Goal: Task Accomplishment & Management: Manage account settings

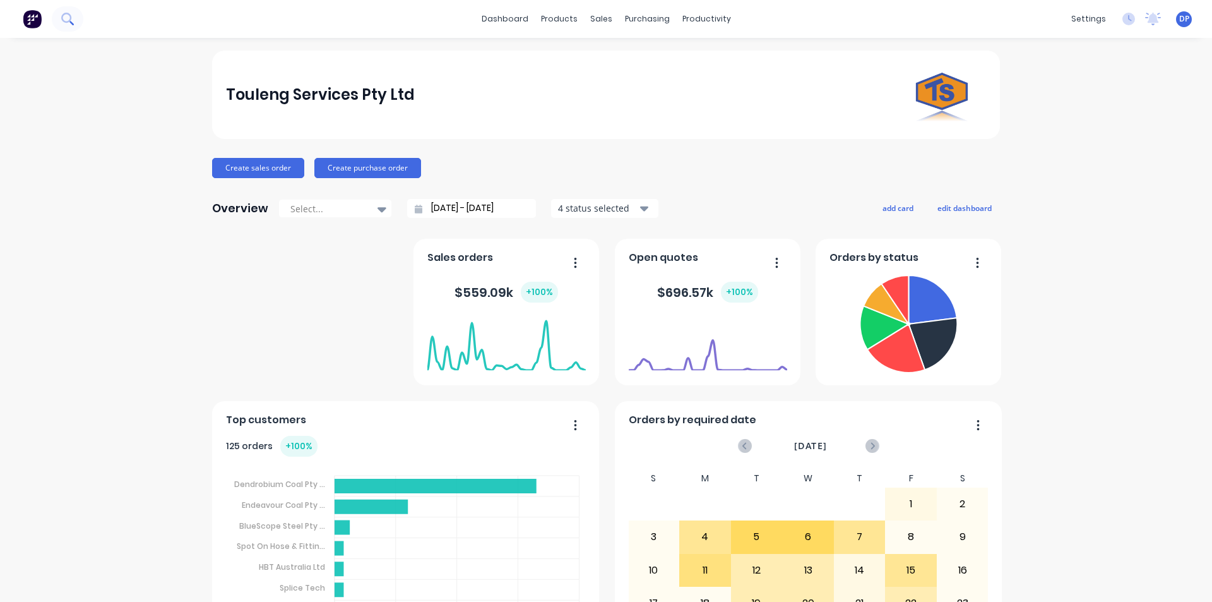
click at [69, 23] on icon at bounding box center [67, 19] width 12 height 12
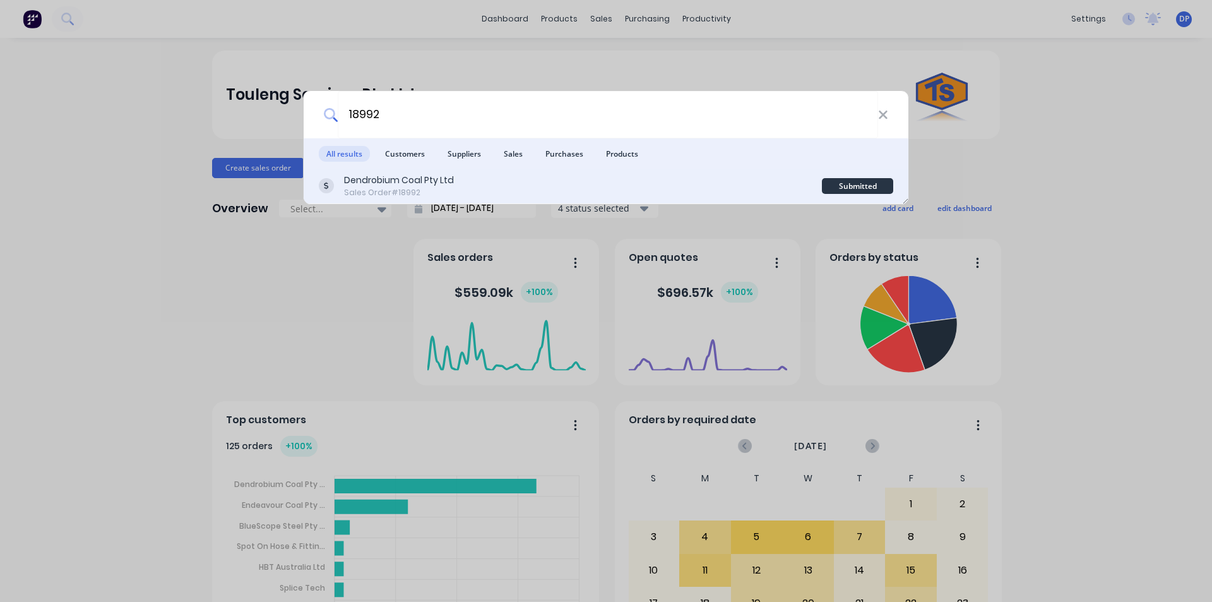
type input "18992"
click at [430, 191] on div "Sales Order #18992" at bounding box center [399, 192] width 110 height 11
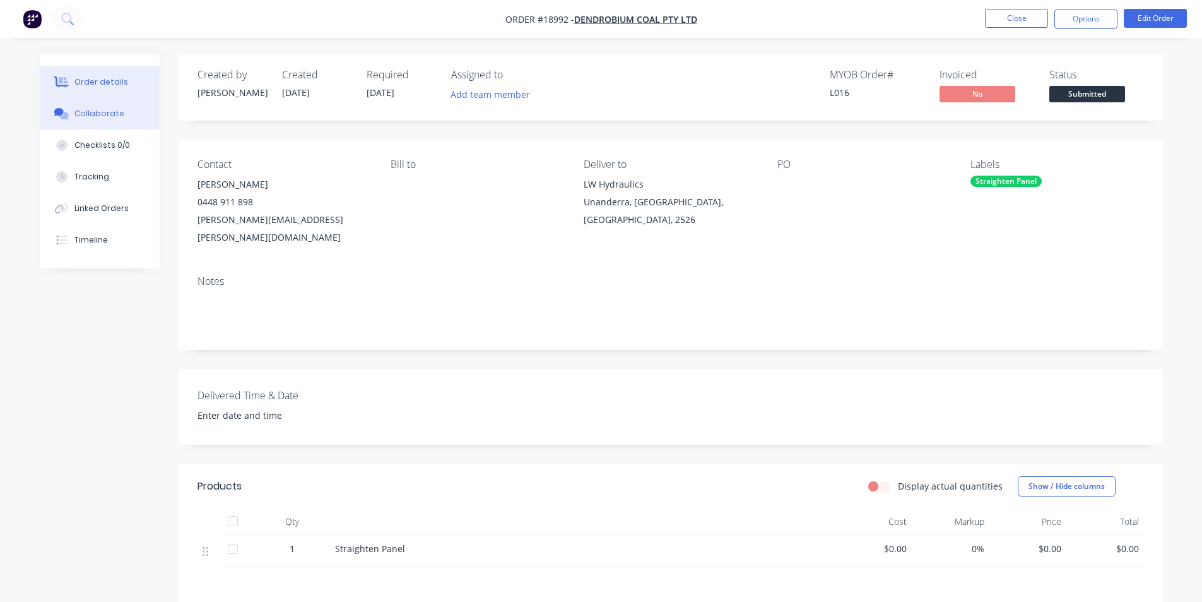
click at [102, 121] on button "Collaborate" at bounding box center [100, 114] width 120 height 32
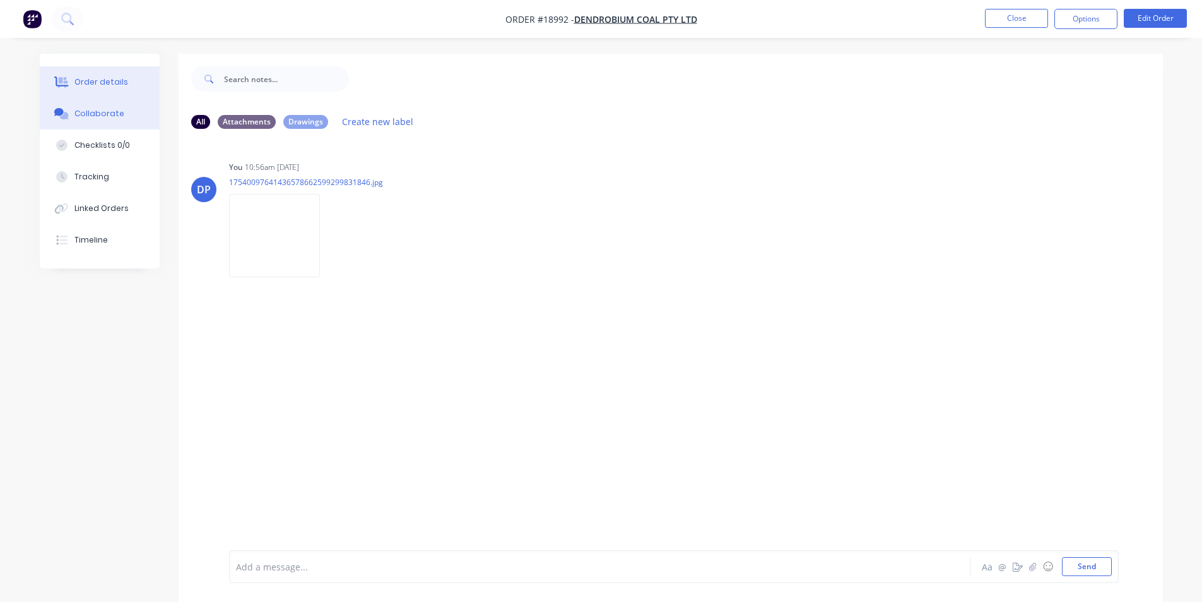
click at [112, 75] on button "Order details" at bounding box center [100, 82] width 120 height 32
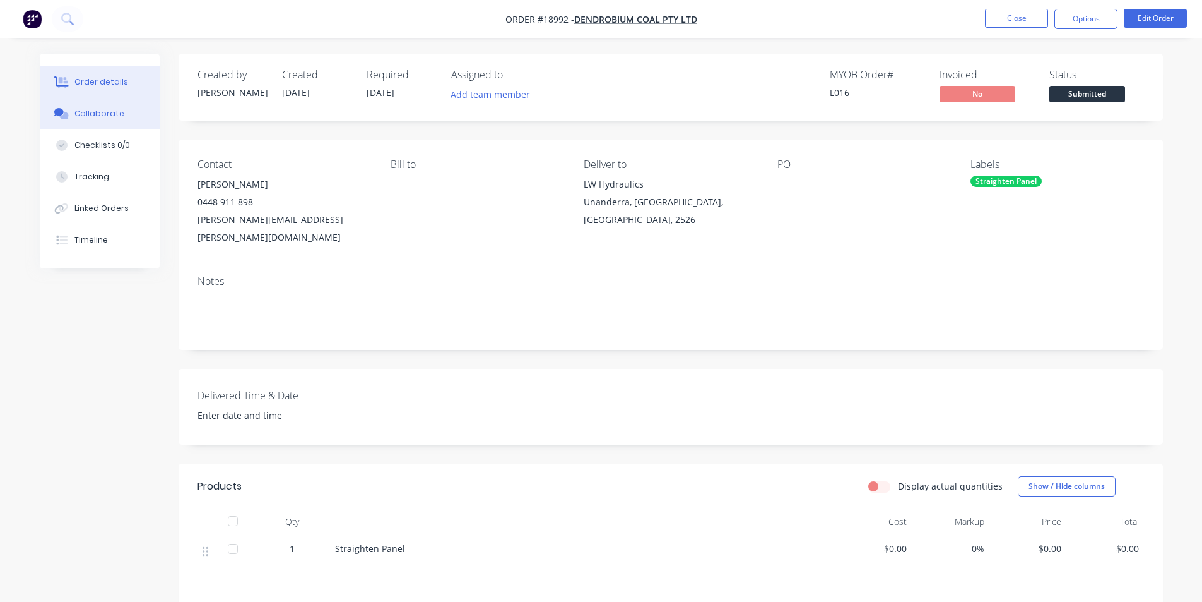
click at [107, 117] on div "Collaborate" at bounding box center [99, 113] width 50 height 11
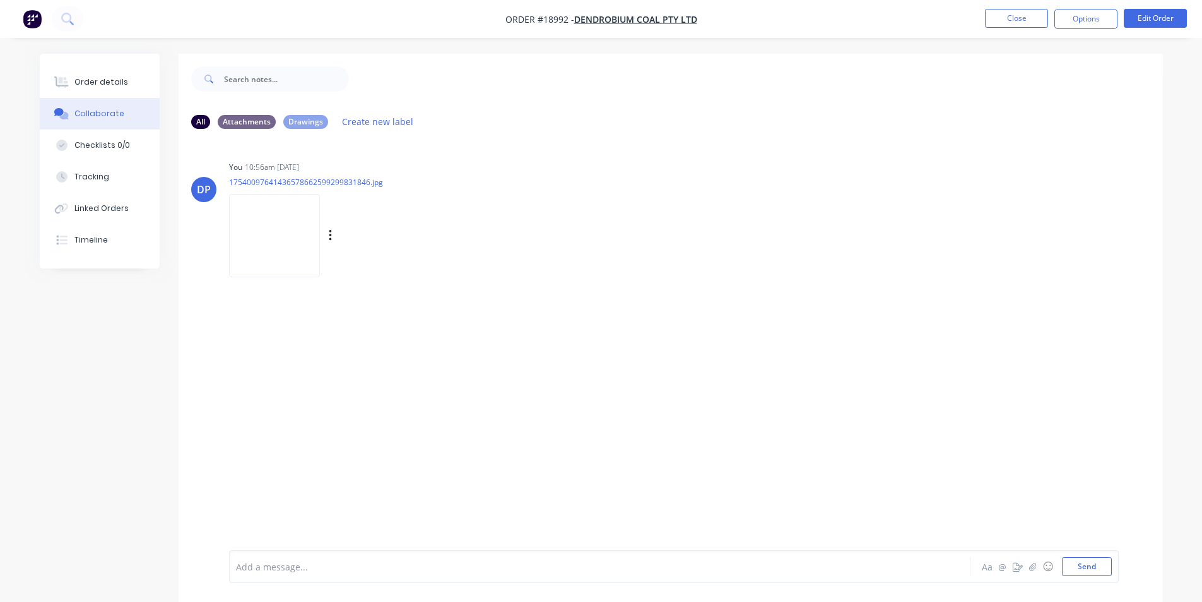
click at [305, 252] on img at bounding box center [274, 235] width 91 height 83
click at [106, 74] on button "Order details" at bounding box center [100, 82] width 120 height 32
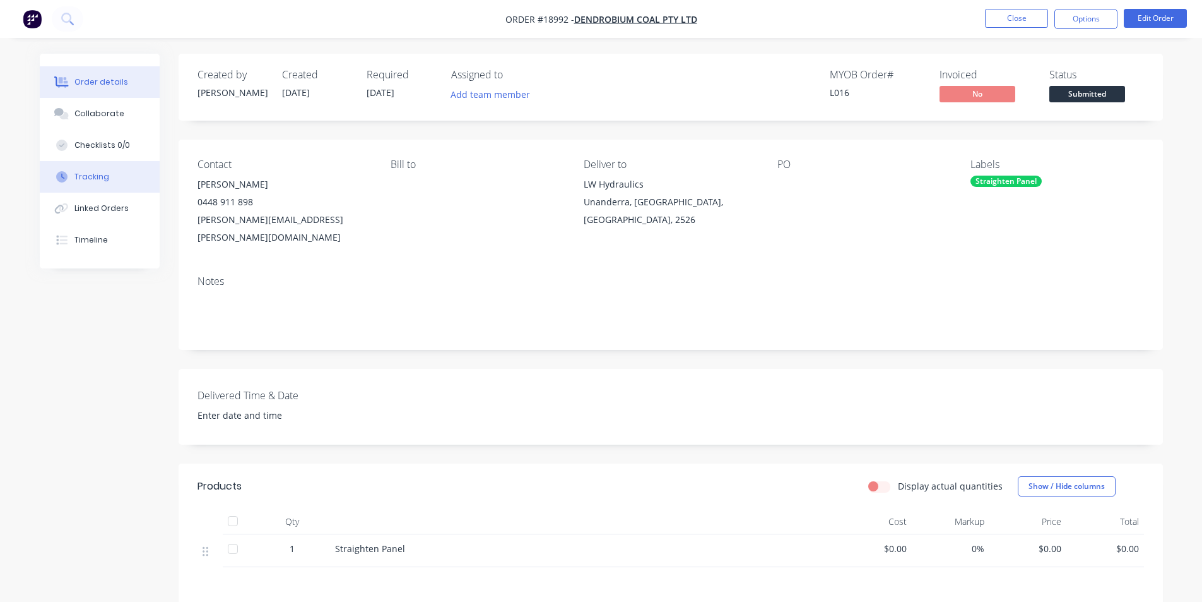
click at [118, 175] on button "Tracking" at bounding box center [100, 177] width 120 height 32
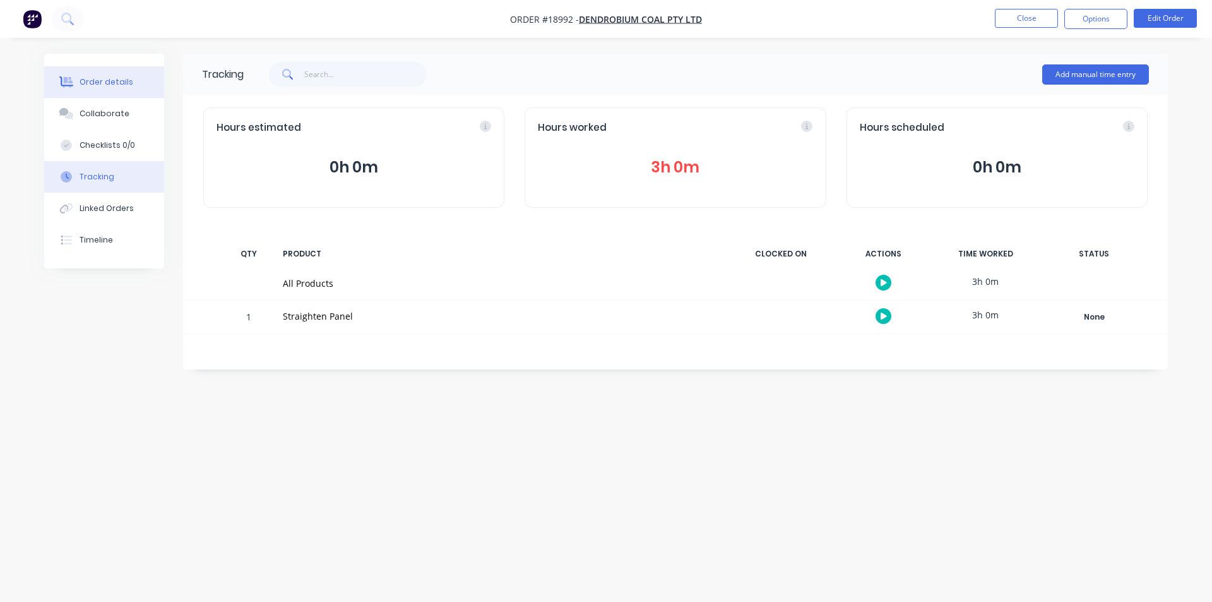
click at [119, 73] on button "Order details" at bounding box center [104, 82] width 120 height 32
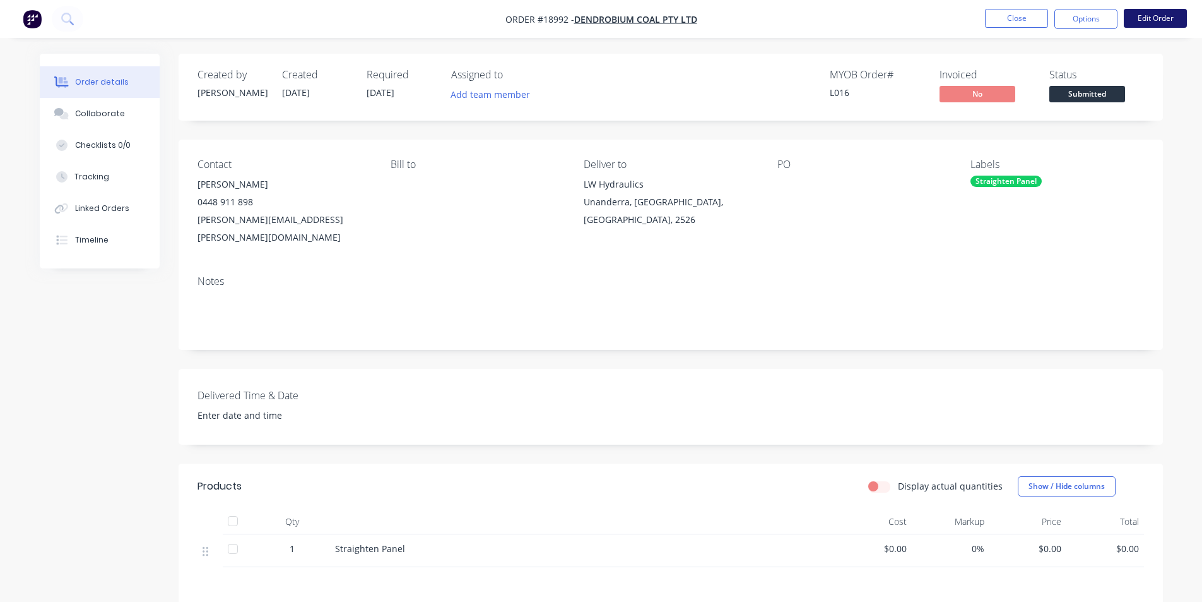
click at [1166, 11] on button "Edit Order" at bounding box center [1155, 18] width 63 height 19
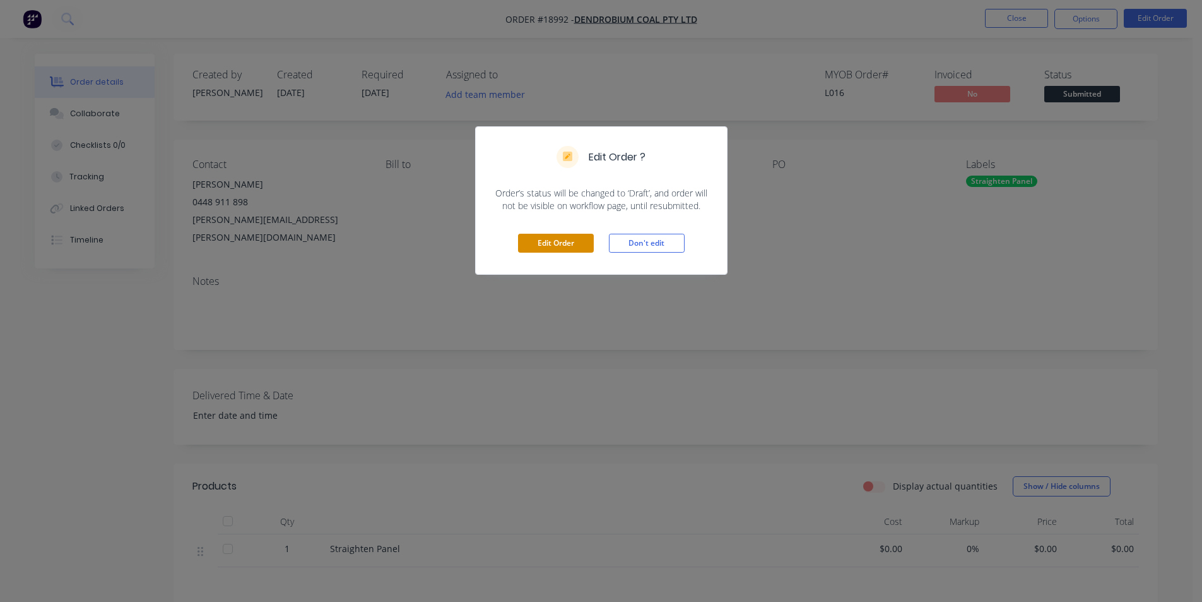
click at [564, 238] on button "Edit Order" at bounding box center [556, 243] width 76 height 19
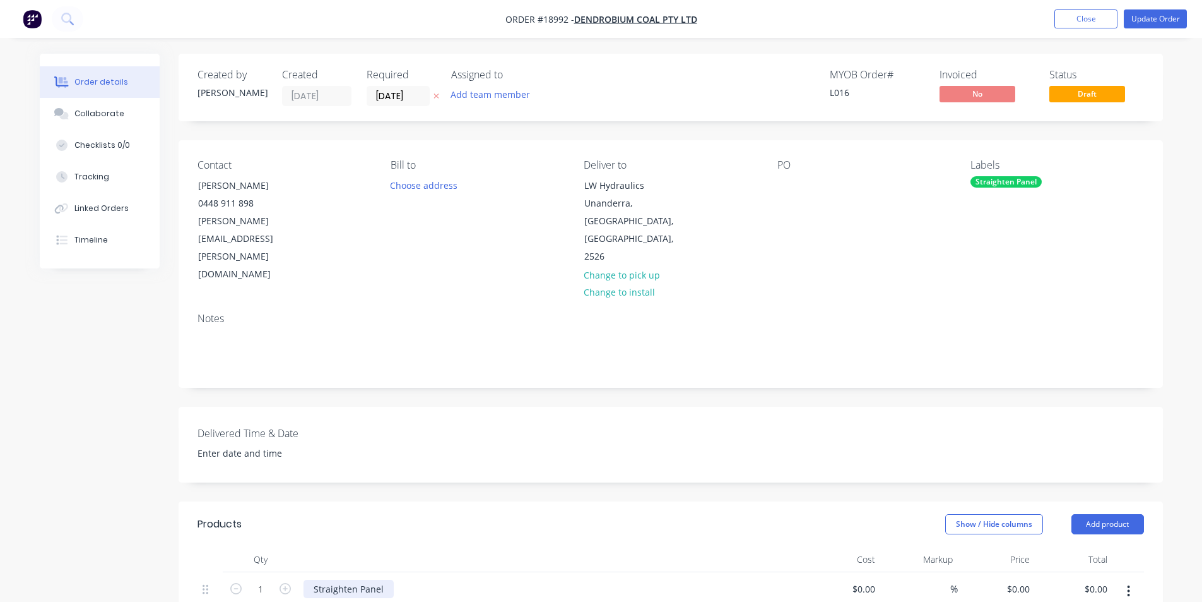
click at [357, 579] on div "Straighten Panel" at bounding box center [349, 588] width 90 height 18
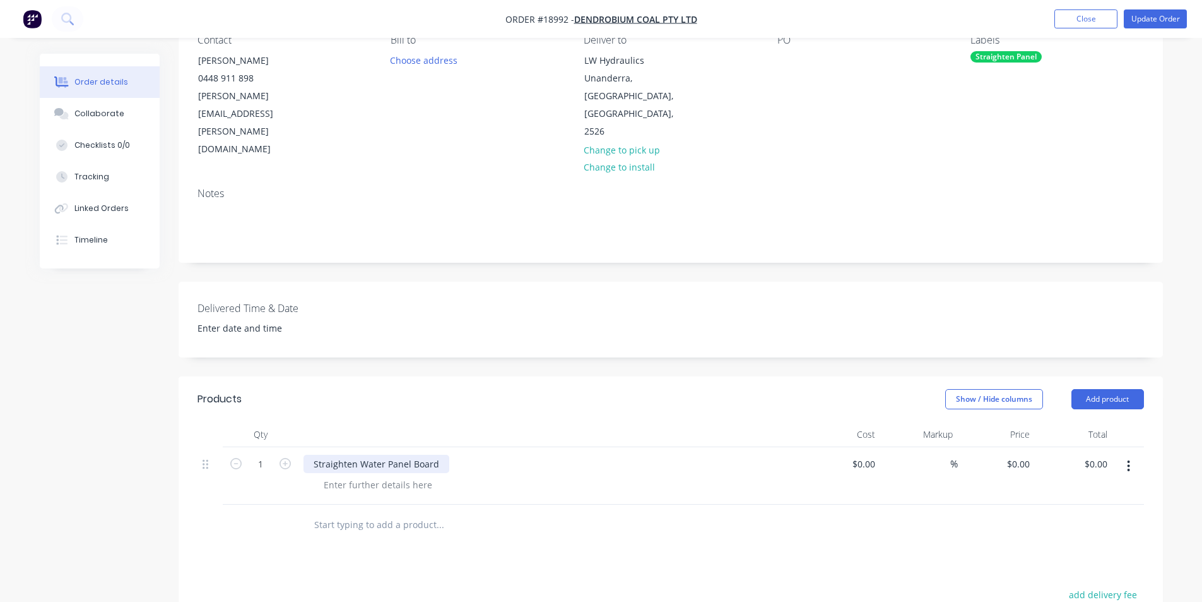
scroll to position [126, 0]
click at [381, 474] on div at bounding box center [378, 483] width 129 height 18
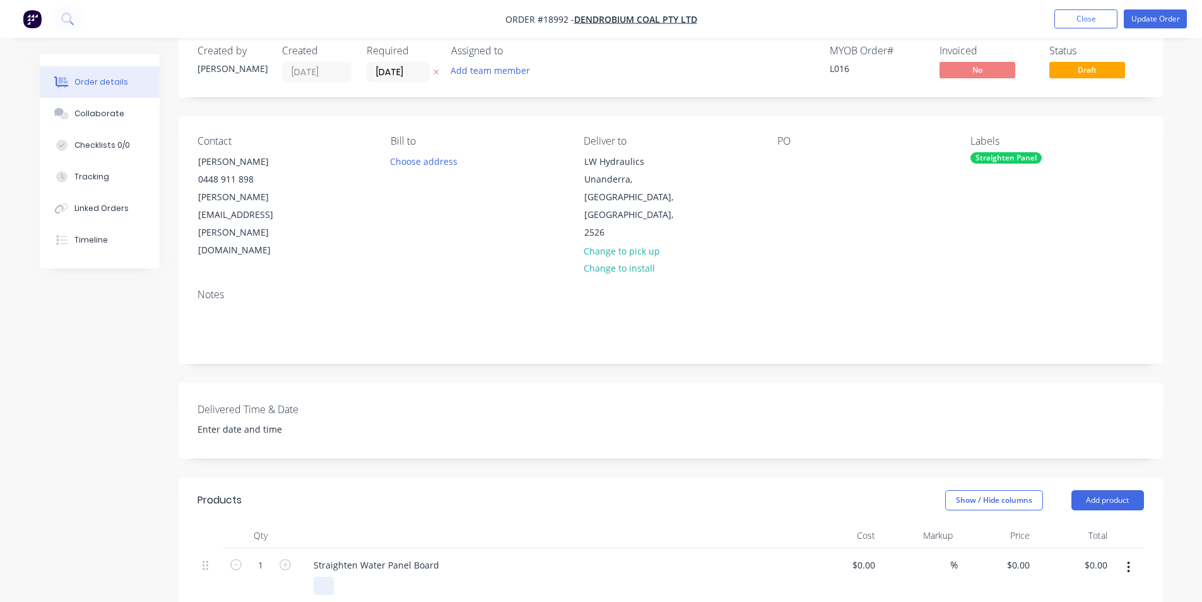
scroll to position [0, 0]
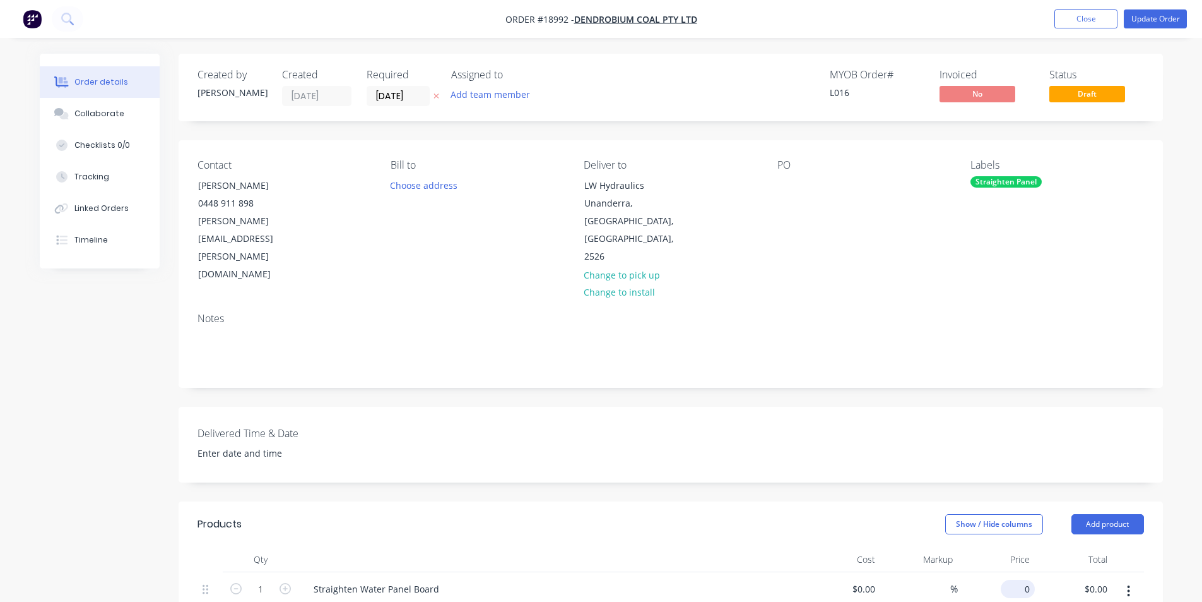
click at [1012, 572] on div "0 $0.00" at bounding box center [997, 600] width 78 height 57
type input "$390.00"
click at [880, 406] on div "Delivered Time & Date" at bounding box center [671, 444] width 985 height 76
click at [1173, 15] on button "Update Order" at bounding box center [1155, 18] width 63 height 19
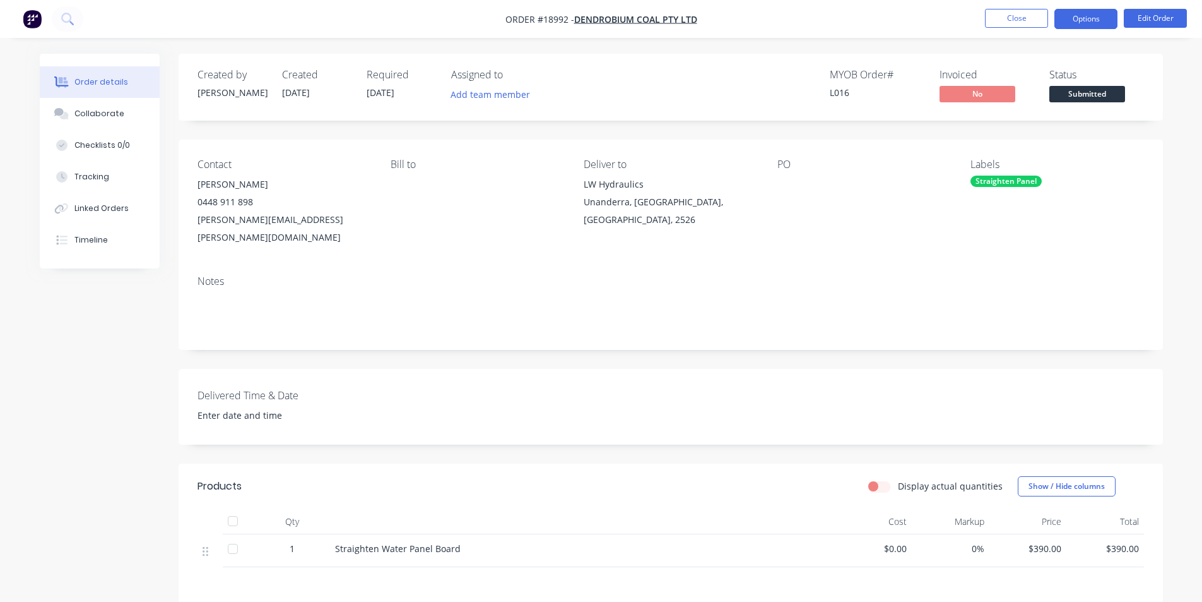
click at [1082, 18] on button "Options" at bounding box center [1086, 19] width 63 height 20
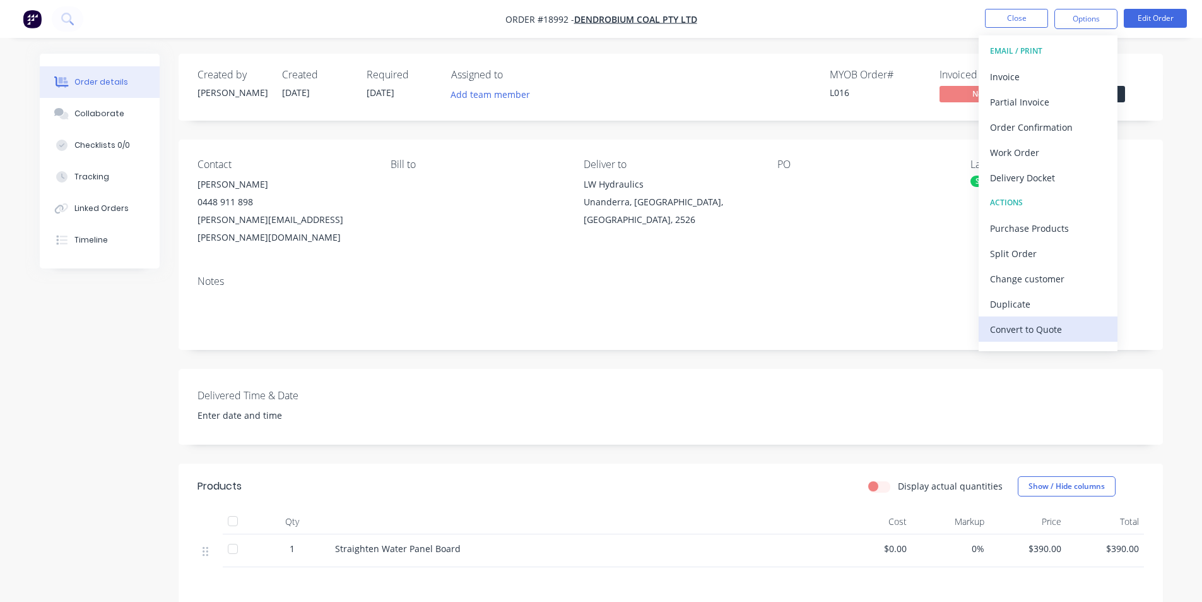
click at [1061, 322] on div "Convert to Quote" at bounding box center [1048, 329] width 116 height 18
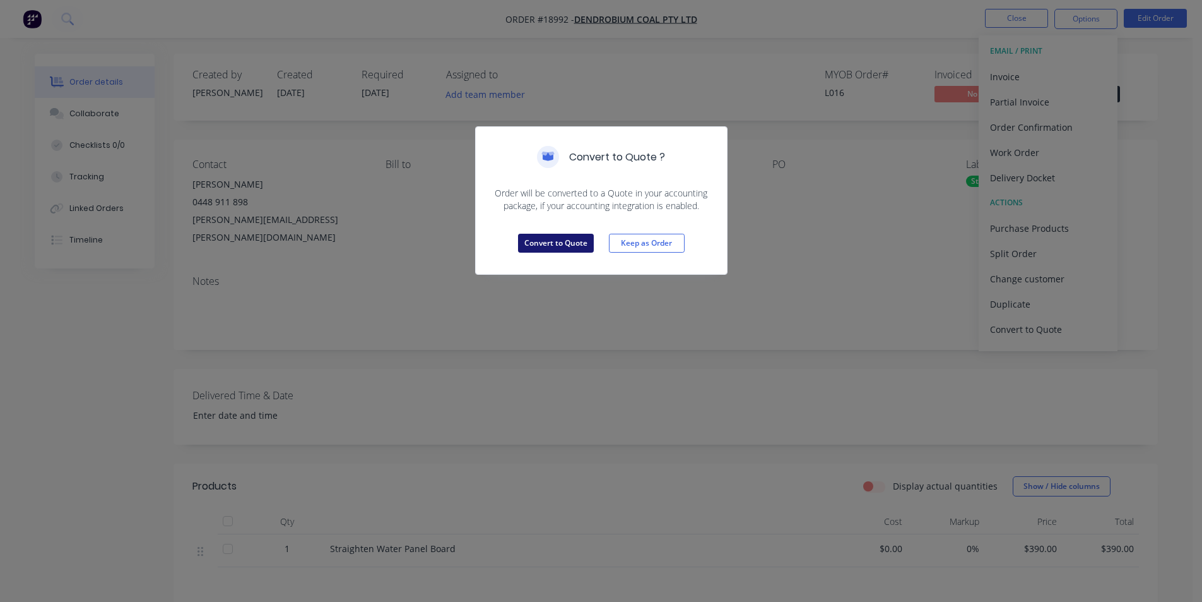
click at [543, 242] on button "Convert to Quote" at bounding box center [556, 243] width 76 height 19
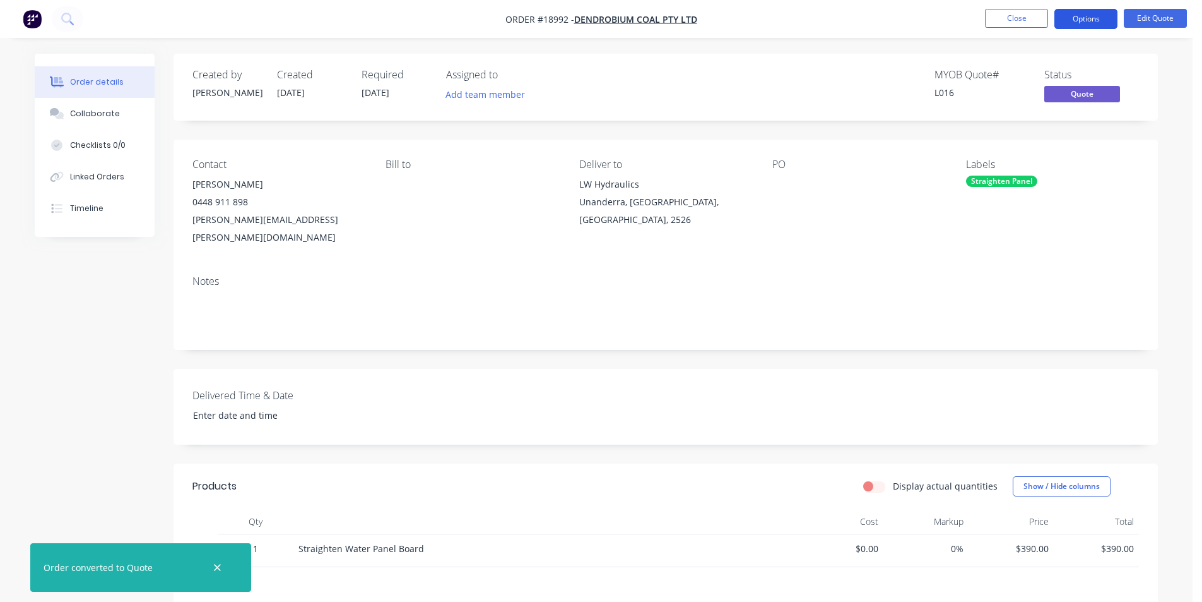
click at [1096, 16] on button "Options" at bounding box center [1086, 19] width 63 height 20
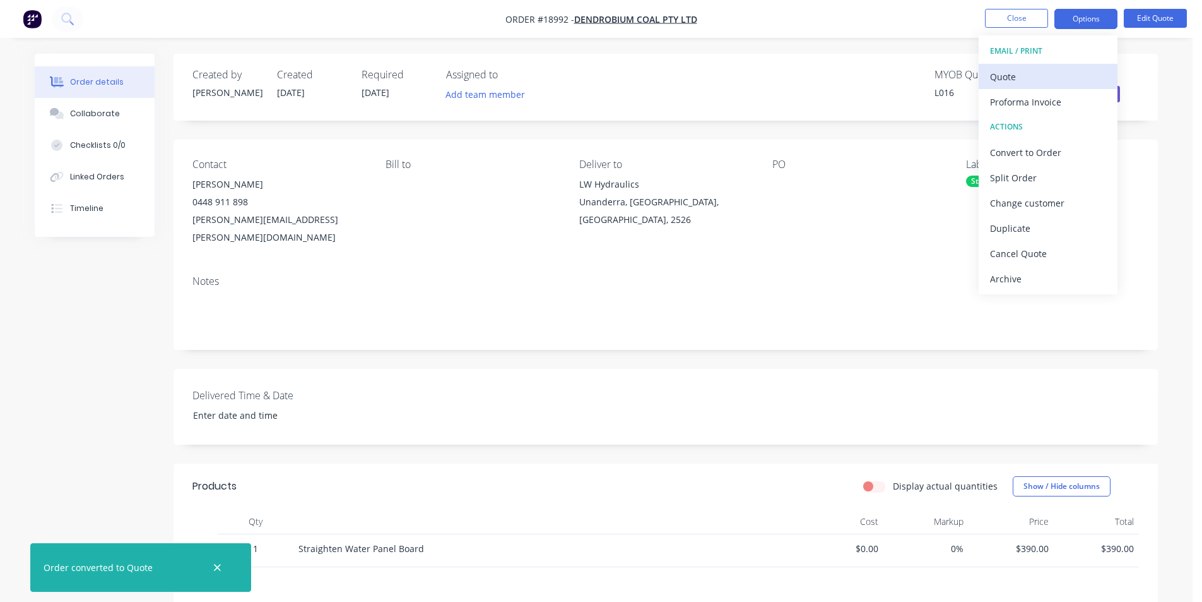
click at [1036, 75] on div "Quote" at bounding box center [1048, 77] width 116 height 18
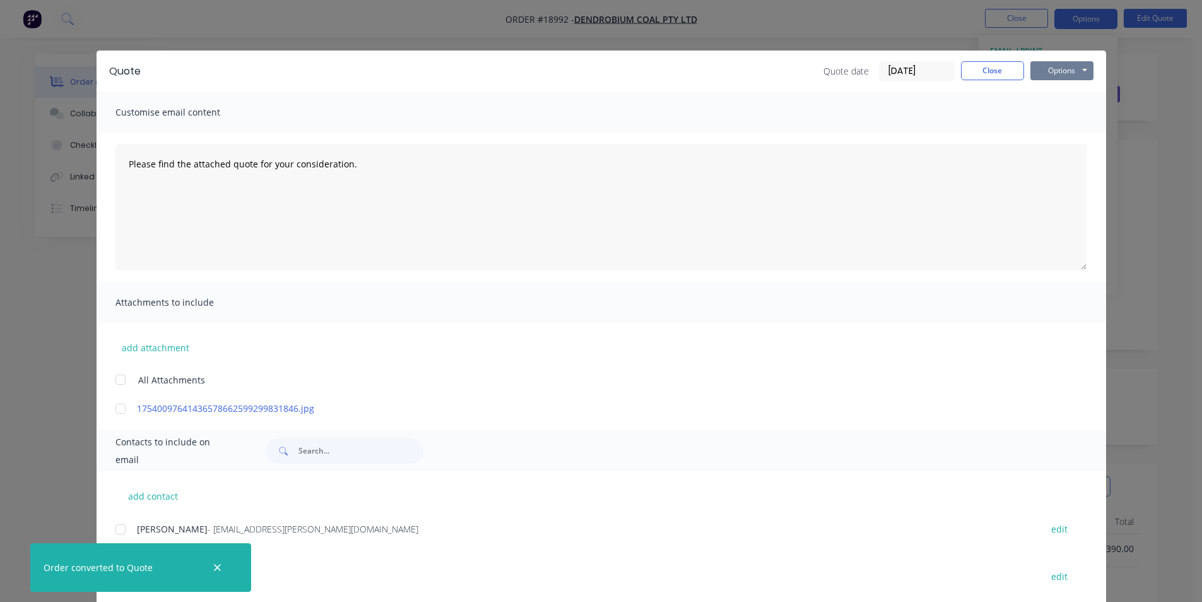
click at [1049, 71] on button "Options" at bounding box center [1062, 70] width 63 height 19
click at [1066, 119] on button "Print" at bounding box center [1071, 114] width 81 height 21
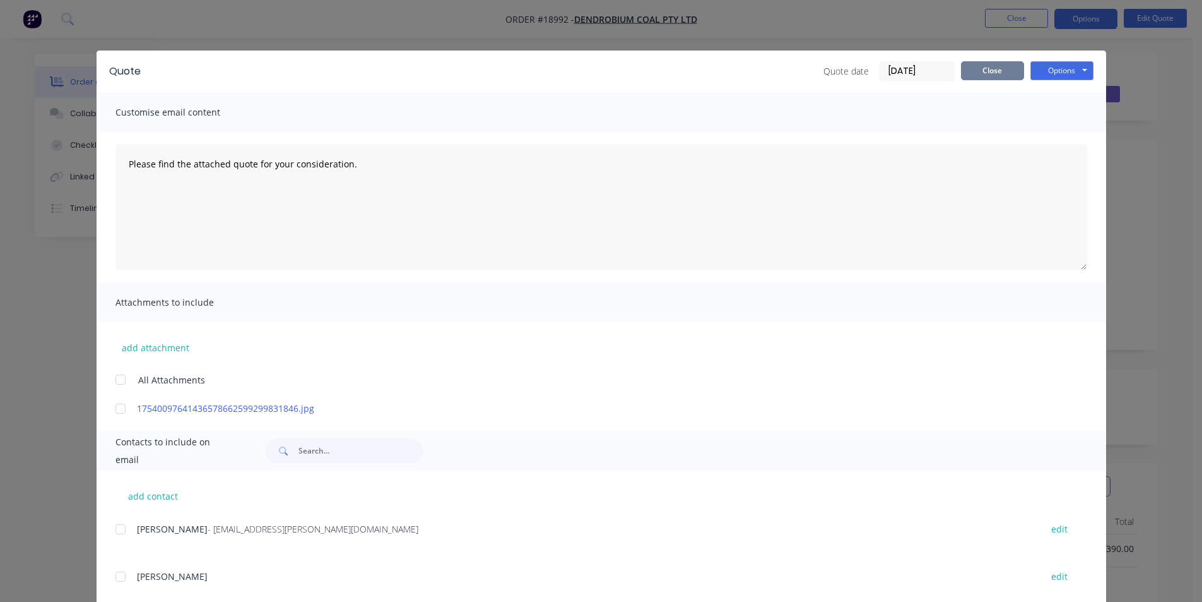
click at [993, 69] on button "Close" at bounding box center [992, 70] width 63 height 19
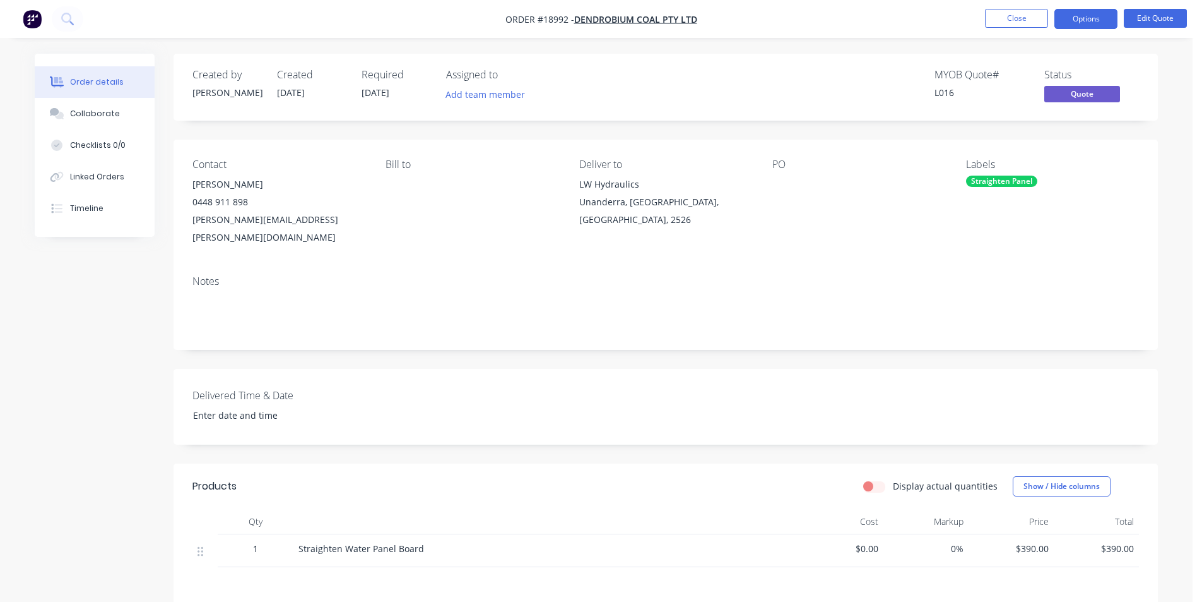
click at [1071, 3] on nav "Order #18992 - Dendrobium Coal Pty Ltd Close Options Edit Quote" at bounding box center [601, 19] width 1202 height 38
click at [1080, 18] on button "Options" at bounding box center [1086, 19] width 63 height 20
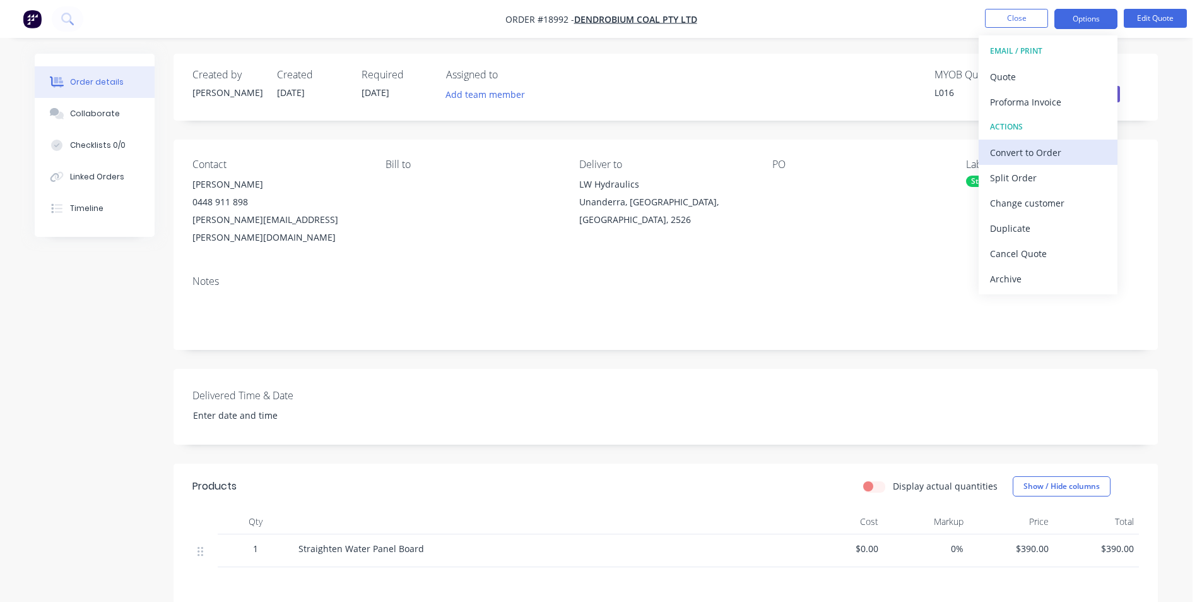
click at [1066, 158] on div "Convert to Order" at bounding box center [1048, 152] width 116 height 18
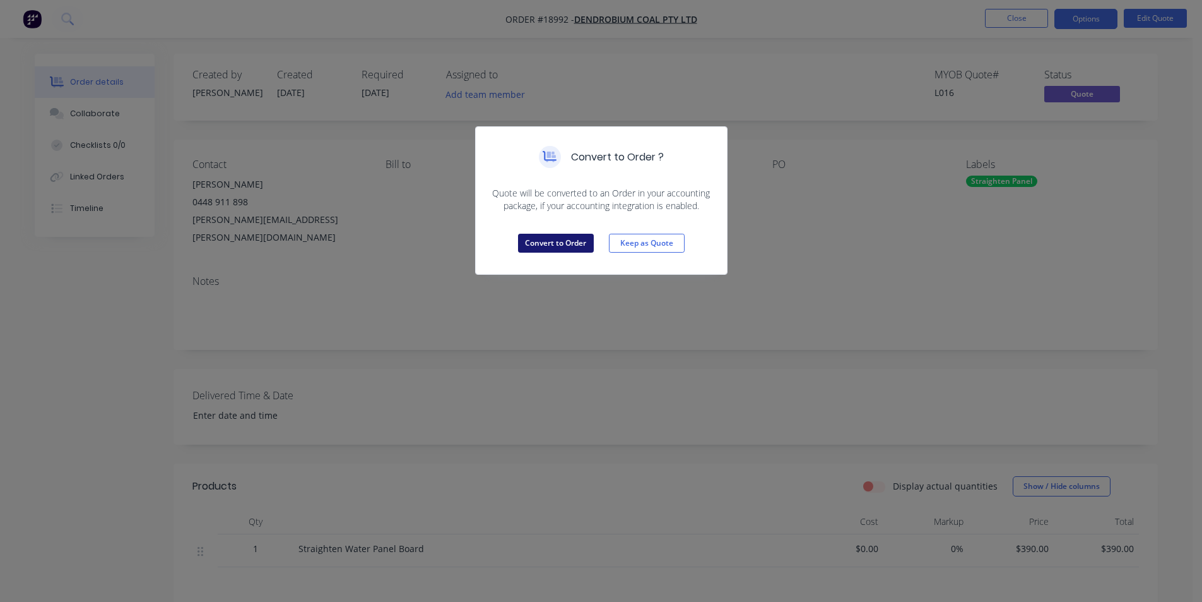
click at [563, 246] on button "Convert to Order" at bounding box center [556, 243] width 76 height 19
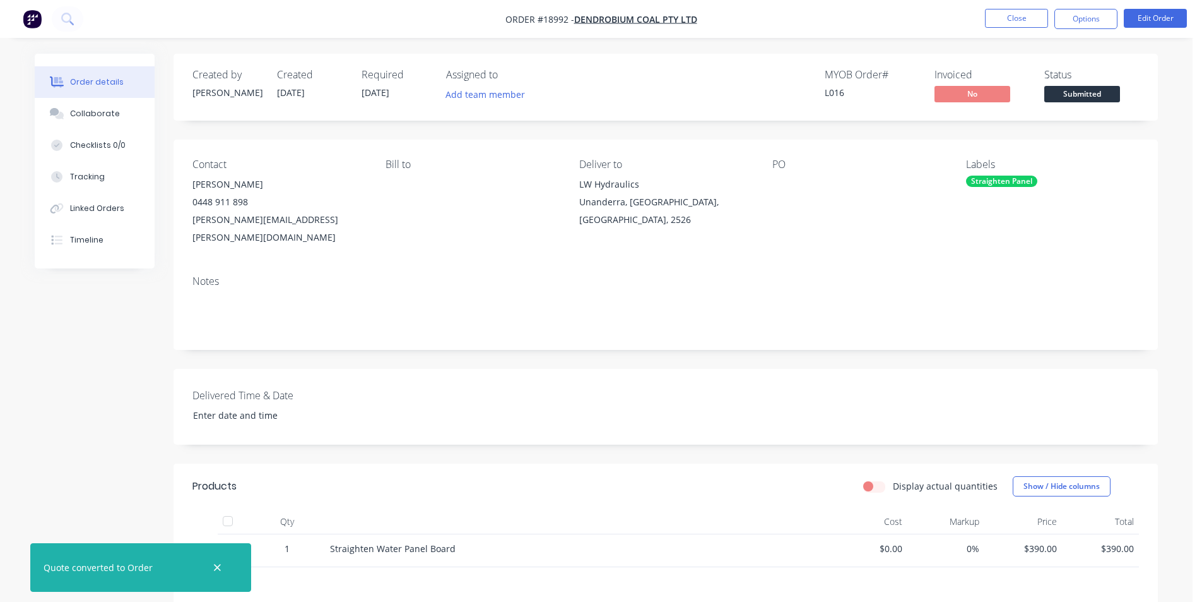
click at [1080, 95] on span "Submitted" at bounding box center [1083, 94] width 76 height 16
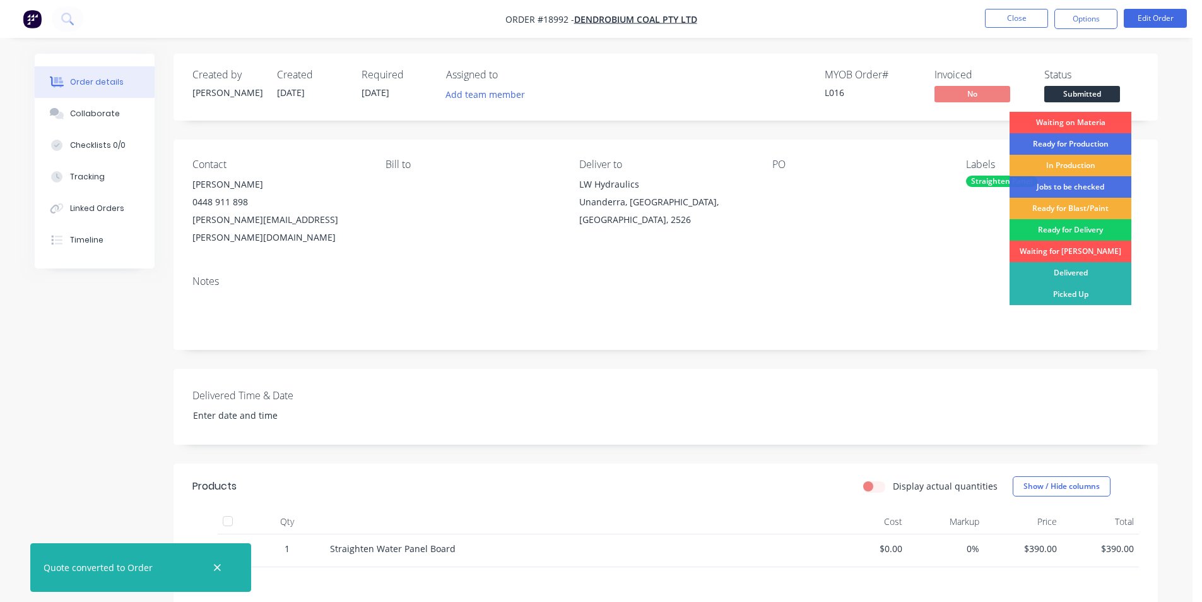
click at [1069, 230] on div "Ready for Delivery" at bounding box center [1071, 229] width 122 height 21
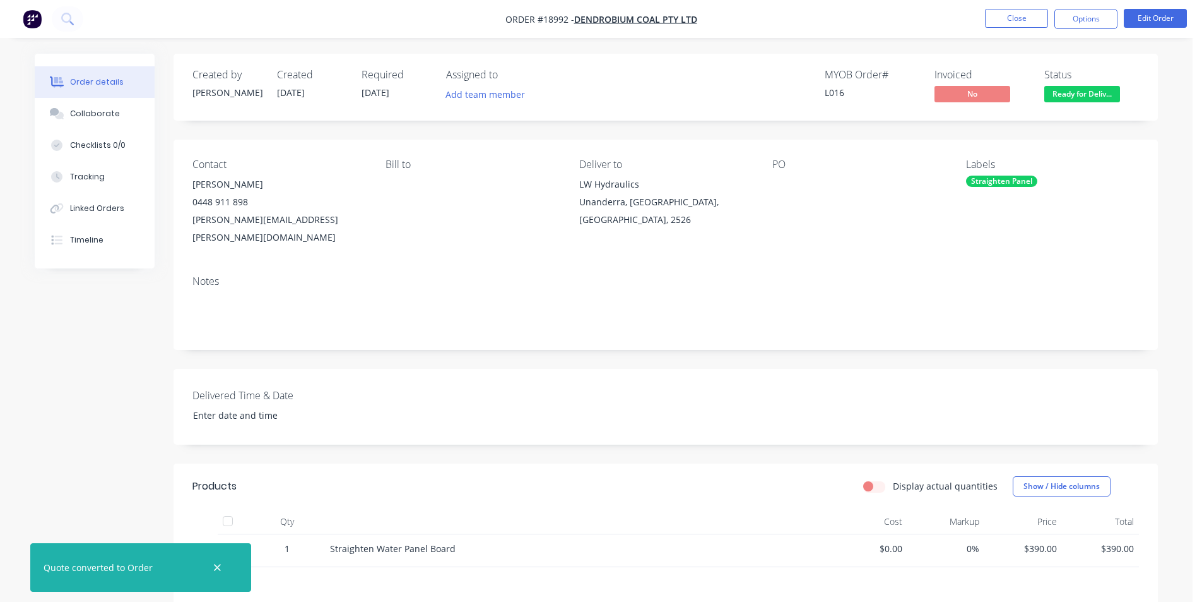
click at [1091, 93] on span "Ready for Deliv..." at bounding box center [1083, 94] width 76 height 16
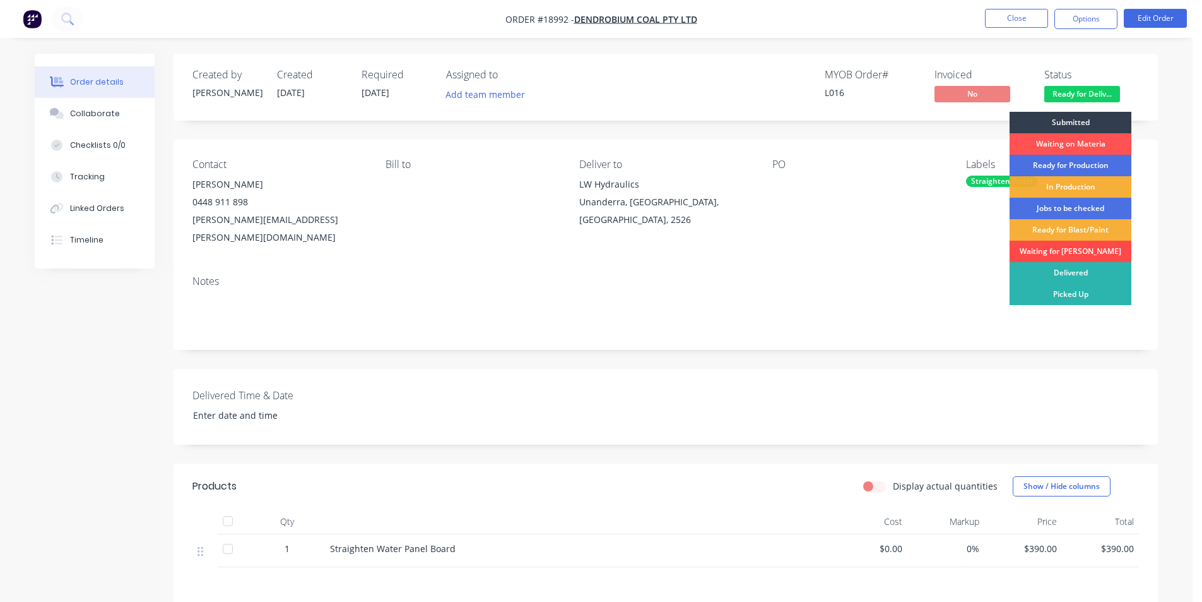
click at [1071, 249] on div "Waiting for [PERSON_NAME]" at bounding box center [1071, 250] width 122 height 21
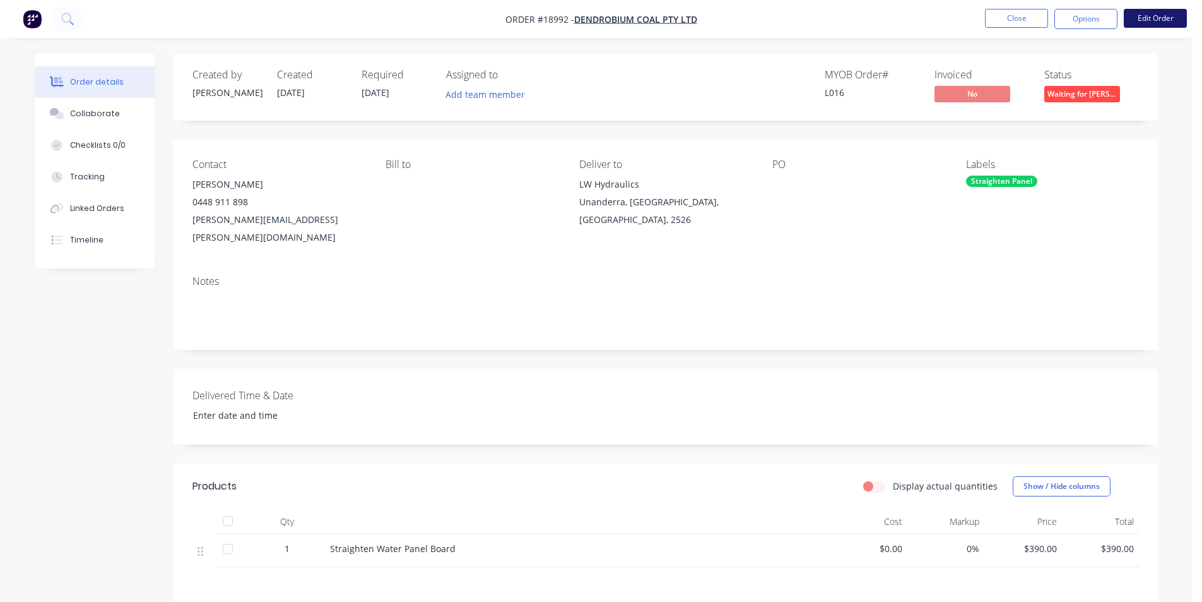
click at [1167, 14] on button "Edit Order" at bounding box center [1155, 18] width 63 height 19
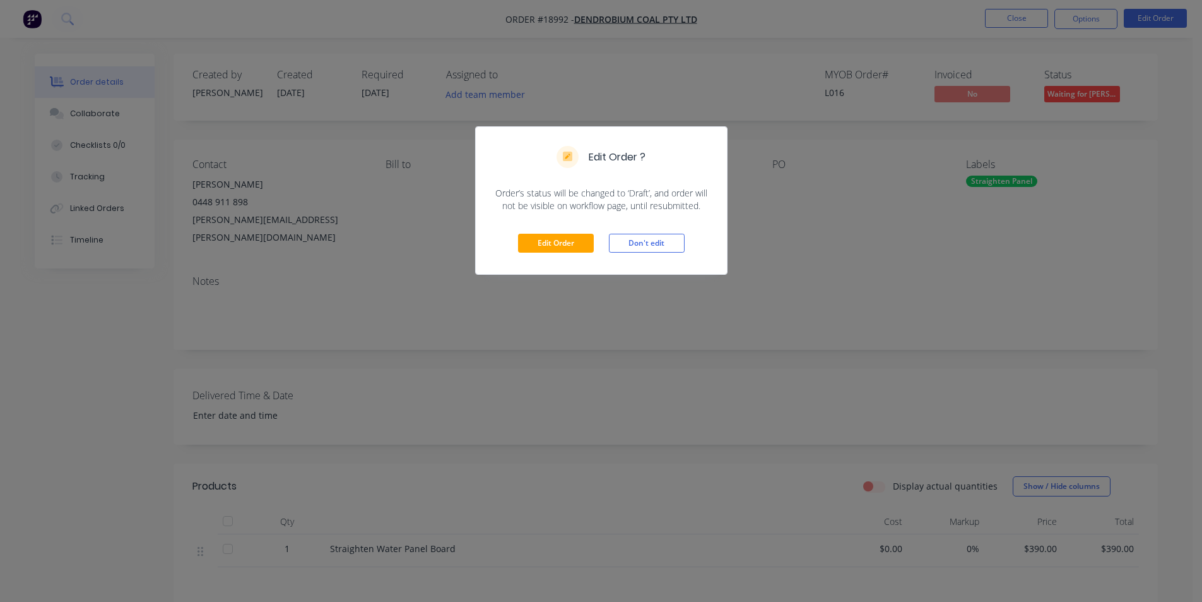
click at [755, 258] on div "Edit Order ? Order’s status will be changed to ‘Draft’, and order will not be v…" at bounding box center [601, 301] width 1202 height 602
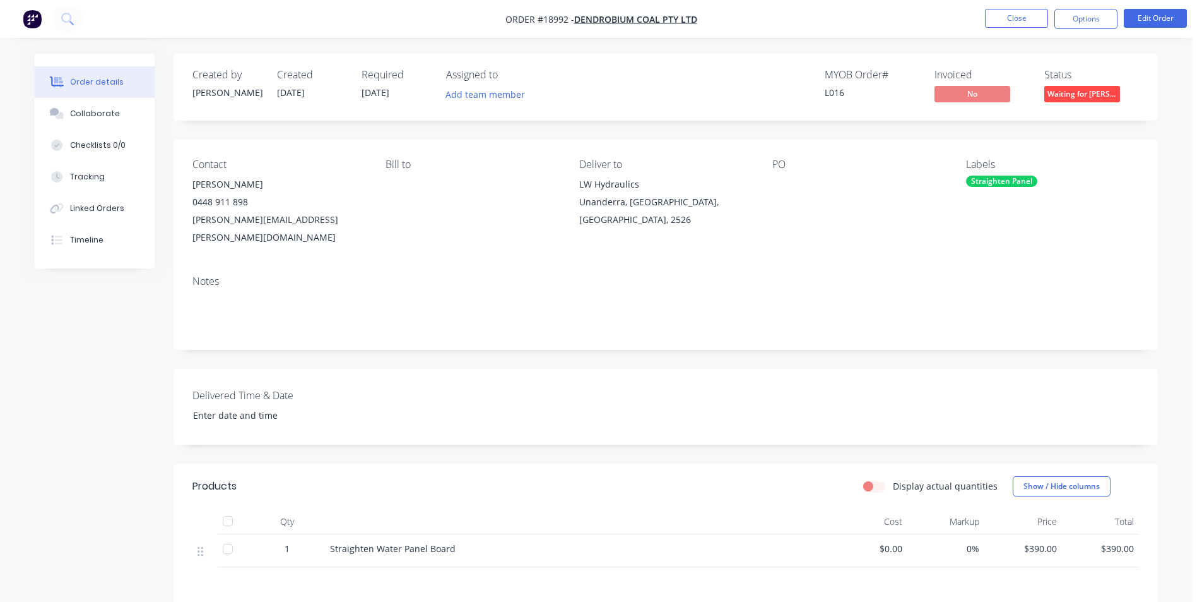
click at [35, 24] on img "button" at bounding box center [32, 18] width 19 height 19
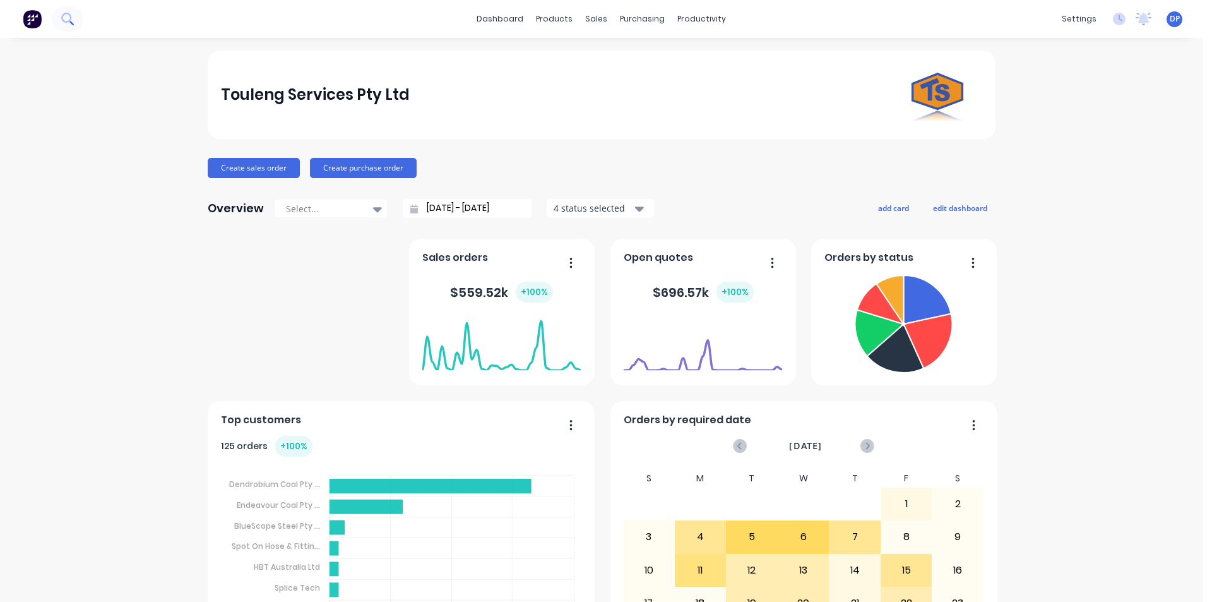
click at [70, 21] on icon at bounding box center [71, 23] width 4 height 4
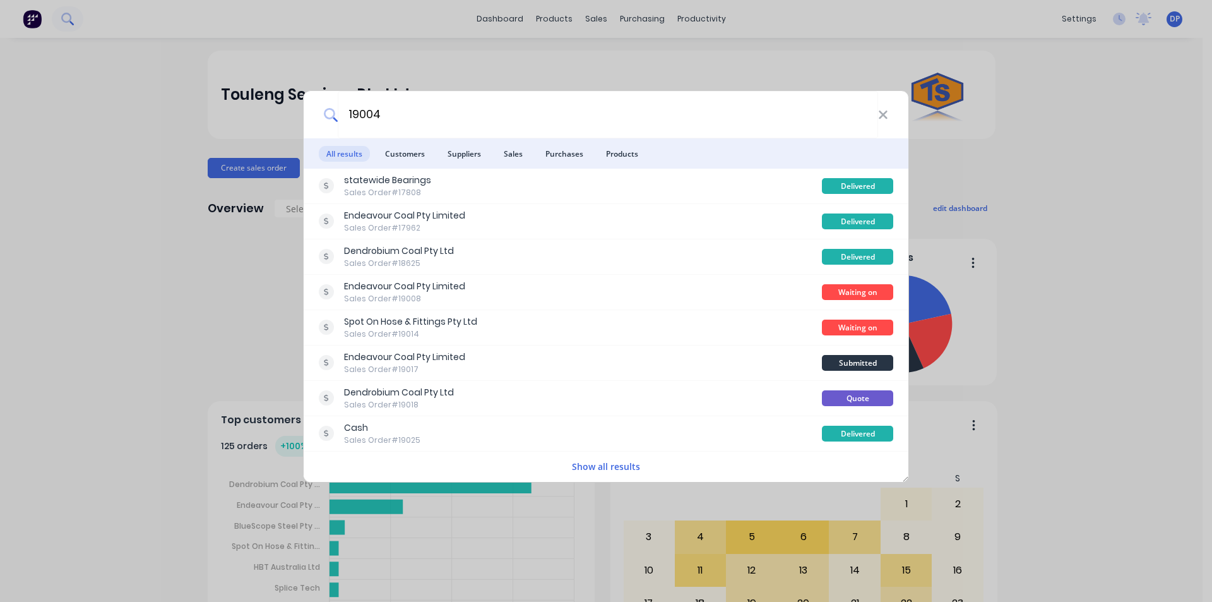
type input "19004"
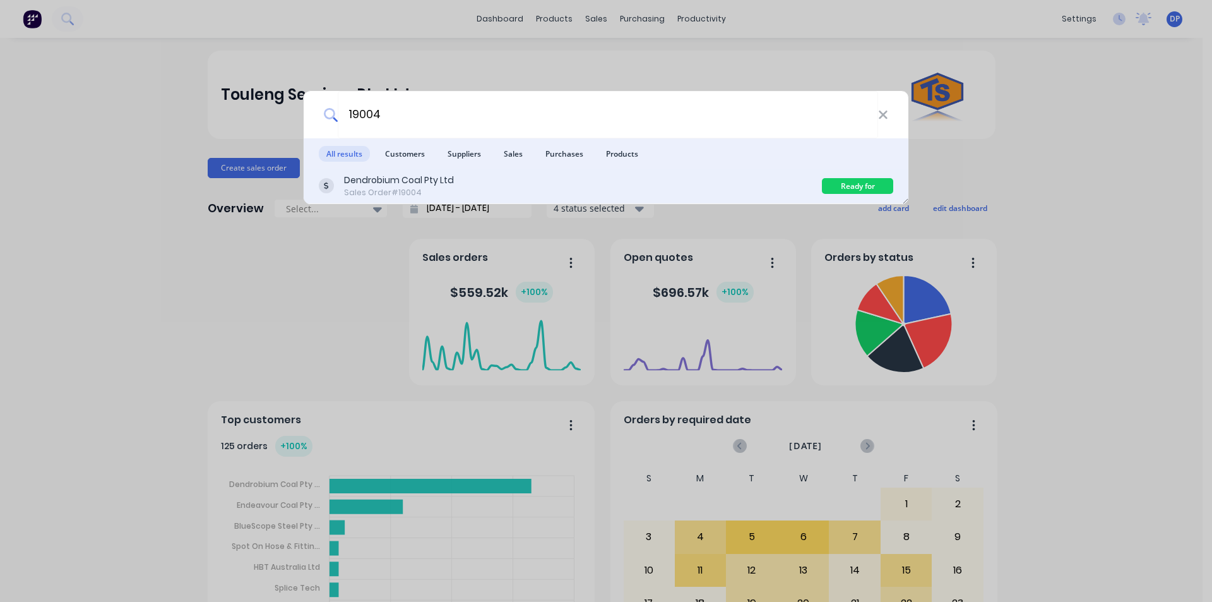
click at [477, 184] on div "Dendrobium Coal Pty Ltd Sales Order #19004" at bounding box center [570, 186] width 503 height 25
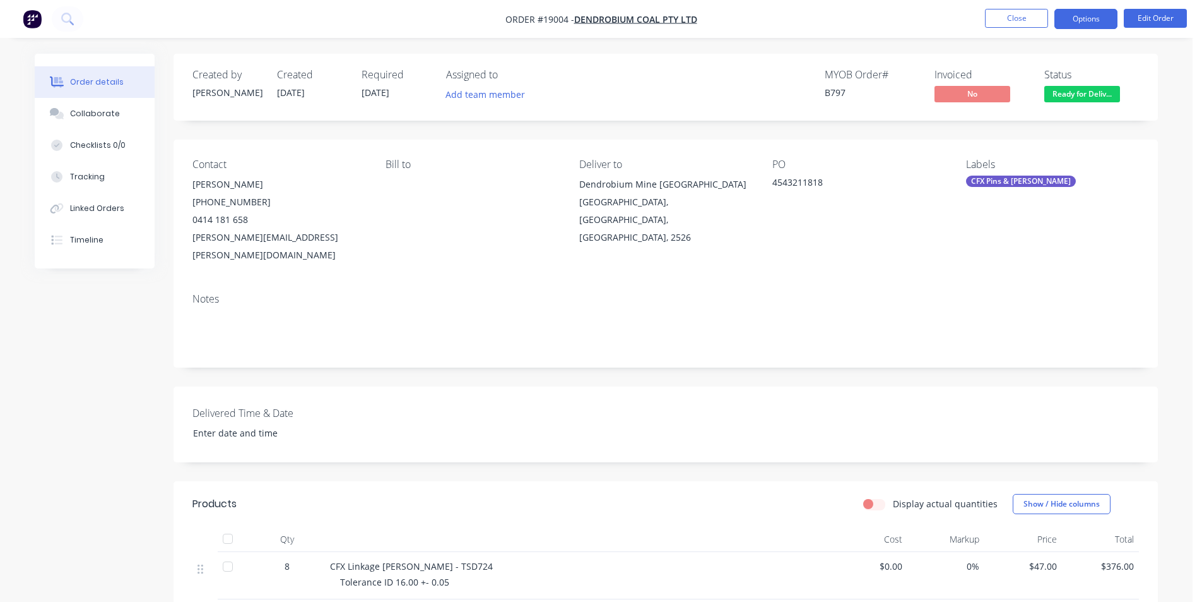
click at [1090, 19] on button "Options" at bounding box center [1086, 19] width 63 height 20
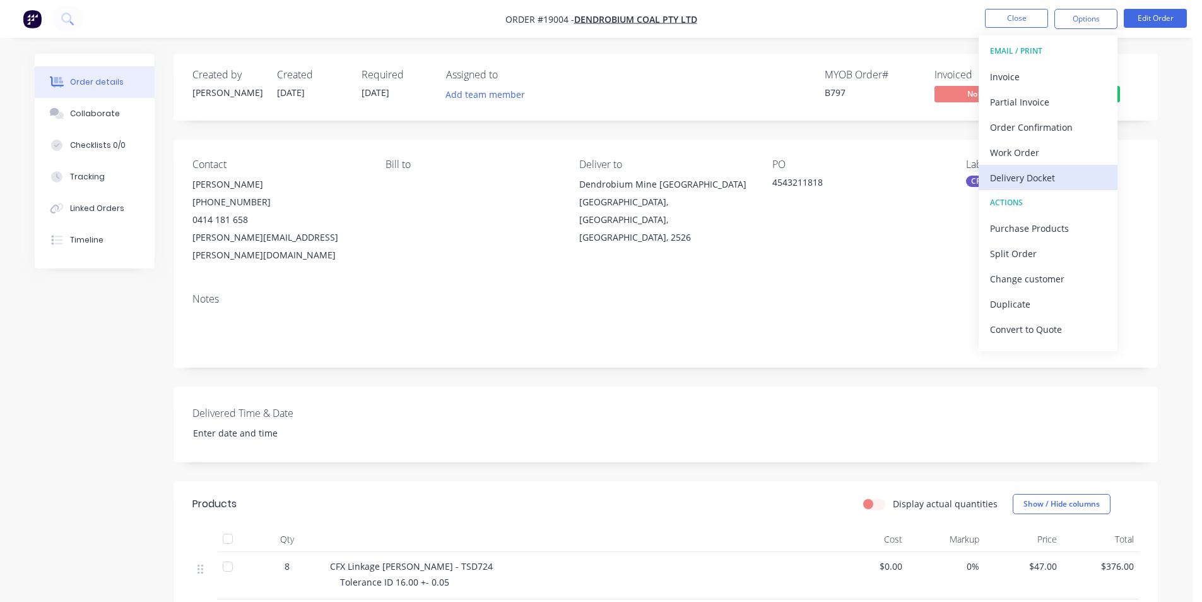
click at [1055, 174] on div "Delivery Docket" at bounding box center [1048, 178] width 116 height 18
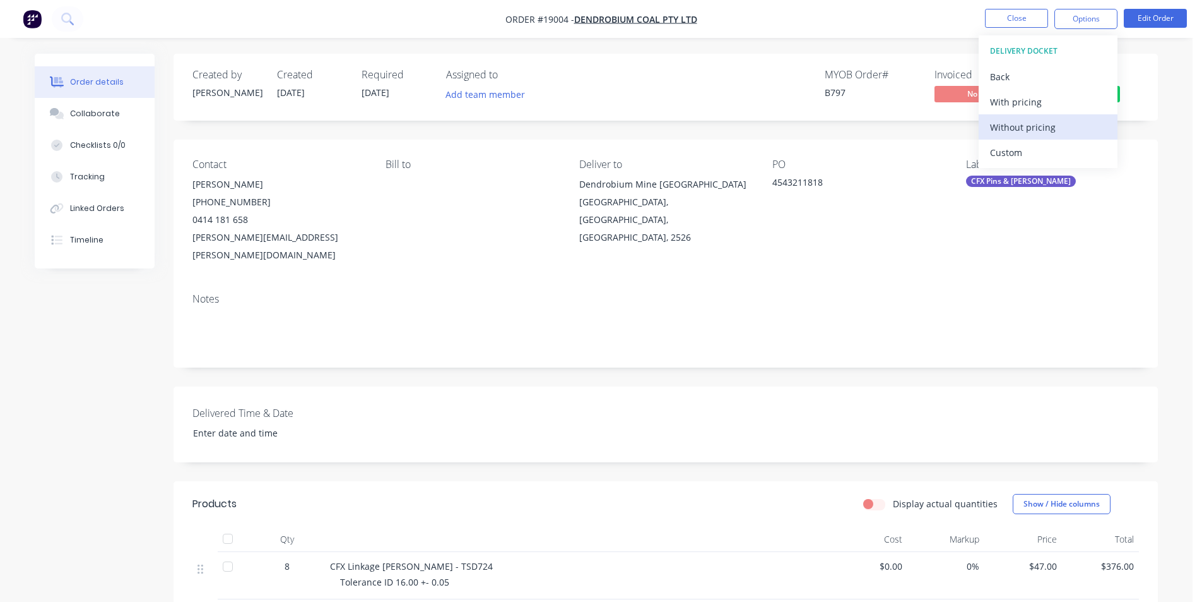
click at [1034, 133] on div "Without pricing" at bounding box center [1048, 127] width 116 height 18
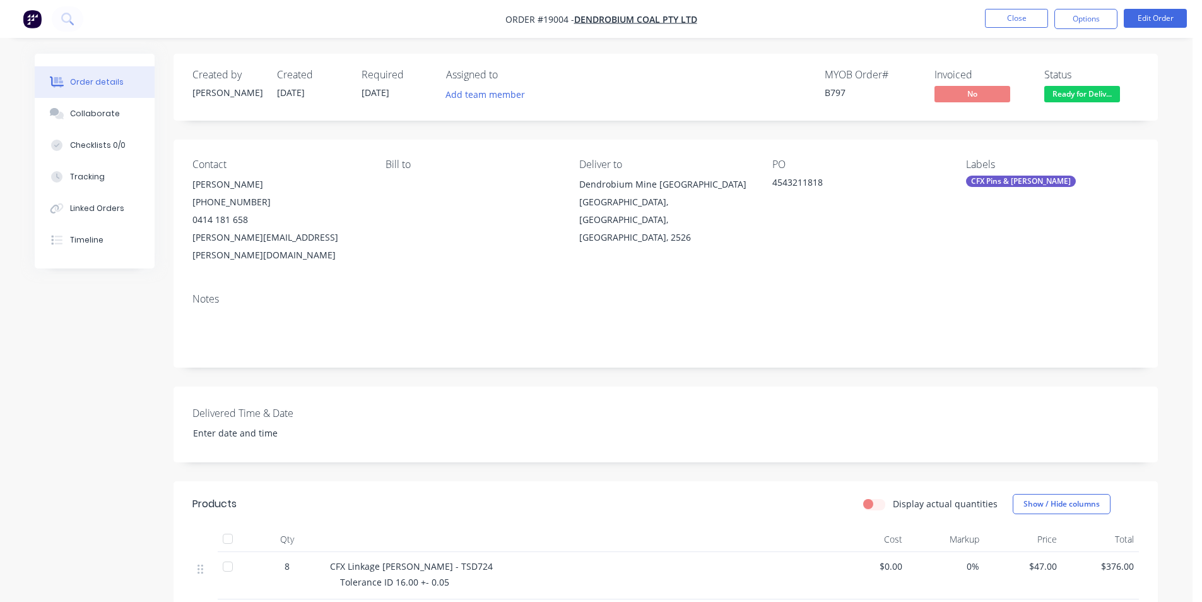
click at [810, 74] on div "MYOB Order # B797 Invoiced No Status Ready for Deliv..." at bounding box center [855, 87] width 567 height 37
click at [32, 18] on img "button" at bounding box center [32, 18] width 19 height 19
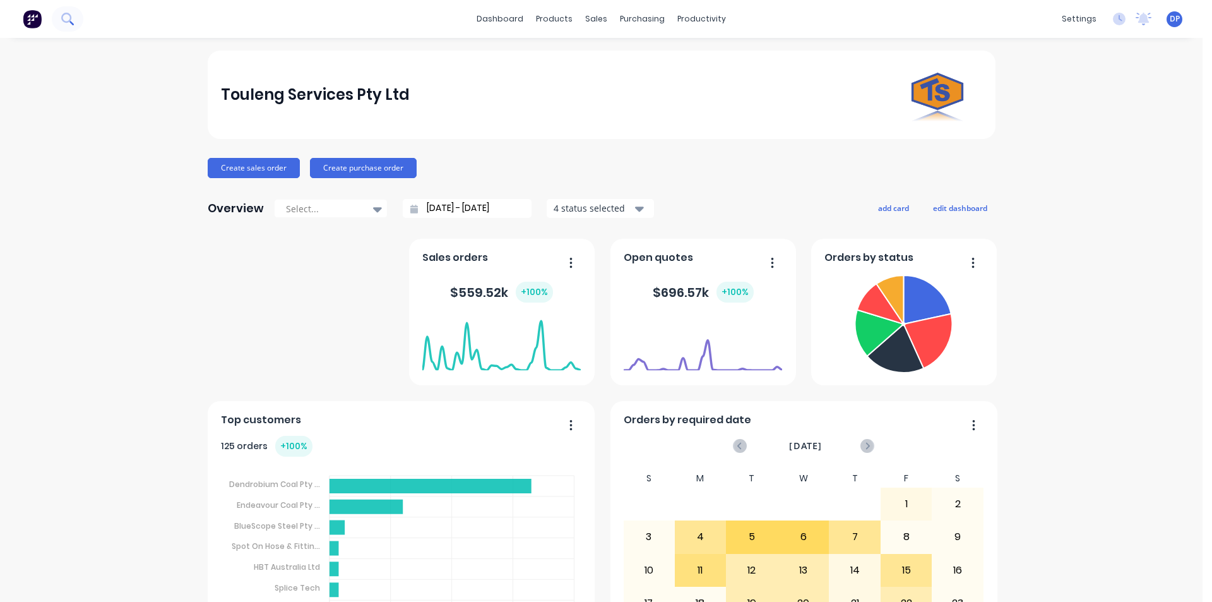
click at [66, 23] on icon at bounding box center [67, 19] width 12 height 12
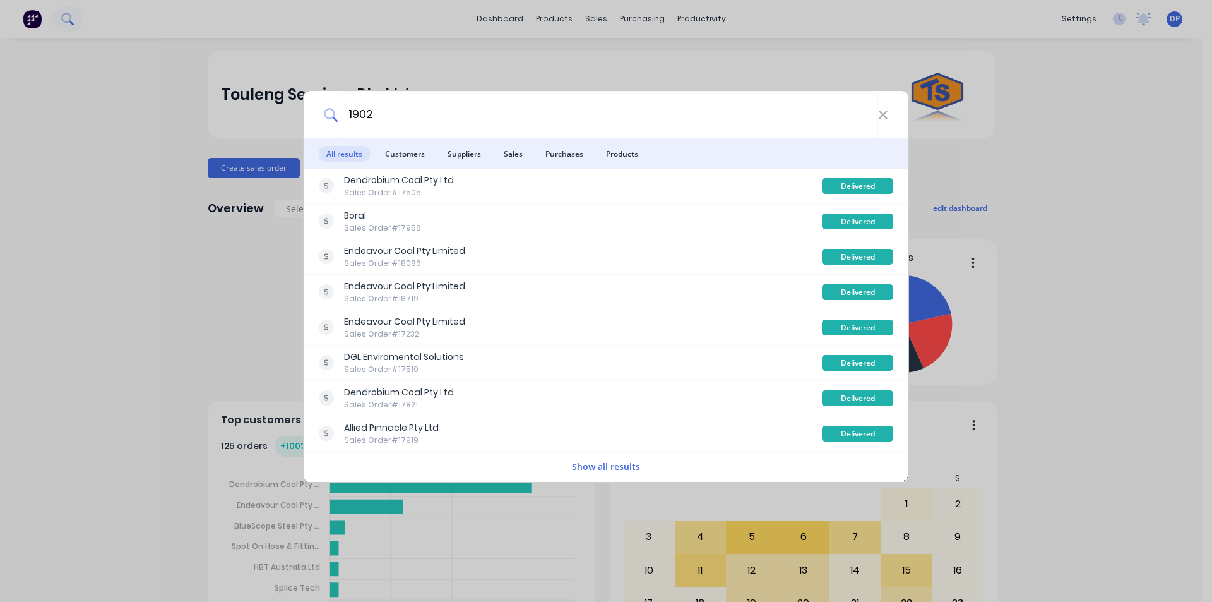
type input "19023"
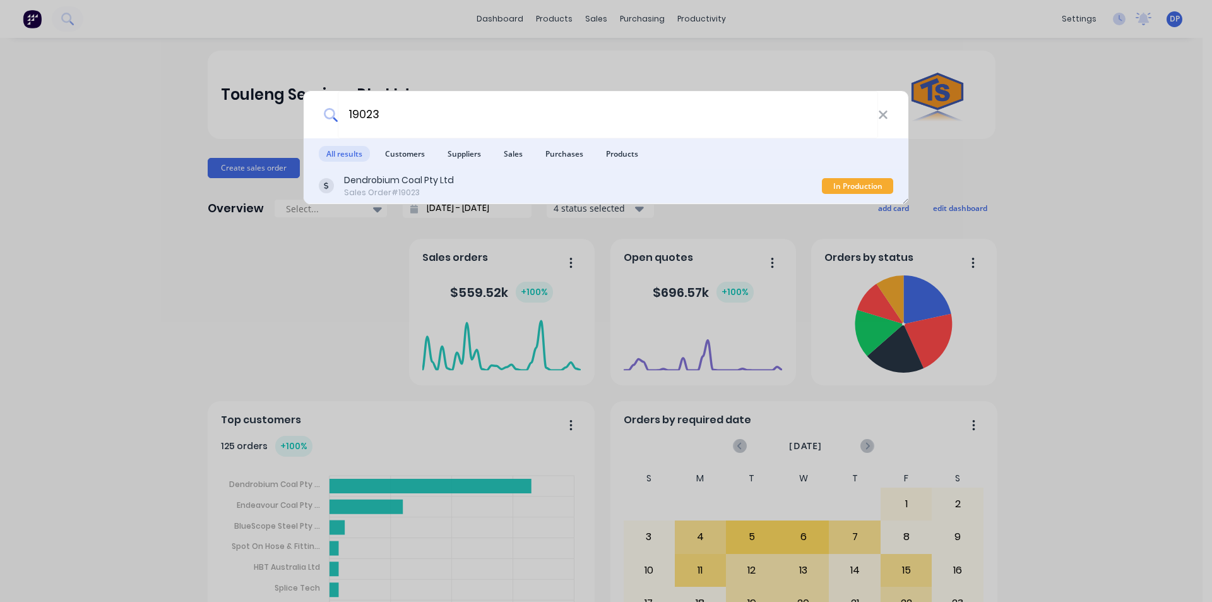
click at [436, 186] on div "Dendrobium Coal Pty Ltd" at bounding box center [399, 180] width 110 height 13
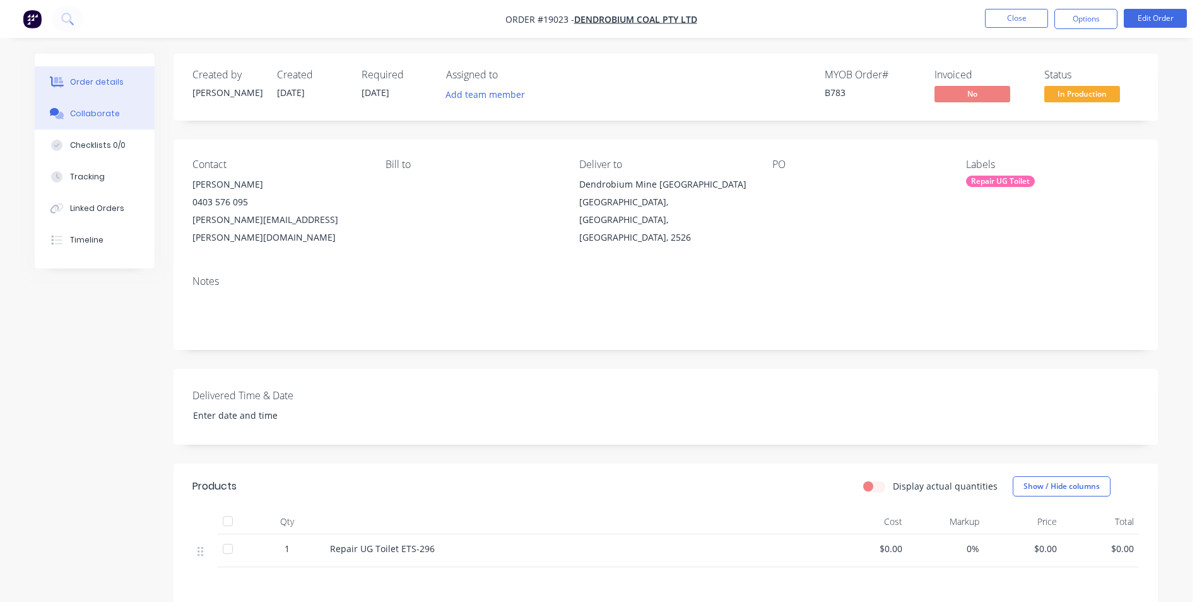
click at [91, 123] on button "Collaborate" at bounding box center [95, 114] width 120 height 32
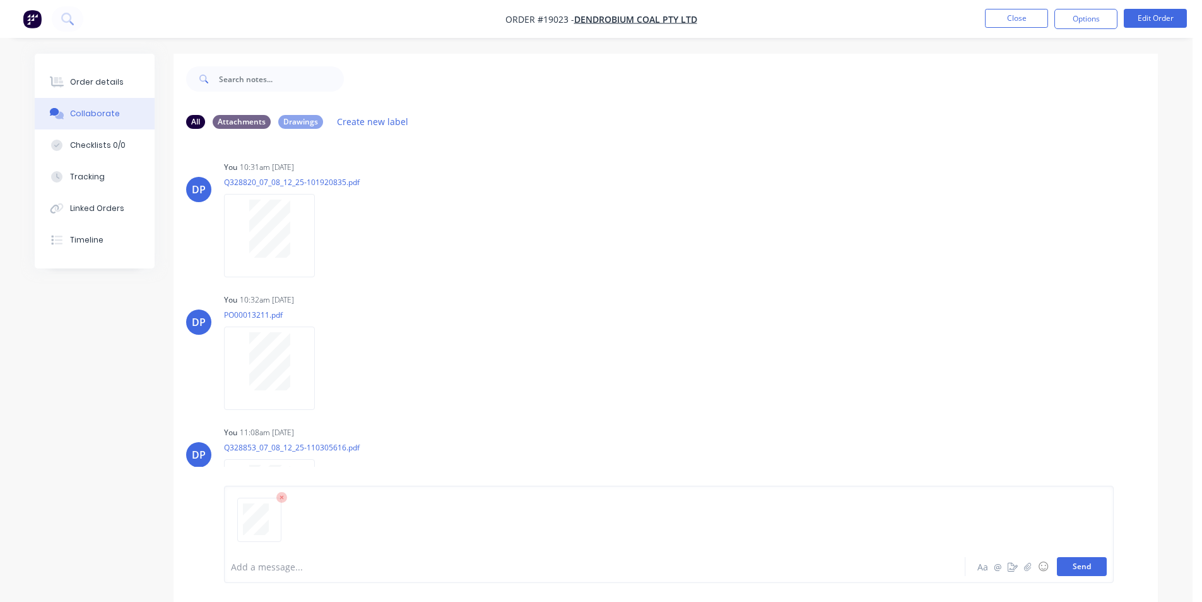
click at [1095, 563] on button "Send" at bounding box center [1082, 566] width 50 height 19
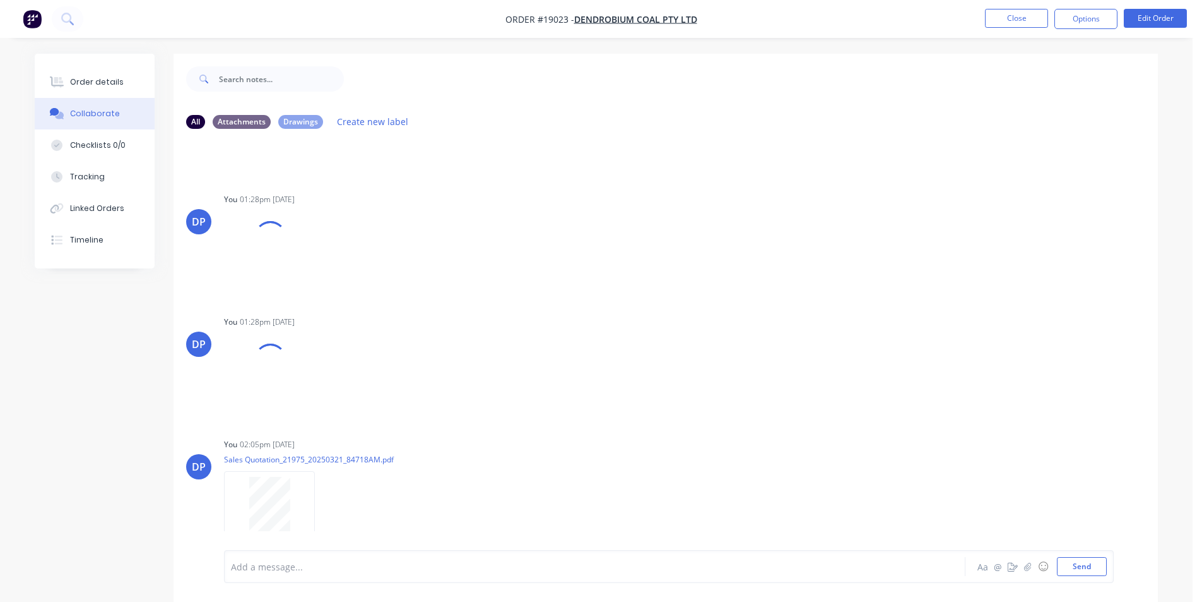
scroll to position [4272, 0]
click at [35, 18] on img "button" at bounding box center [32, 18] width 19 height 19
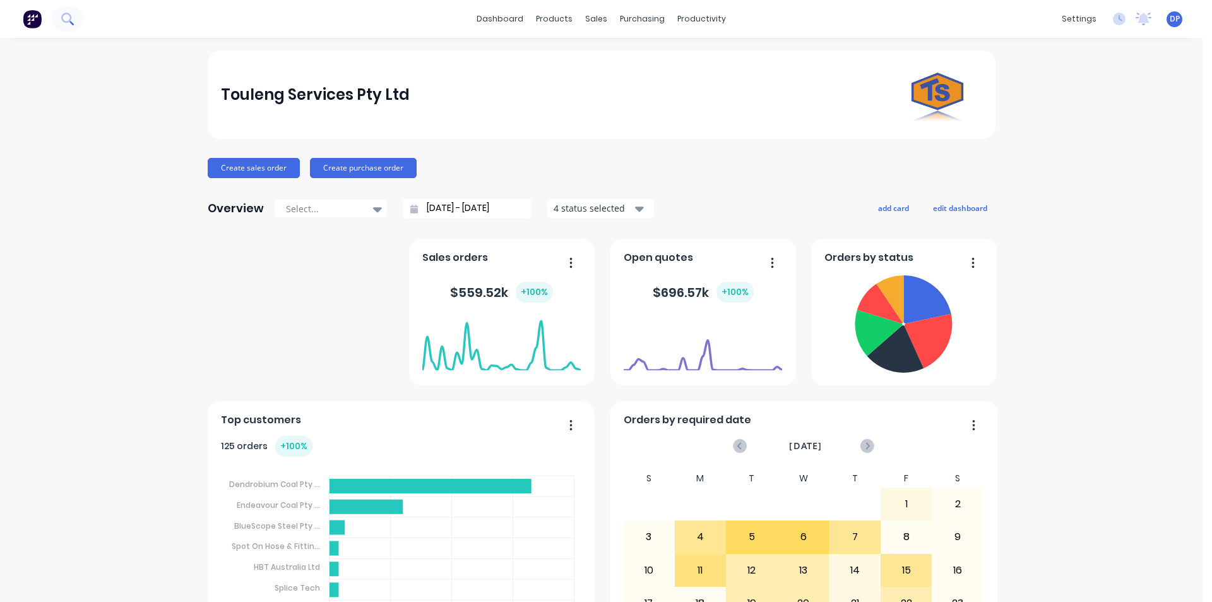
click at [74, 18] on button at bounding box center [68, 18] width 32 height 25
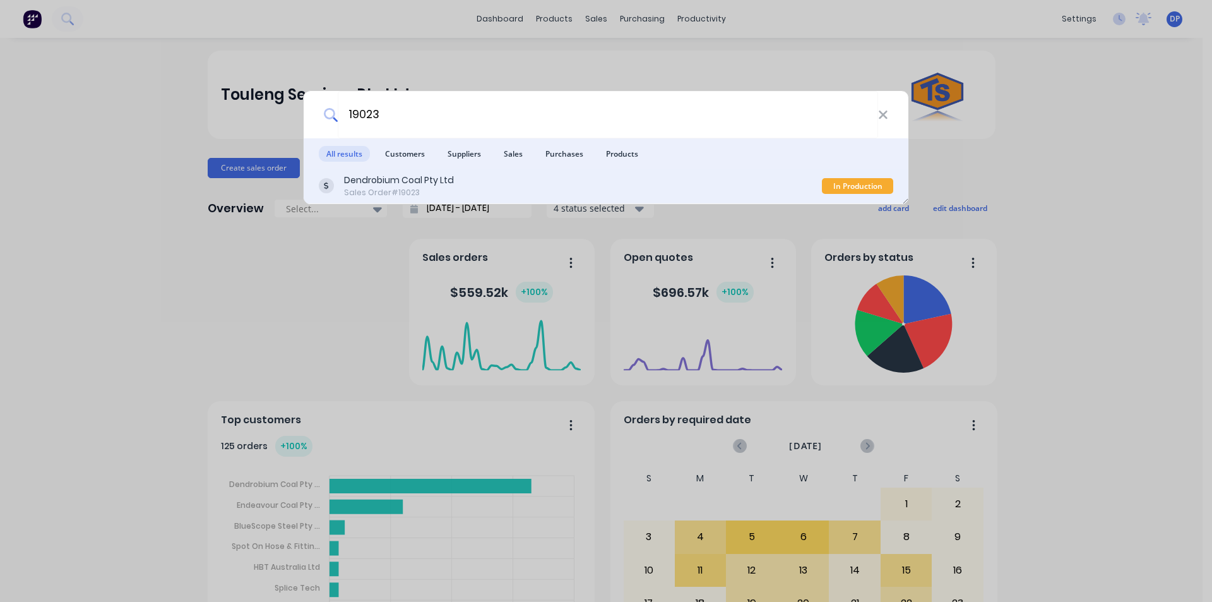
type input "19023"
click at [447, 175] on div "Dendrobium Coal Pty Ltd" at bounding box center [399, 180] width 110 height 13
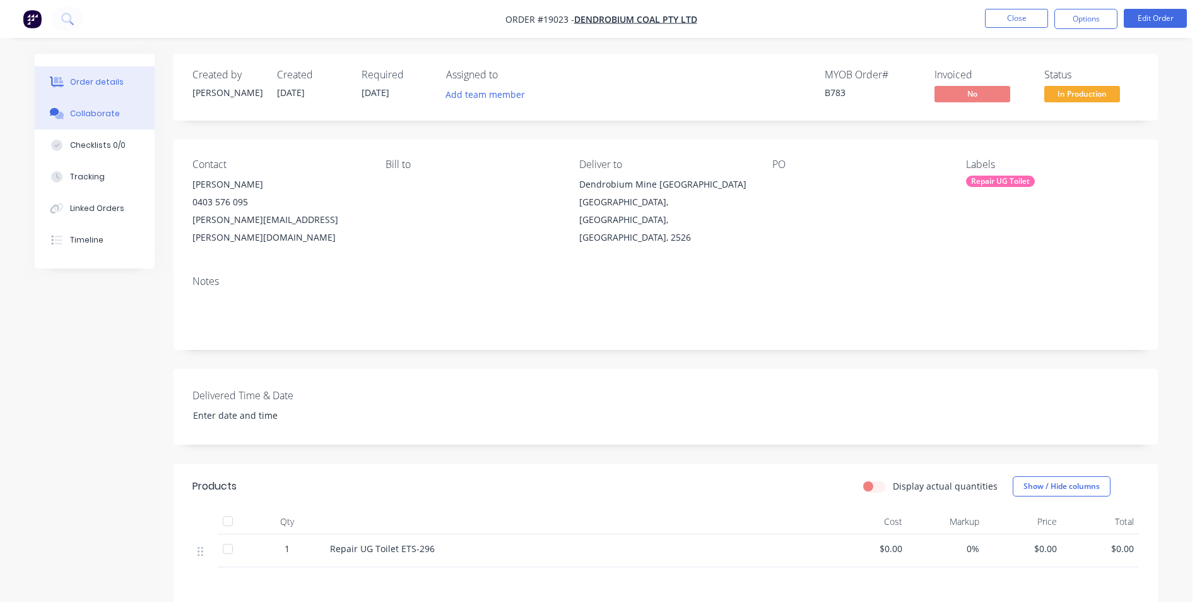
click at [113, 112] on div "Collaborate" at bounding box center [95, 113] width 50 height 11
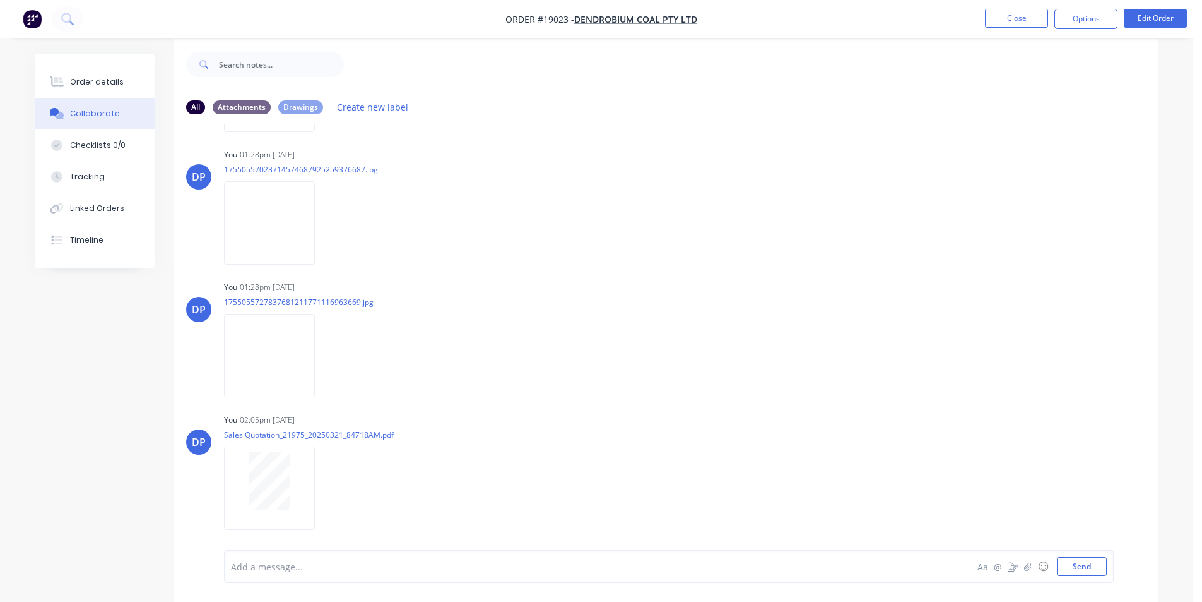
scroll to position [19, 0]
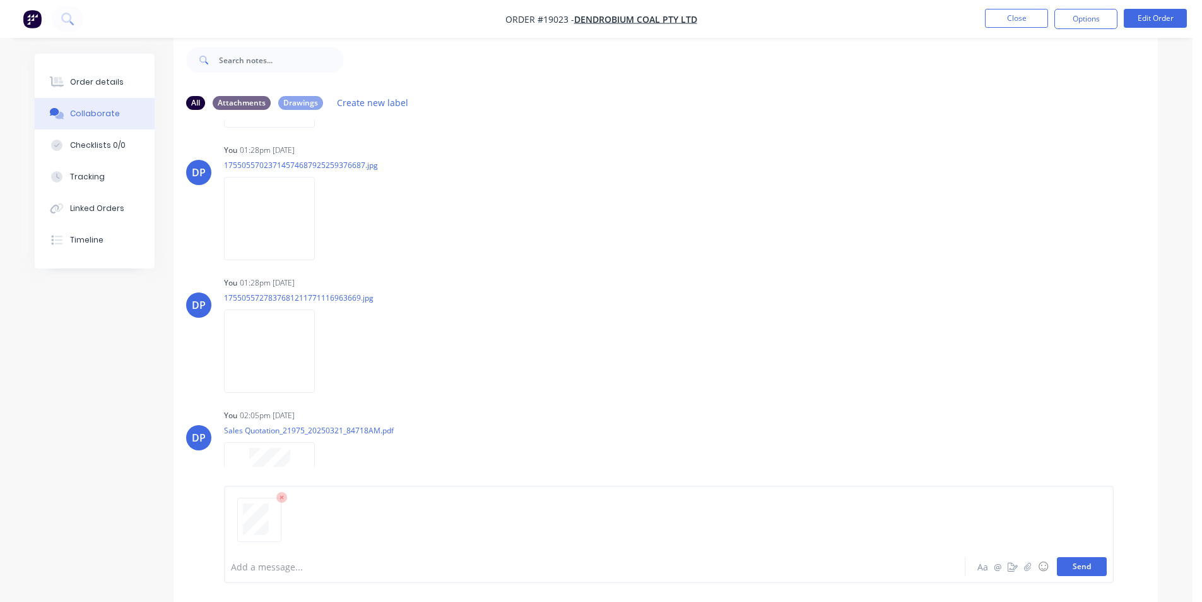
click at [1073, 569] on button "Send" at bounding box center [1082, 566] width 50 height 19
click at [1030, 16] on button "Close" at bounding box center [1016, 18] width 63 height 19
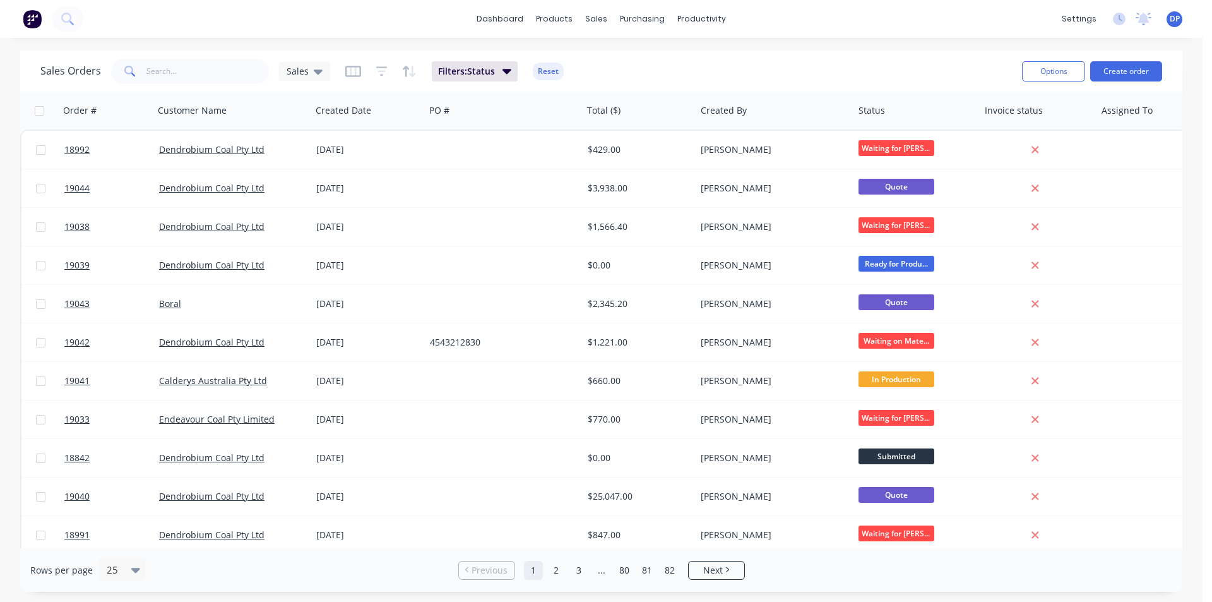
click at [27, 13] on img at bounding box center [32, 18] width 19 height 19
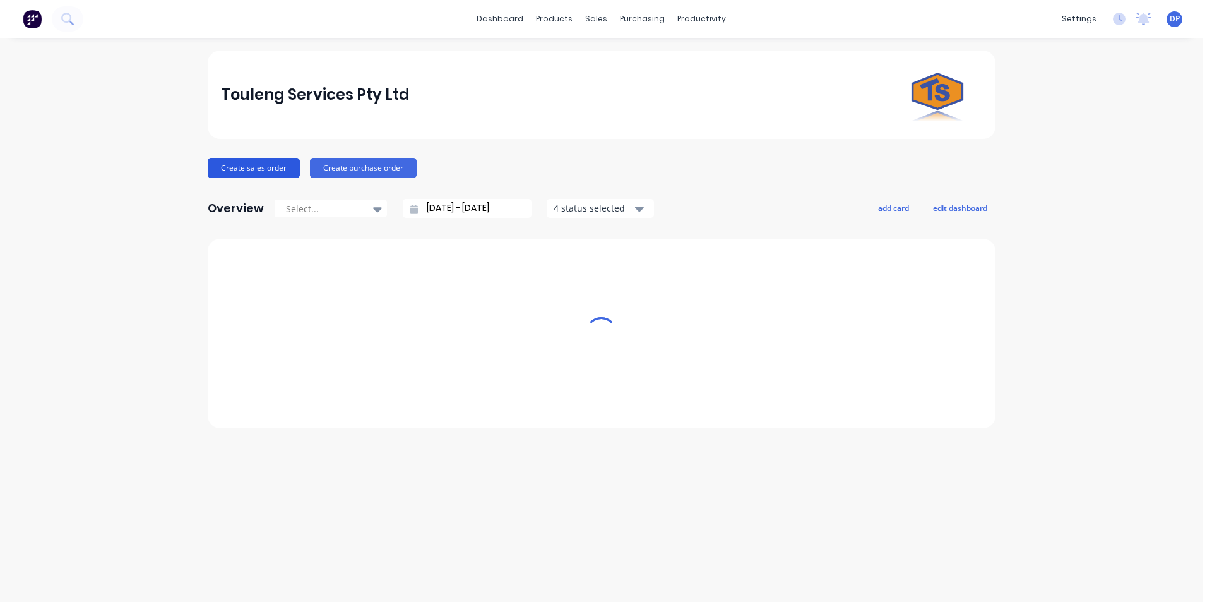
click at [259, 163] on button "Create sales order" at bounding box center [254, 168] width 92 height 20
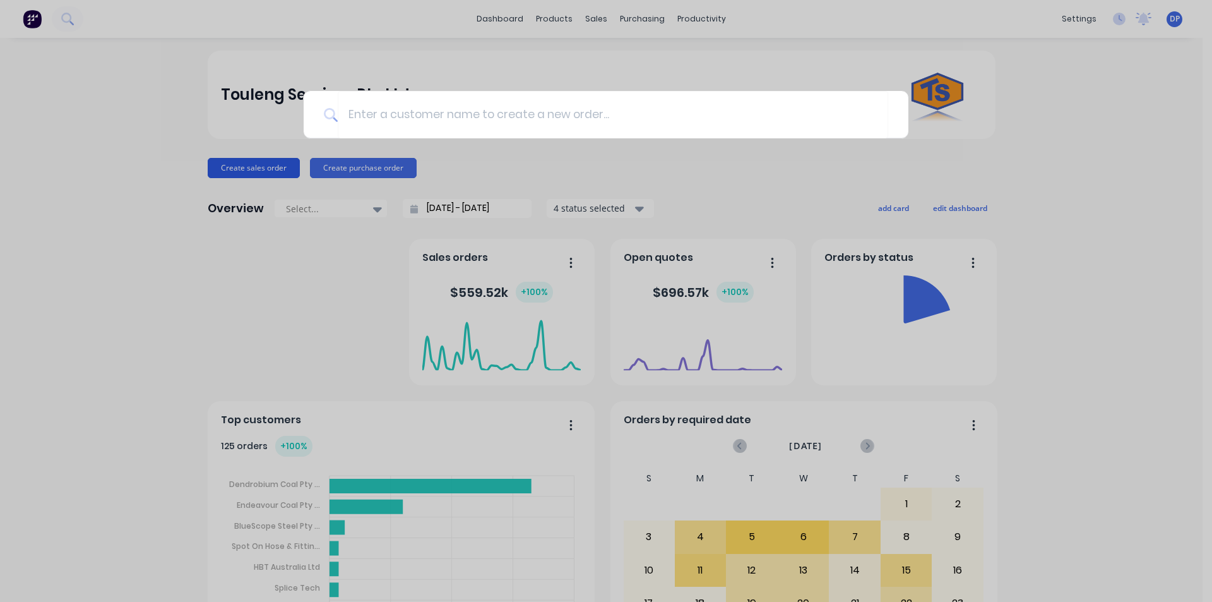
type input "d"
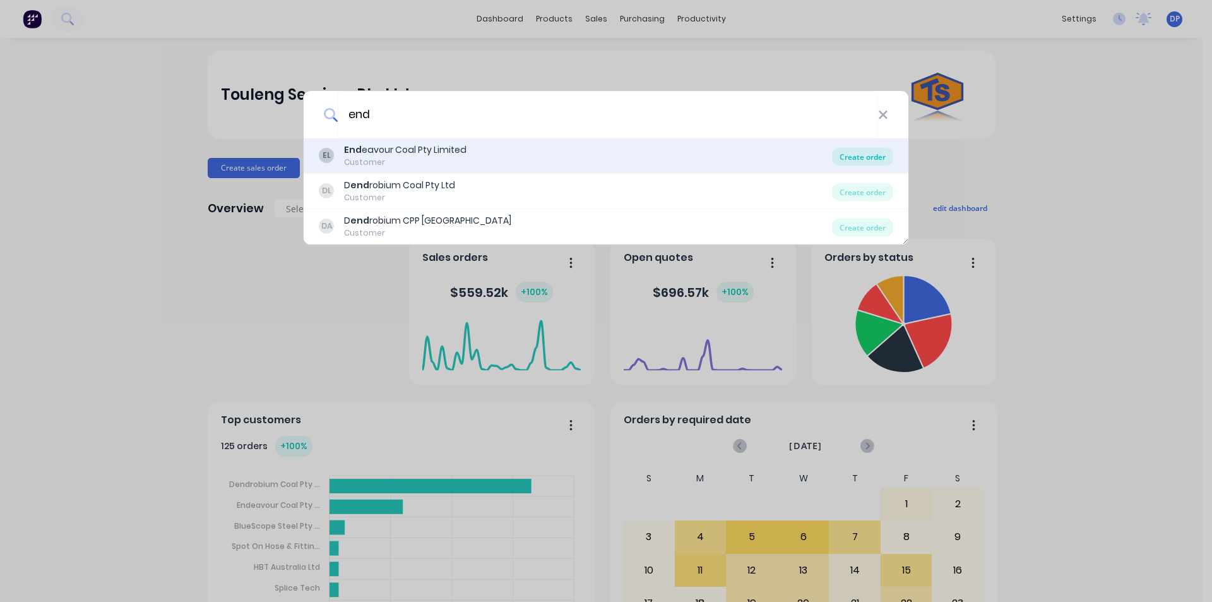
type input "end"
click at [848, 156] on div "Create order" at bounding box center [862, 157] width 61 height 18
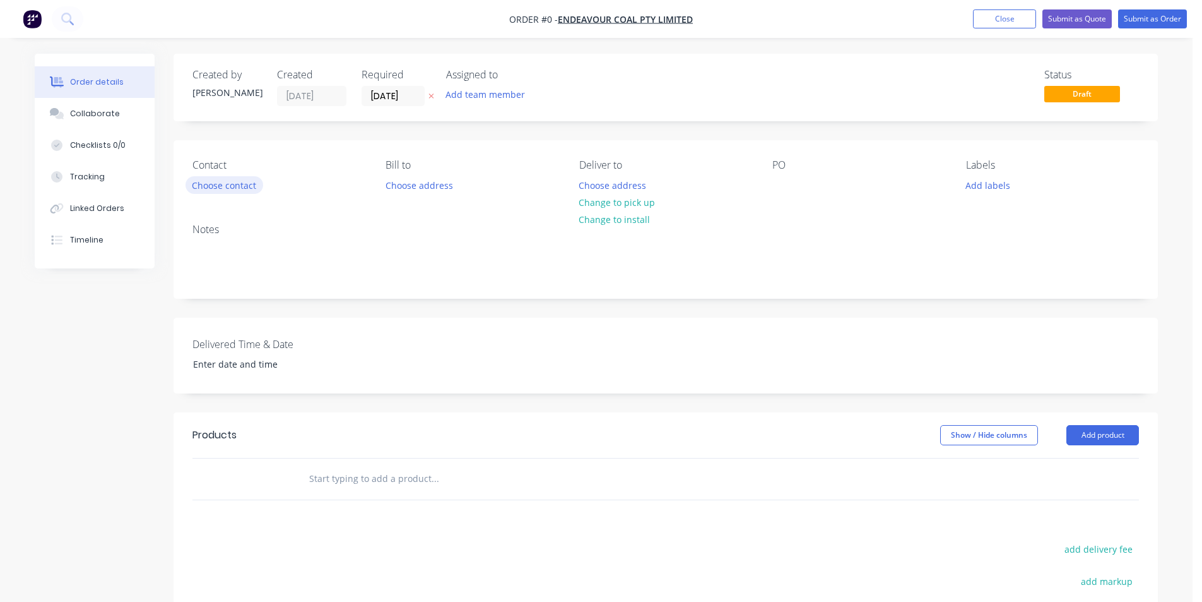
click at [206, 191] on button "Choose contact" at bounding box center [225, 184] width 78 height 17
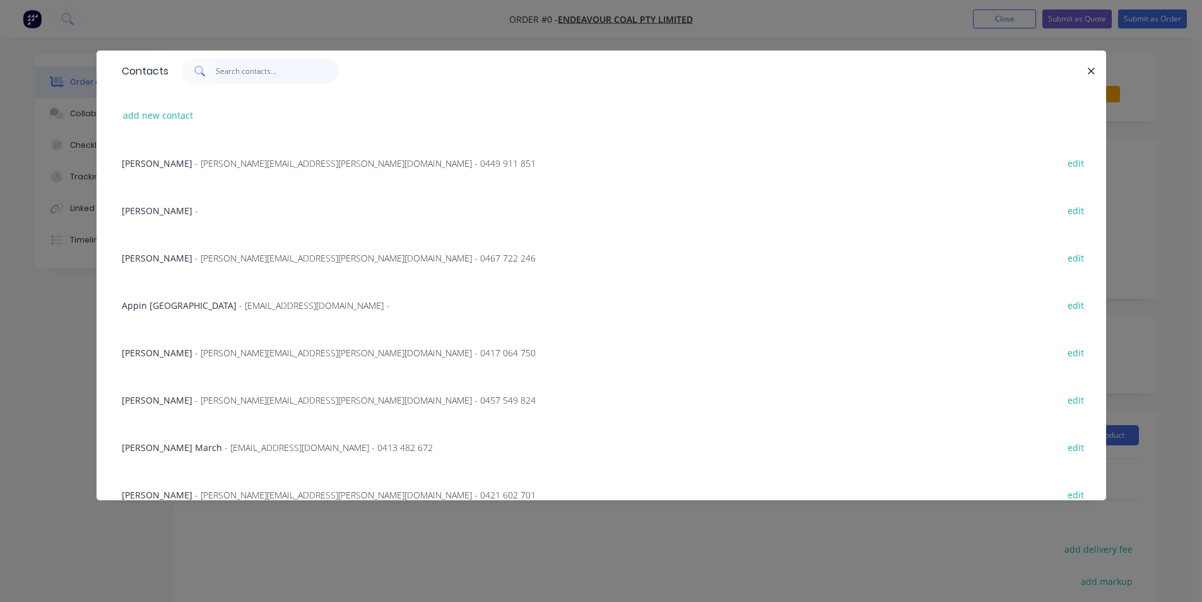
click at [271, 68] on input "text" at bounding box center [277, 71] width 123 height 25
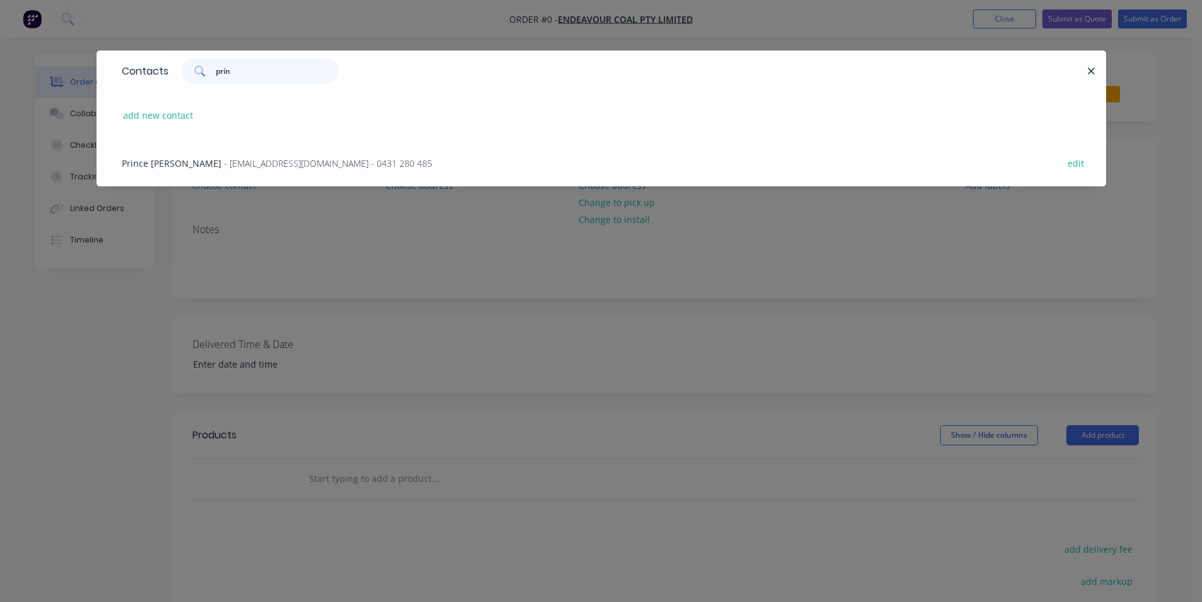
type input "prin"
click at [301, 160] on span "- [EMAIL_ADDRESS][DOMAIN_NAME] - 0431 280 485" at bounding box center [328, 163] width 208 height 12
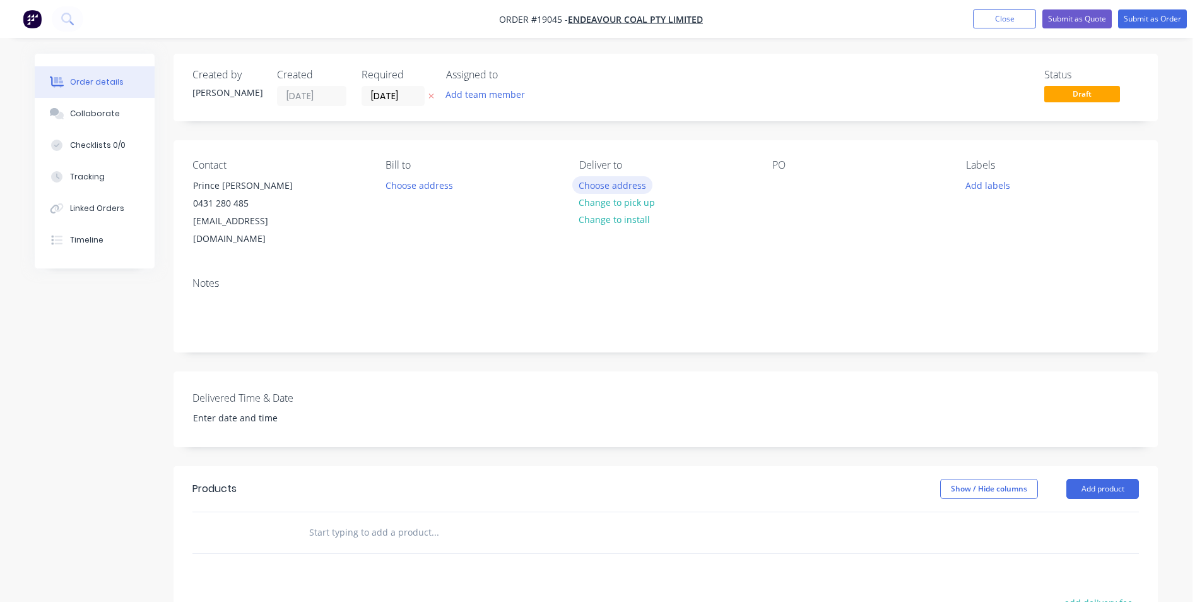
click at [625, 190] on button "Choose address" at bounding box center [612, 184] width 81 height 17
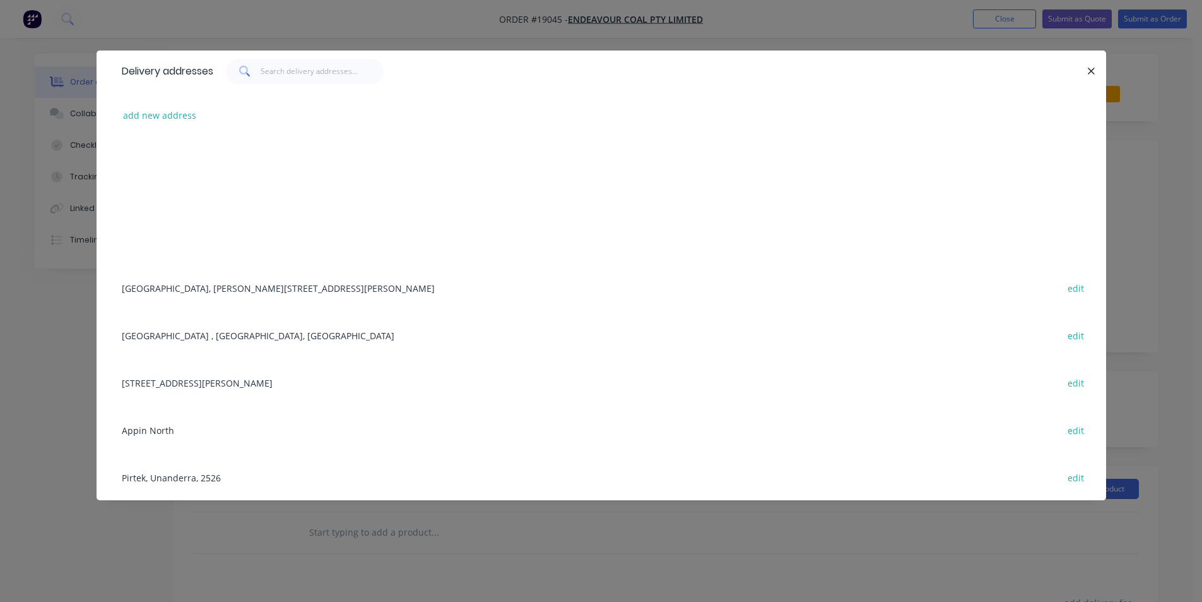
scroll to position [207, 0]
click at [181, 339] on div "[GEOGRAPHIC_DATA] , [GEOGRAPHIC_DATA], [GEOGRAPHIC_DATA] edit" at bounding box center [602, 334] width 972 height 47
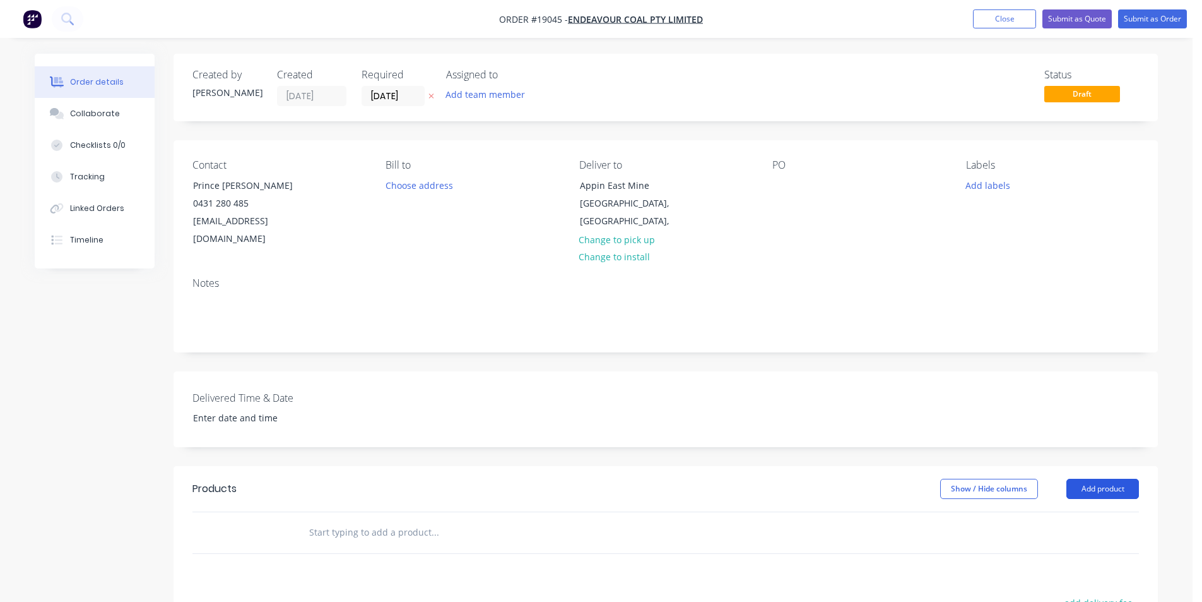
click at [1100, 478] on button "Add product" at bounding box center [1103, 488] width 73 height 20
click at [1082, 537] on div "Basic product" at bounding box center [1079, 546] width 97 height 18
click at [1096, 478] on button "Add product" at bounding box center [1103, 488] width 73 height 20
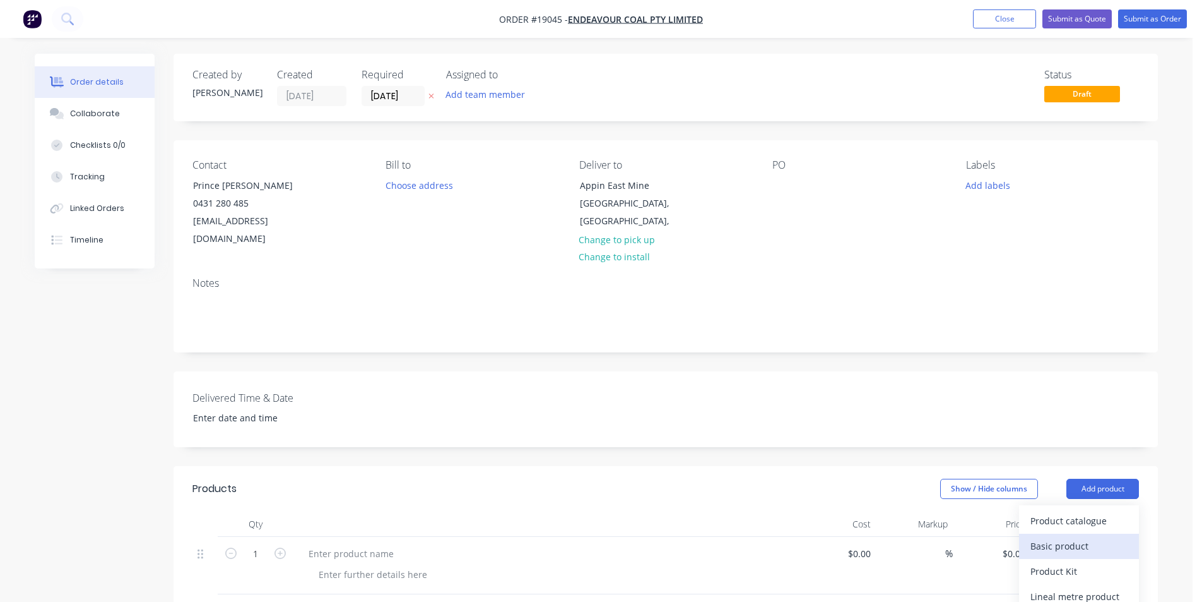
click at [1076, 537] on div "Basic product" at bounding box center [1079, 546] width 97 height 18
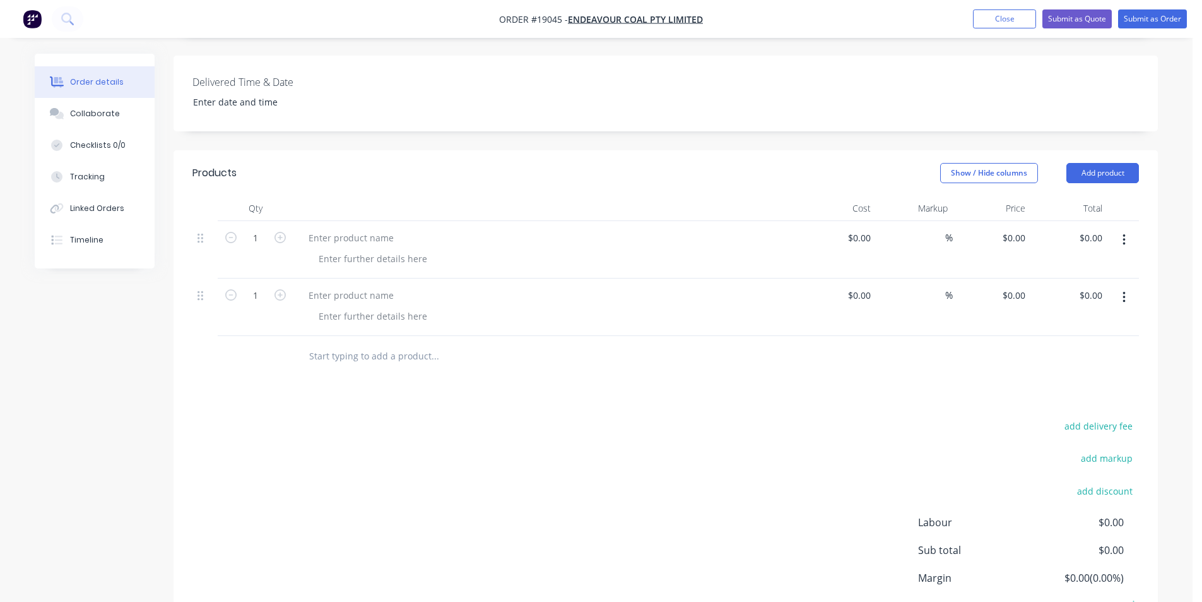
click at [1135, 286] on button "button" at bounding box center [1125, 297] width 30 height 23
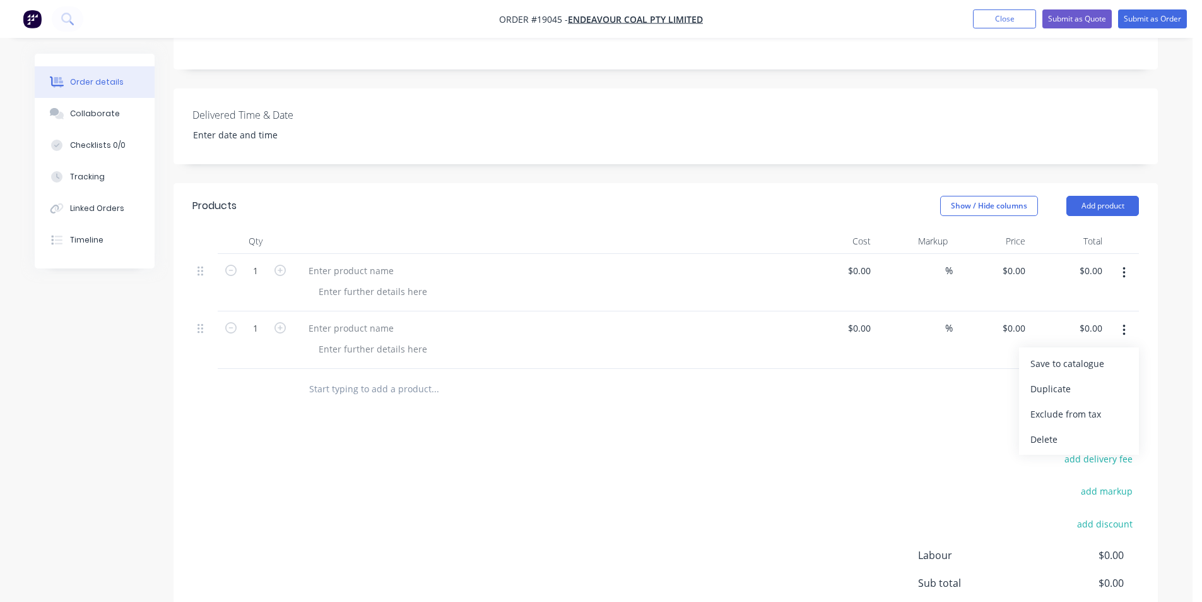
scroll to position [252, 0]
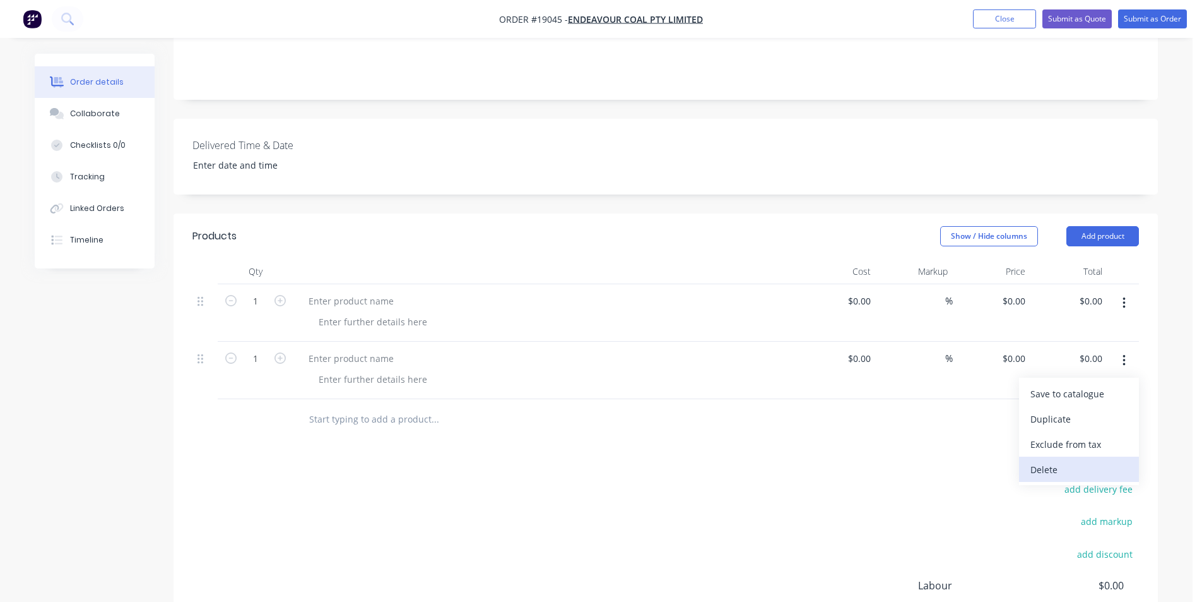
click at [1077, 460] on div "Delete" at bounding box center [1079, 469] width 97 height 18
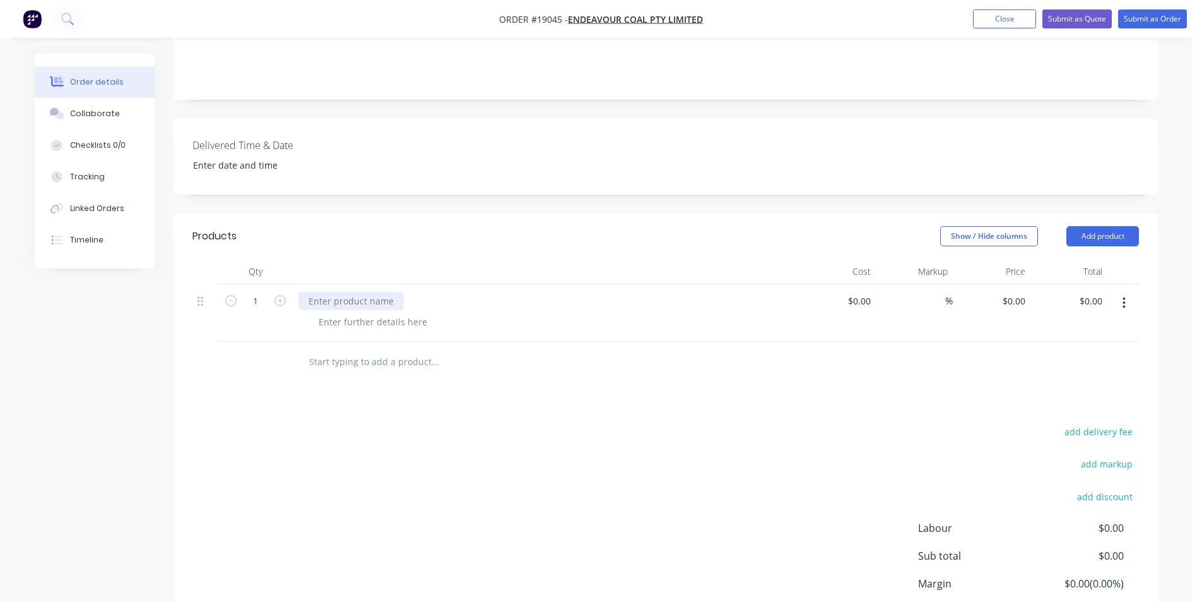
click at [400, 292] on div at bounding box center [351, 301] width 105 height 18
click at [283, 295] on icon "button" at bounding box center [280, 300] width 11 height 11
type input "2"
click at [350, 292] on div at bounding box center [351, 301] width 105 height 18
click at [590, 226] on div "Show / Hide columns Add product" at bounding box center [766, 236] width 745 height 20
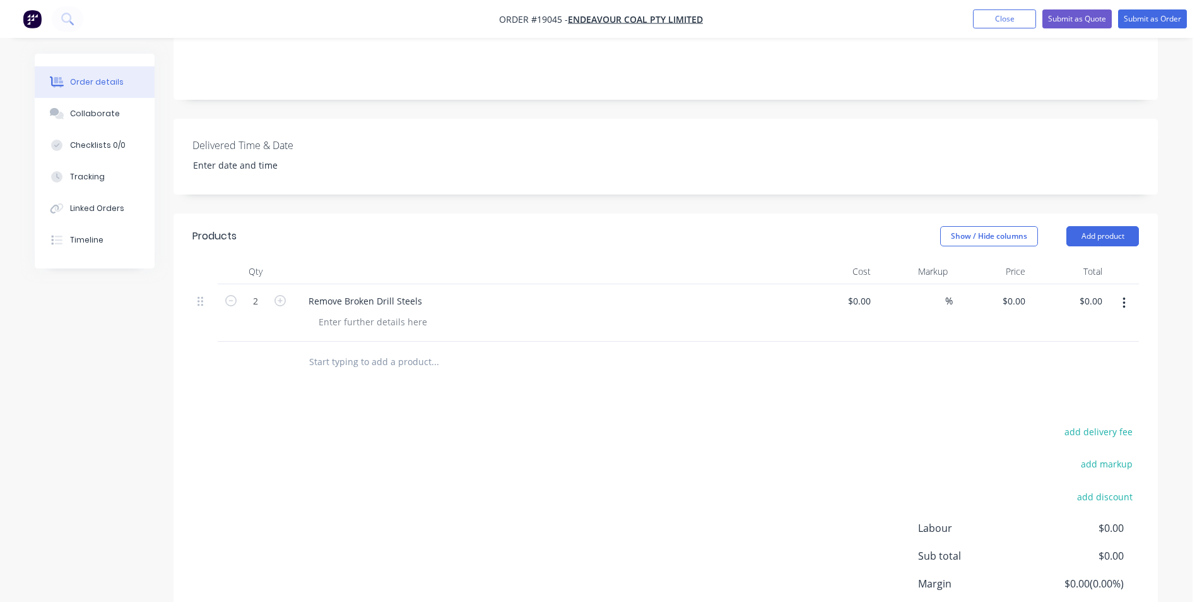
scroll to position [0, 0]
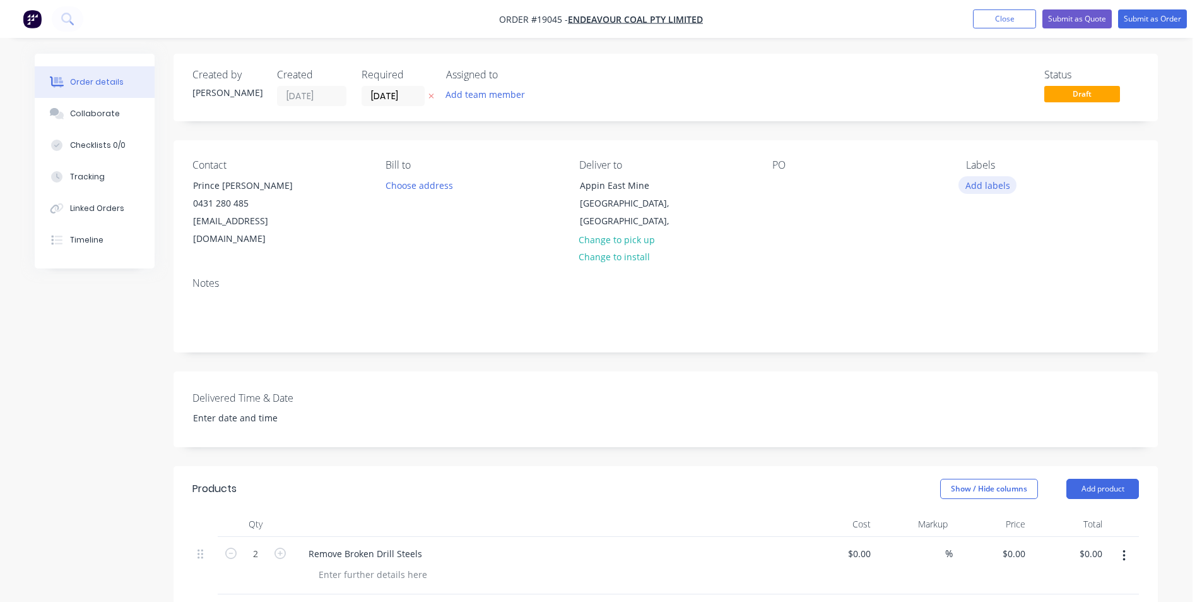
click at [986, 182] on button "Add labels" at bounding box center [988, 184] width 58 height 17
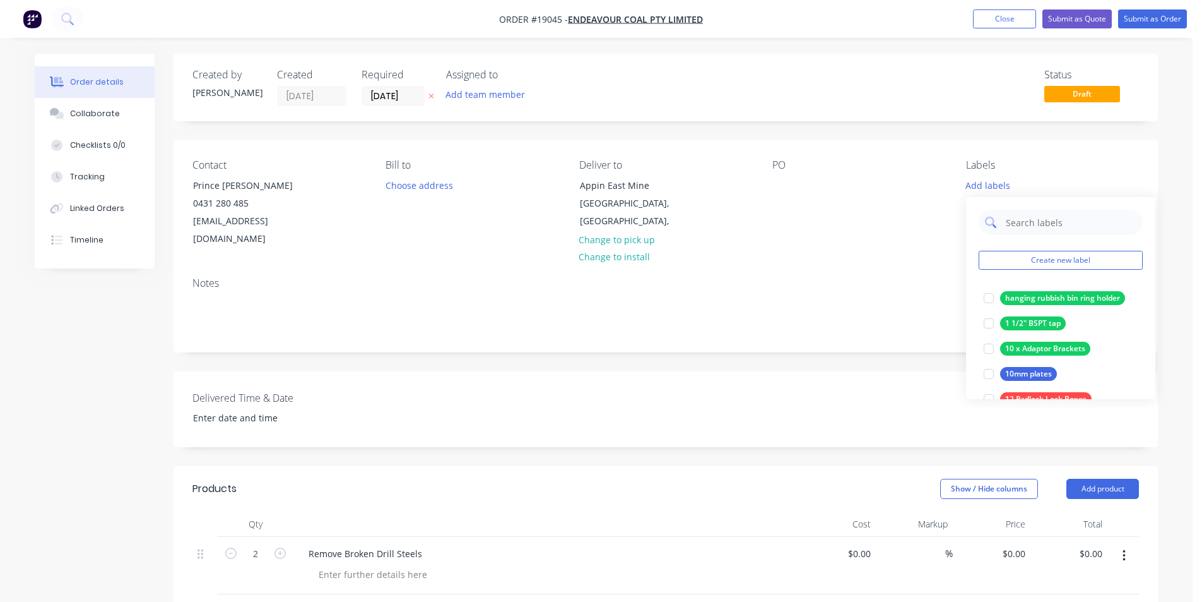
click at [1052, 220] on input "text" at bounding box center [1071, 222] width 132 height 25
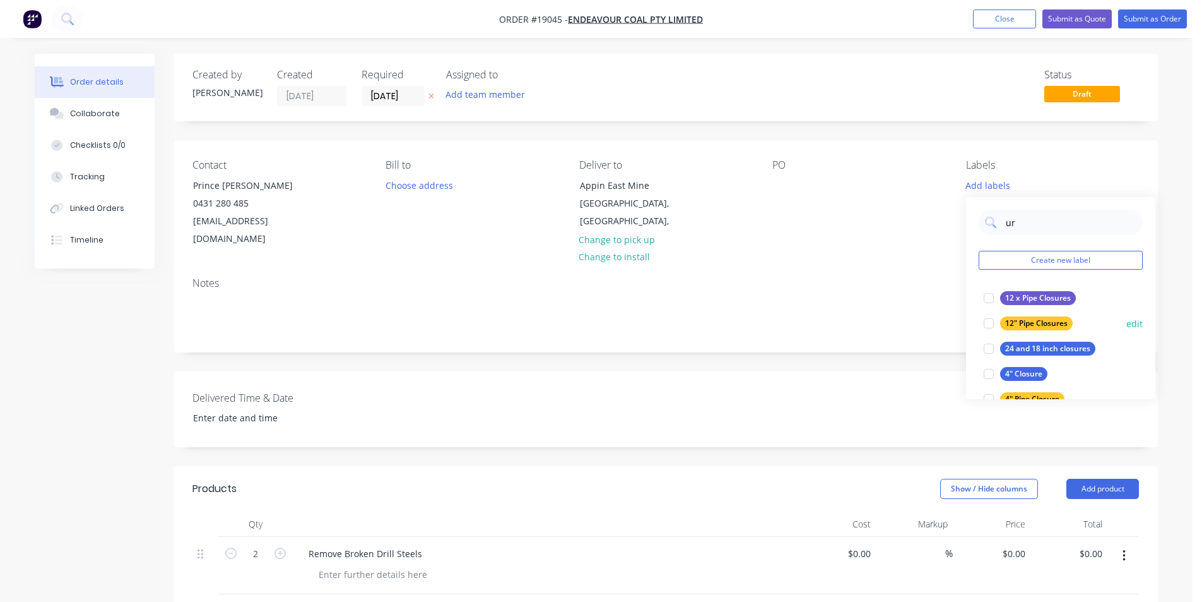
type input "urg"
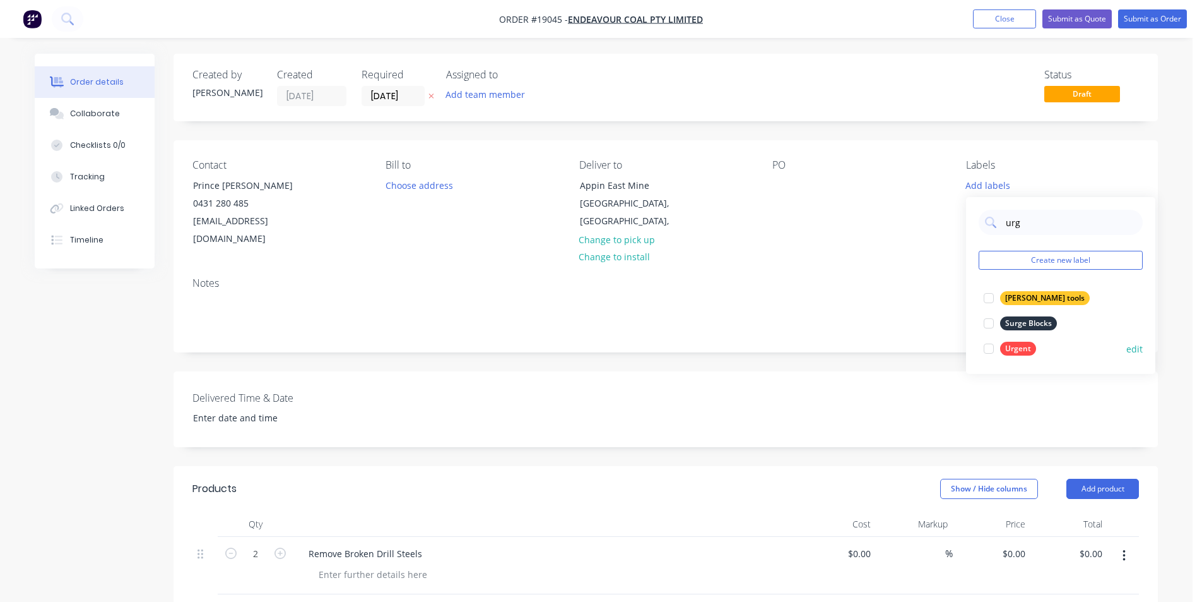
click at [986, 346] on div at bounding box center [988, 348] width 25 height 25
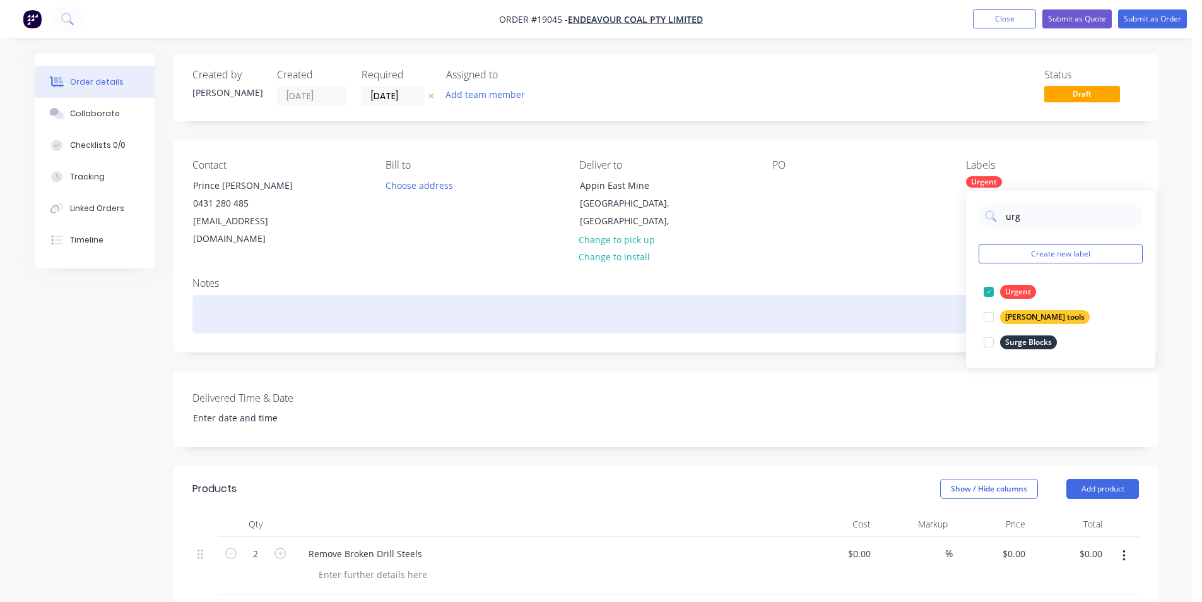
click at [891, 312] on div at bounding box center [666, 314] width 947 height 39
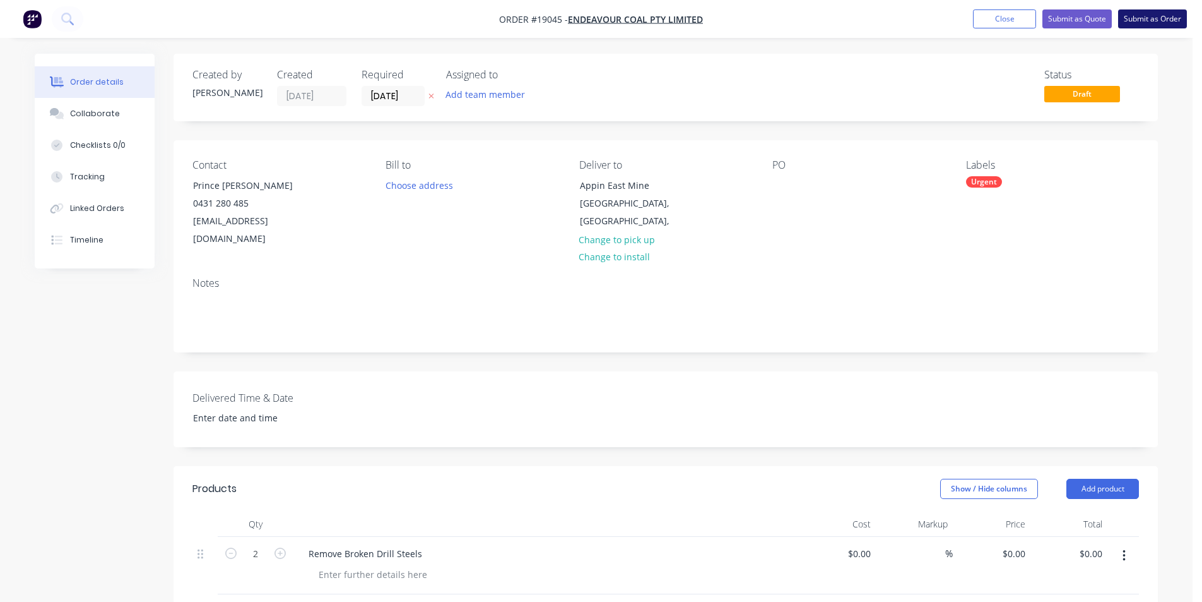
click at [1154, 21] on button "Submit as Order" at bounding box center [1152, 18] width 69 height 19
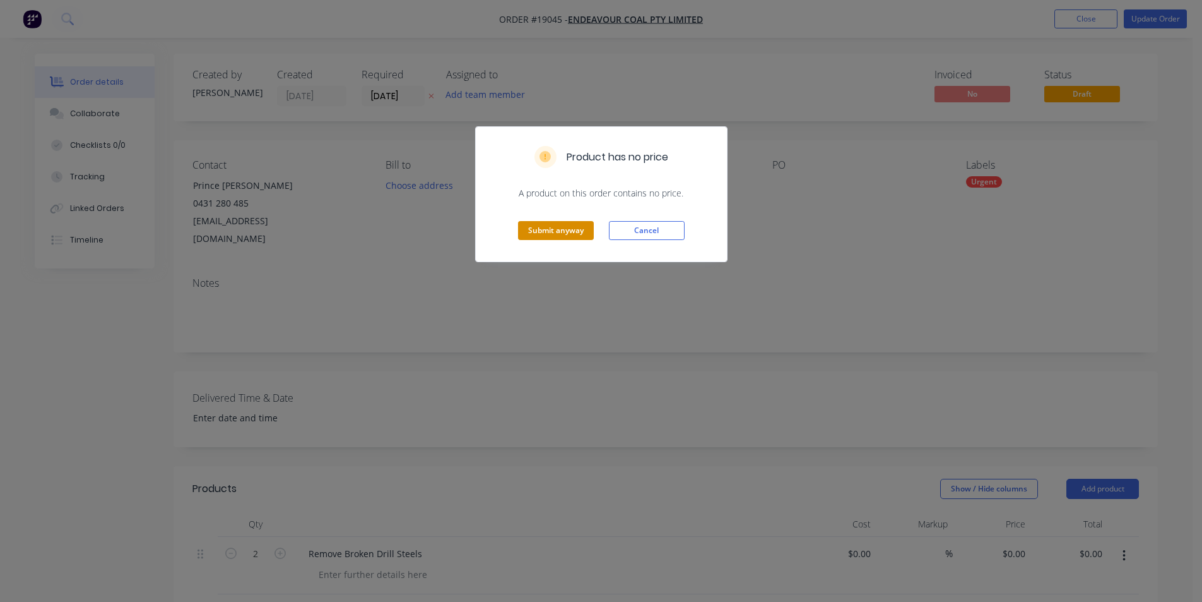
click at [543, 231] on button "Submit anyway" at bounding box center [556, 230] width 76 height 19
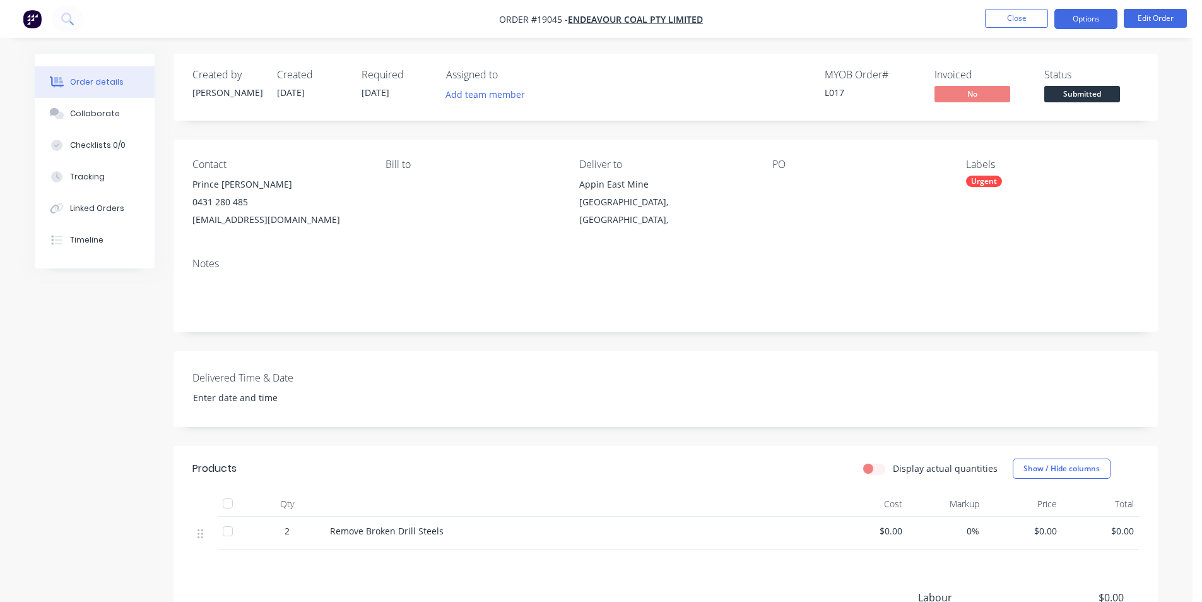
click at [1093, 23] on button "Options" at bounding box center [1086, 19] width 63 height 20
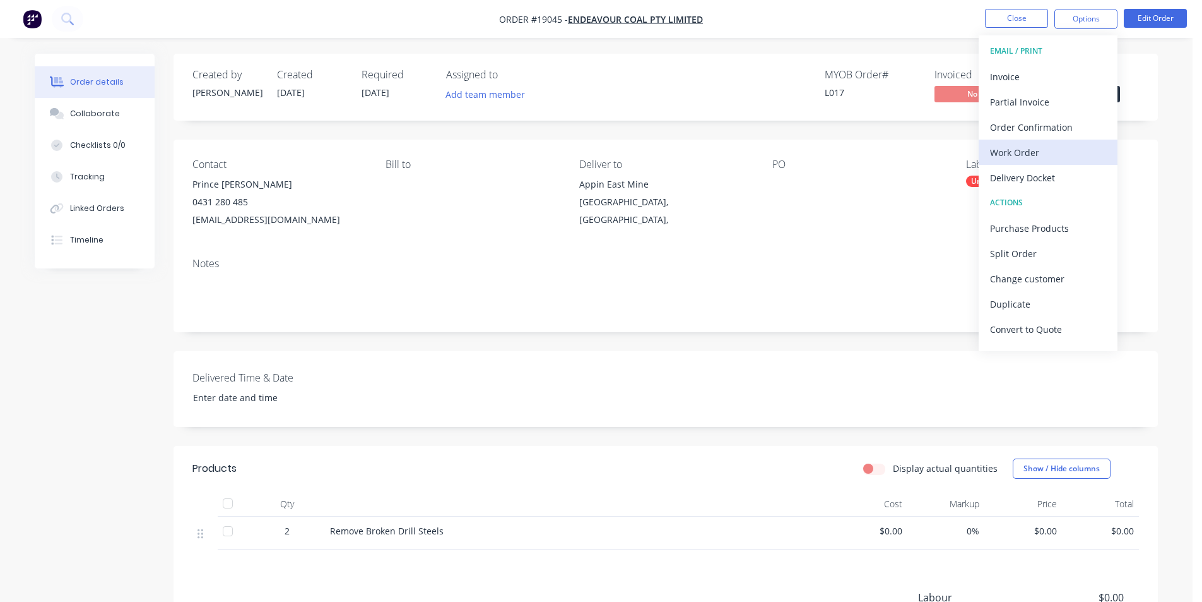
click at [1055, 153] on div "Work Order" at bounding box center [1048, 152] width 116 height 18
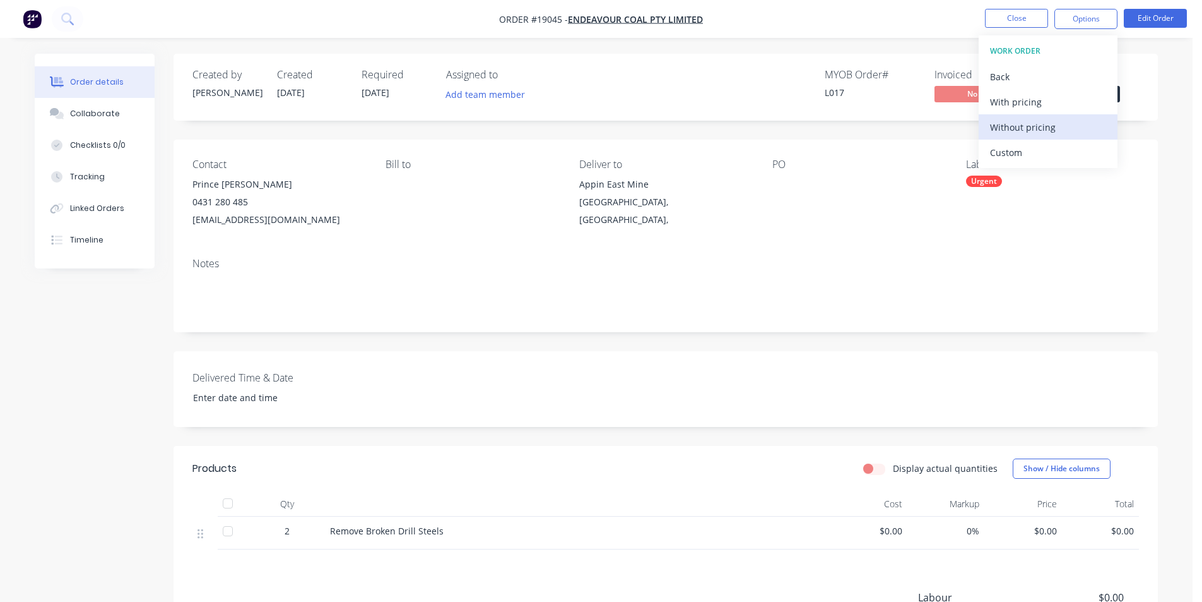
click at [1050, 137] on button "Without pricing" at bounding box center [1048, 126] width 139 height 25
click at [983, 21] on ul "Close Options EMAIL / PRINT Invoice Partial Invoice Order Confirmation Work Ord…" at bounding box center [1086, 19] width 232 height 20
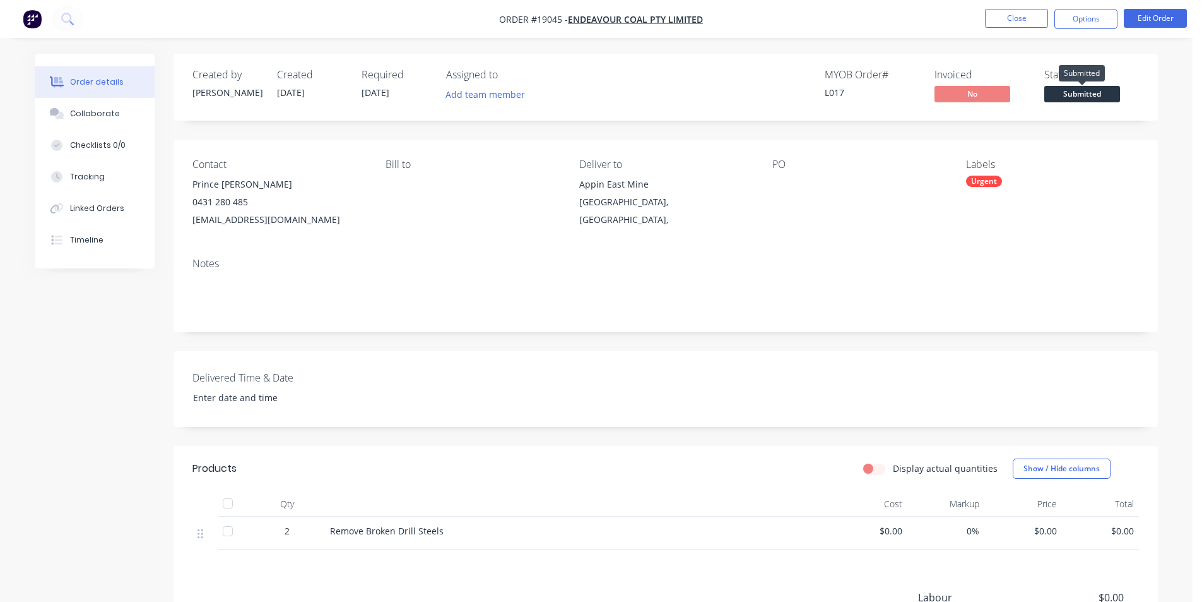
click at [1087, 88] on span "Submitted" at bounding box center [1083, 94] width 76 height 16
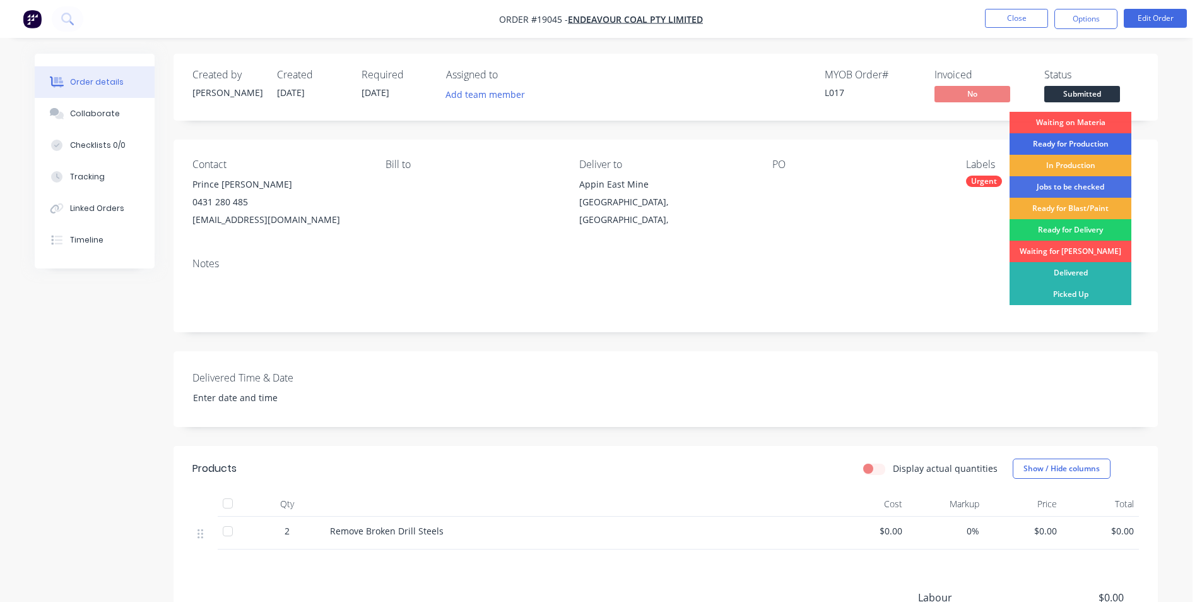
click at [1077, 146] on div "Ready for Production" at bounding box center [1071, 143] width 122 height 21
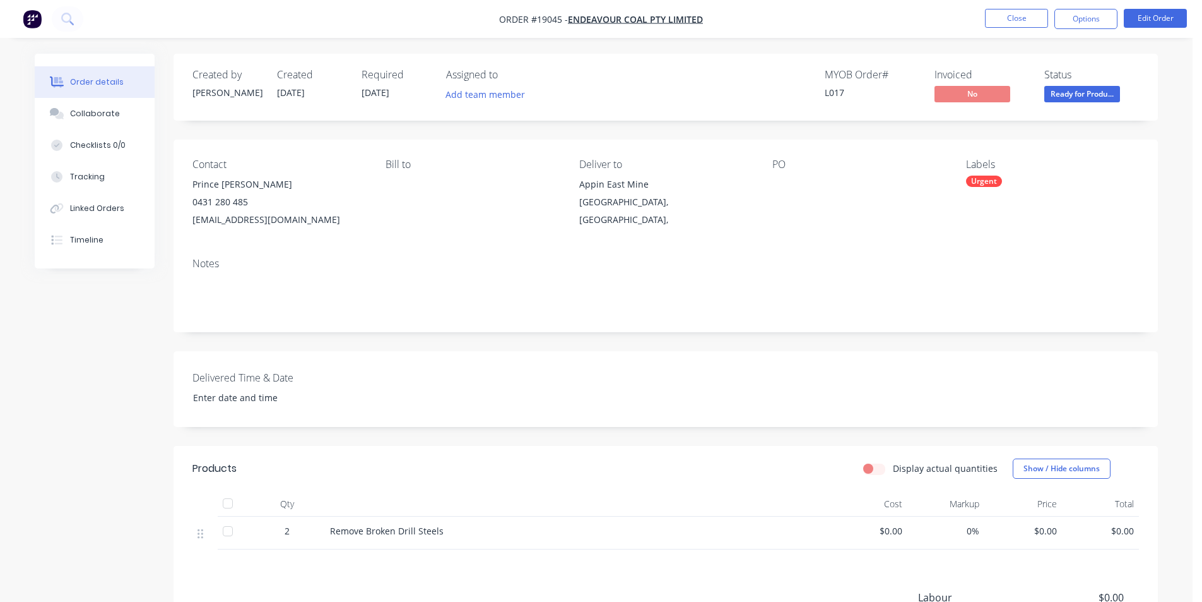
click at [30, 18] on img "button" at bounding box center [32, 18] width 19 height 19
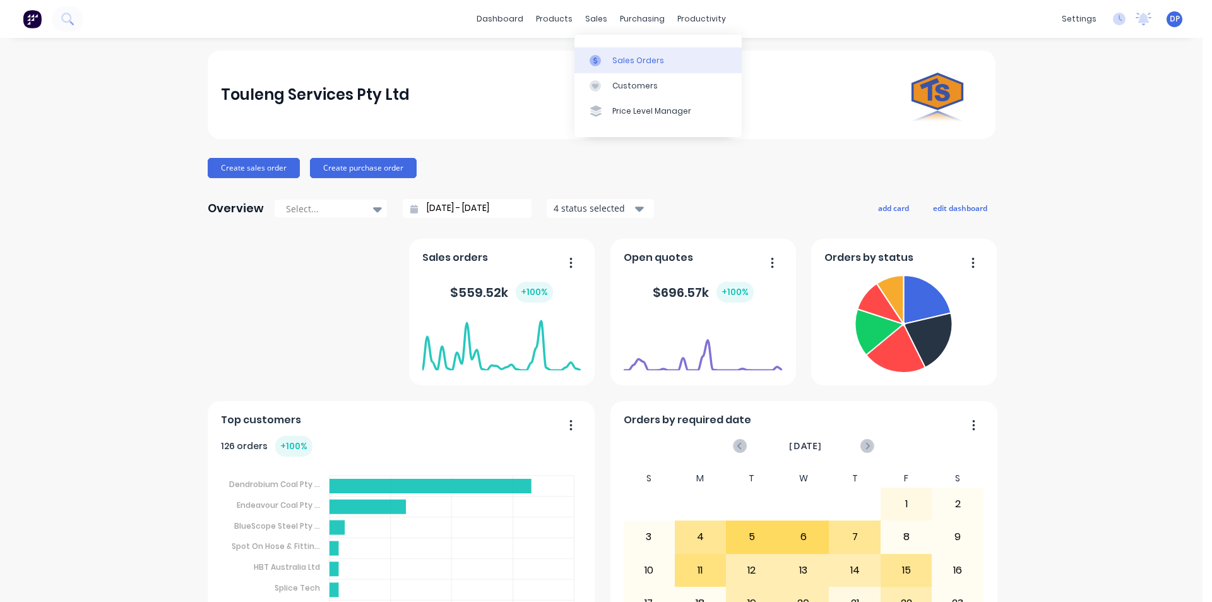
click at [629, 56] on div "Sales Orders" at bounding box center [638, 60] width 52 height 11
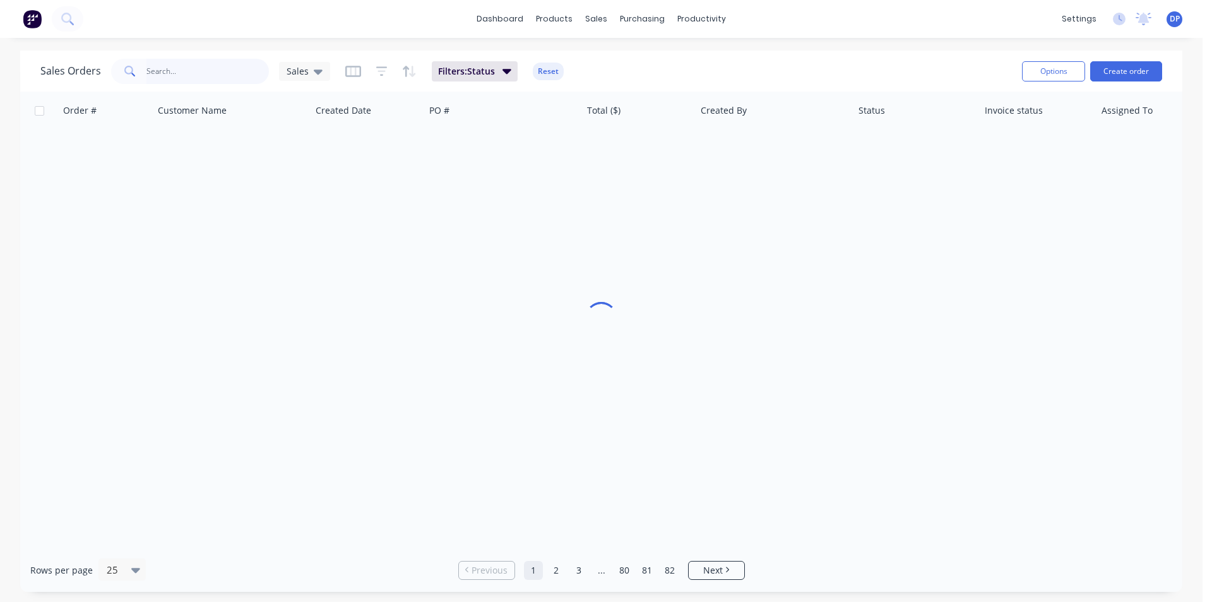
click at [199, 76] on input "text" at bounding box center [207, 71] width 123 height 25
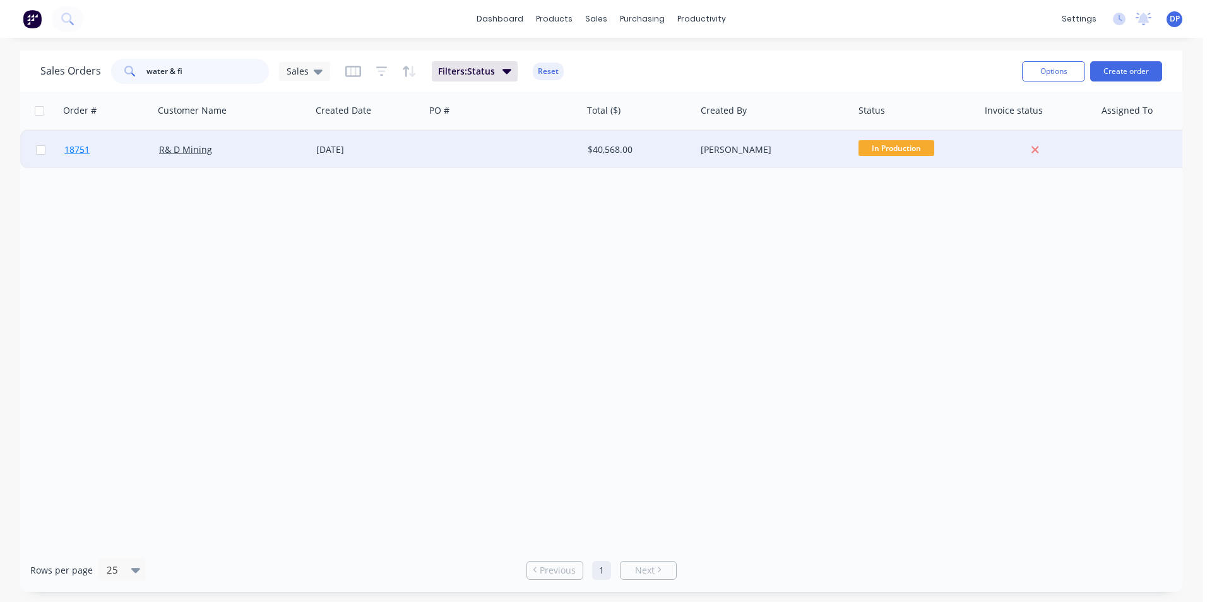
type input "water & fi"
click at [72, 145] on span "18751" at bounding box center [76, 149] width 25 height 13
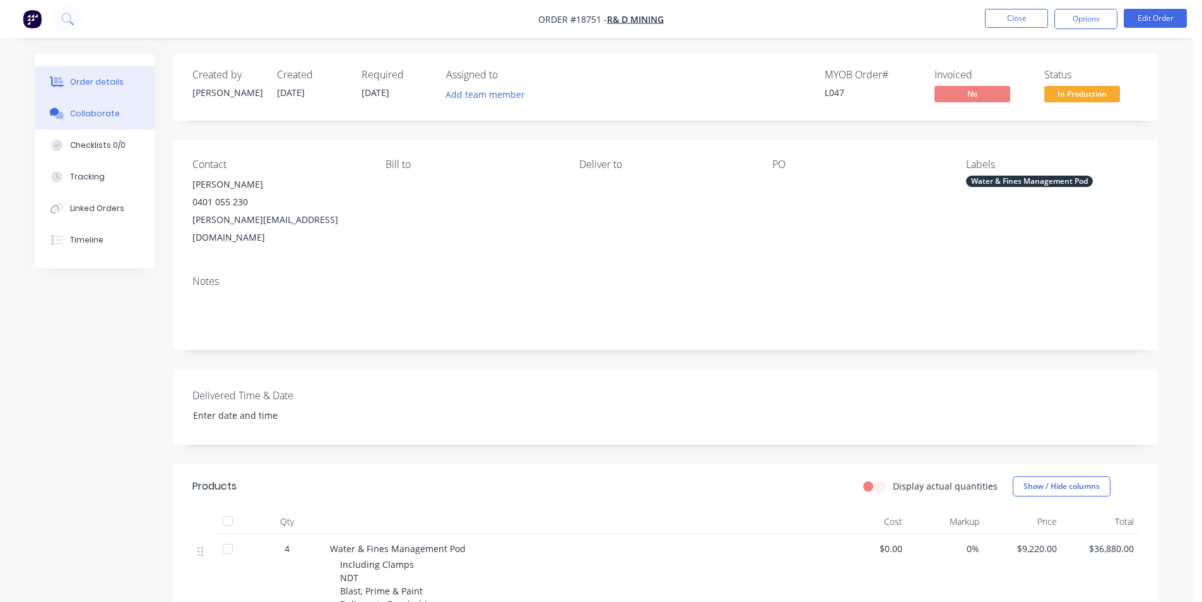
click at [92, 120] on button "Collaborate" at bounding box center [95, 114] width 120 height 32
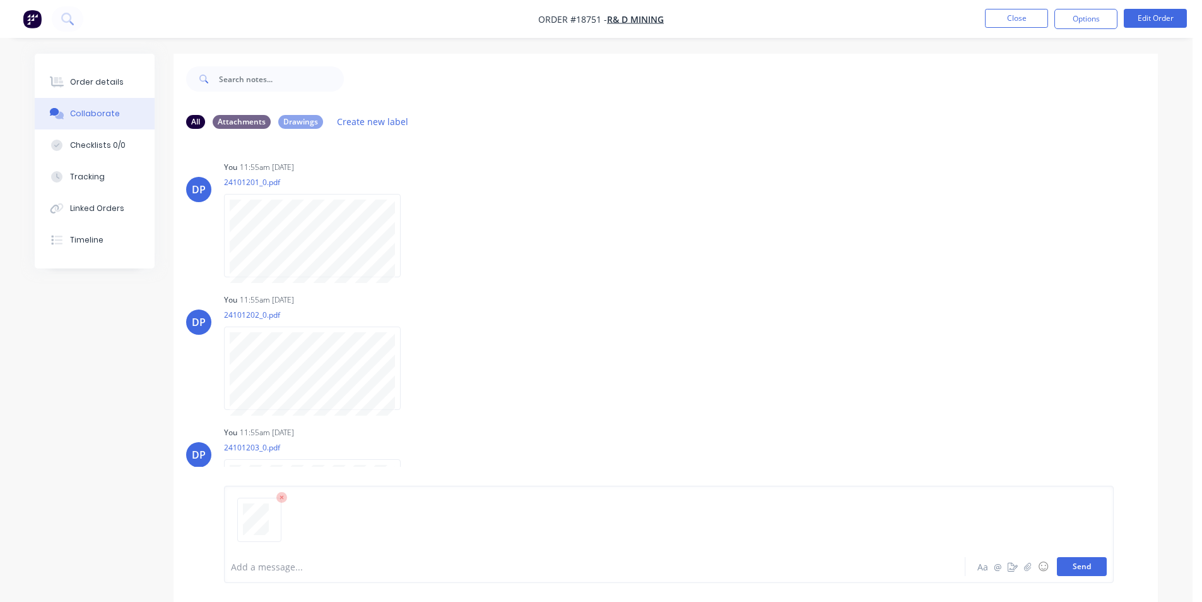
click at [1088, 564] on button "Send" at bounding box center [1082, 566] width 50 height 19
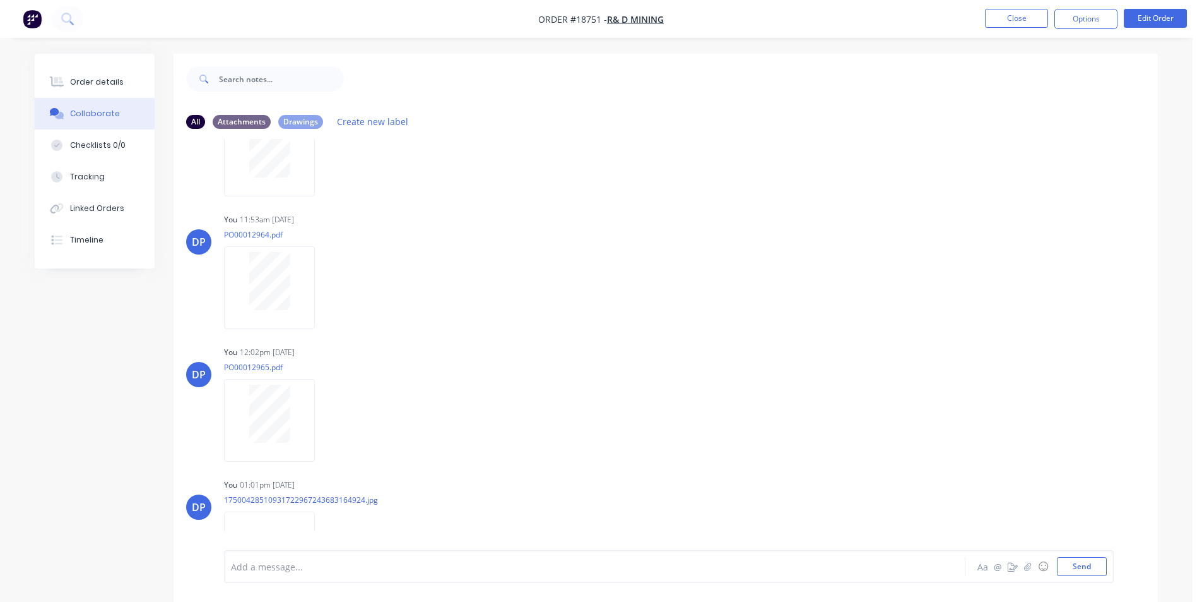
drag, startPoint x: 1158, startPoint y: 232, endPoint x: 1154, endPoint y: 273, distance: 41.9
click at [1154, 273] on div "Order details Collaborate Checklists 0/0 Tracking Linked Orders Timeline Order …" at bounding box center [596, 337] width 1149 height 567
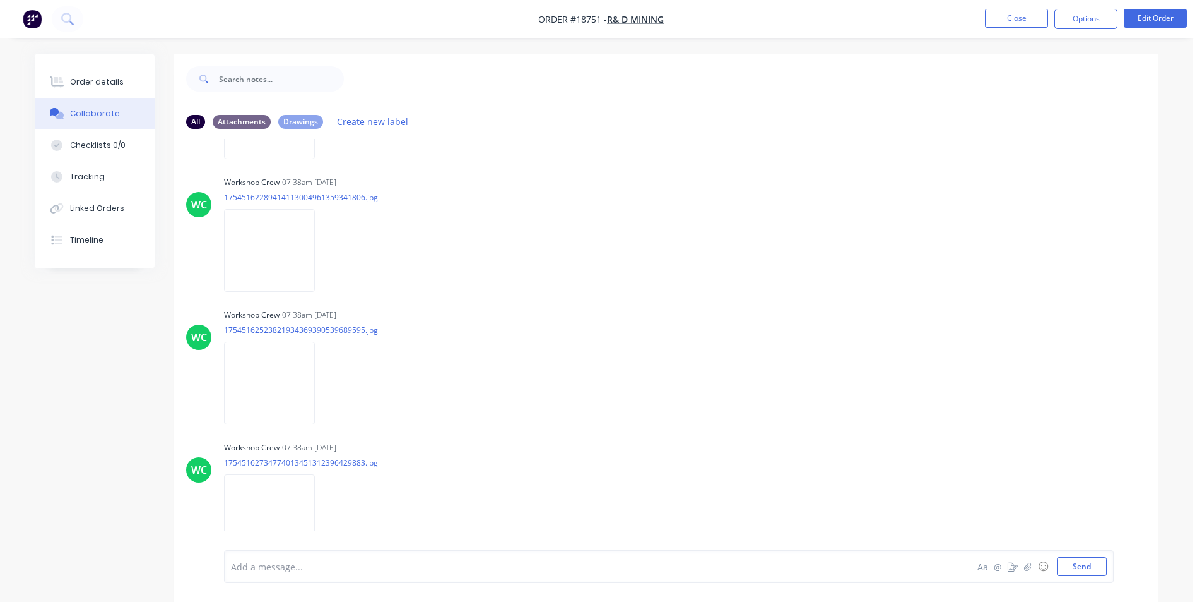
scroll to position [5099, 0]
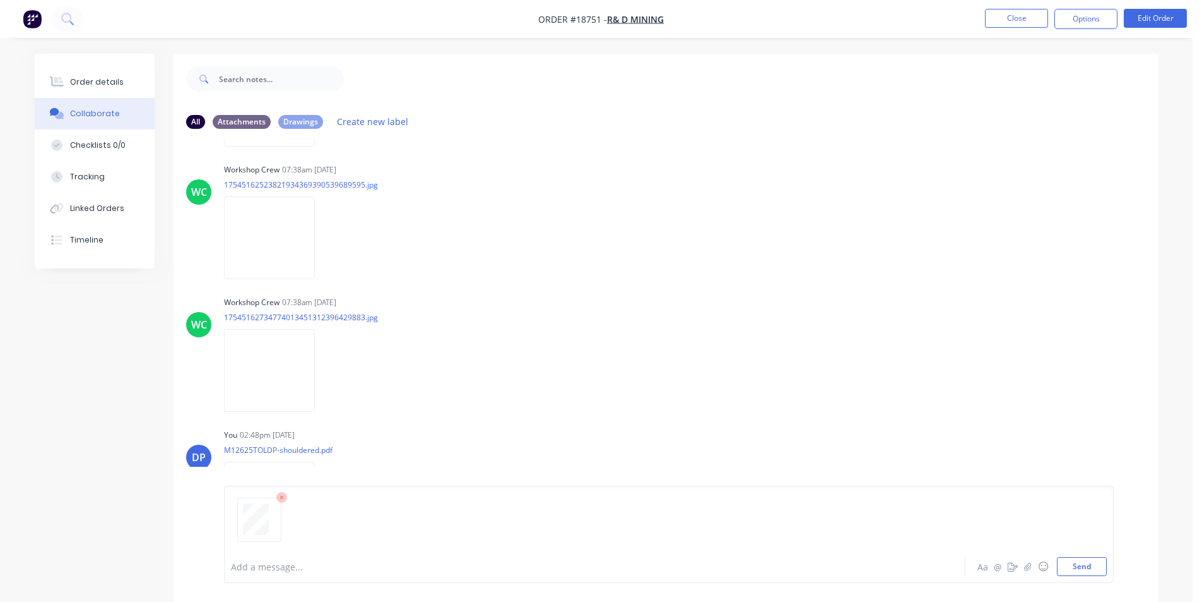
click at [1118, 557] on div "Add a message... Aa @ ☺ Send" at bounding box center [666, 533] width 985 height 135
click at [1088, 565] on button "Send" at bounding box center [1082, 566] width 50 height 19
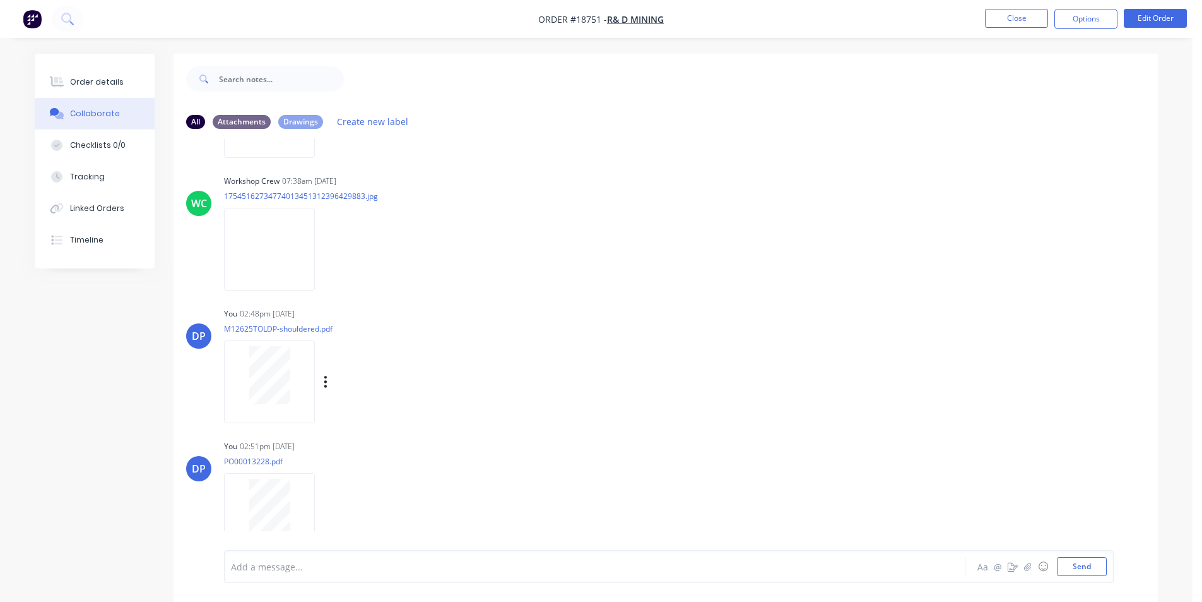
scroll to position [5232, 0]
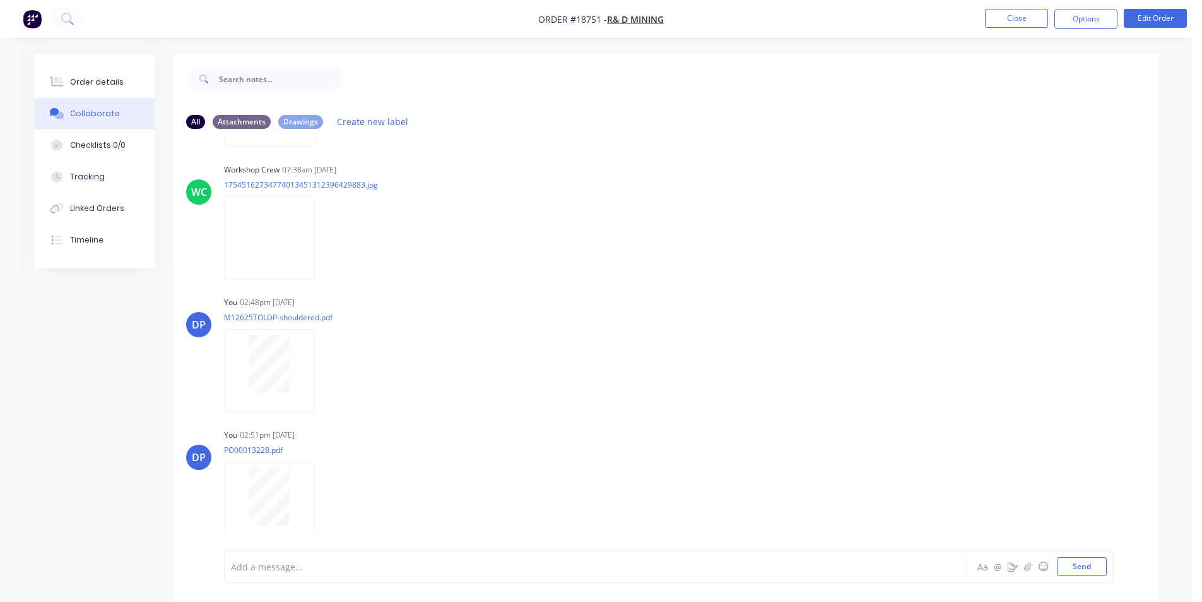
click at [44, 20] on button "button" at bounding box center [32, 19] width 27 height 20
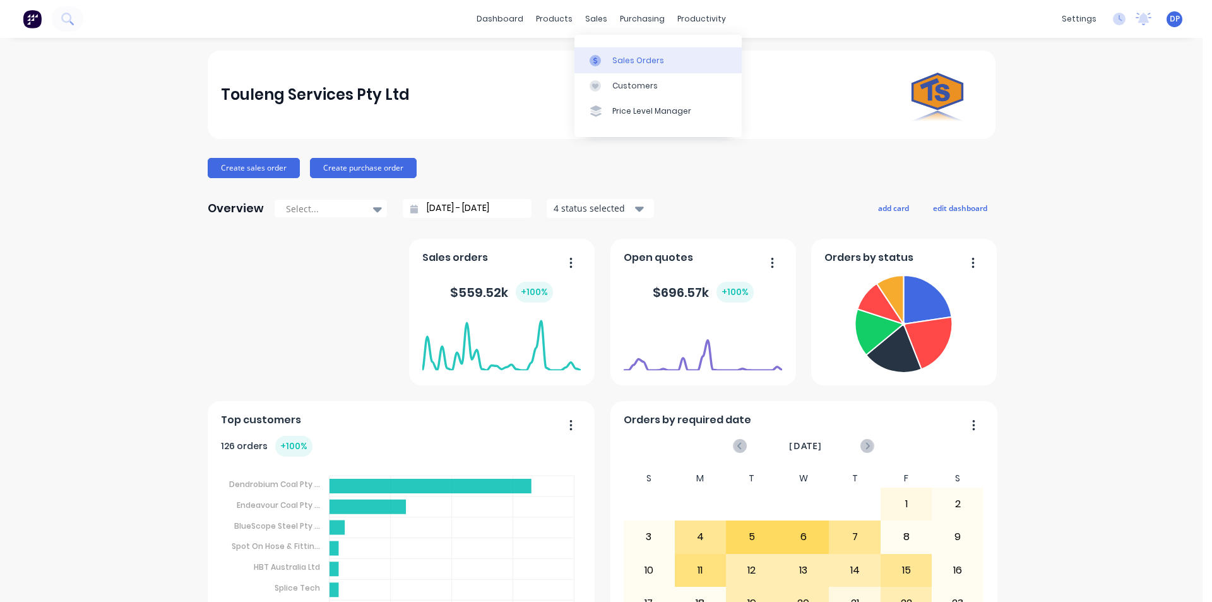
click at [619, 56] on div "Sales Orders" at bounding box center [638, 60] width 52 height 11
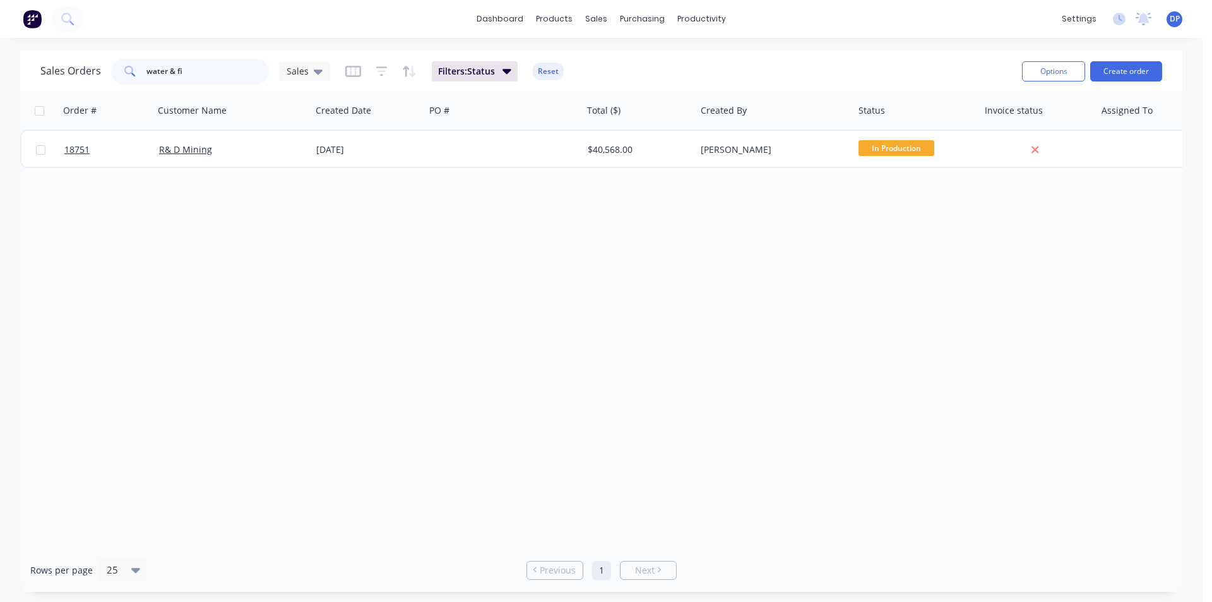
drag, startPoint x: 218, startPoint y: 74, endPoint x: 21, endPoint y: 74, distance: 196.9
click at [21, 74] on div "Sales Orders water & fi Sales Filters: Status Reset Options Create order" at bounding box center [601, 70] width 1162 height 41
paste input "4543212648"
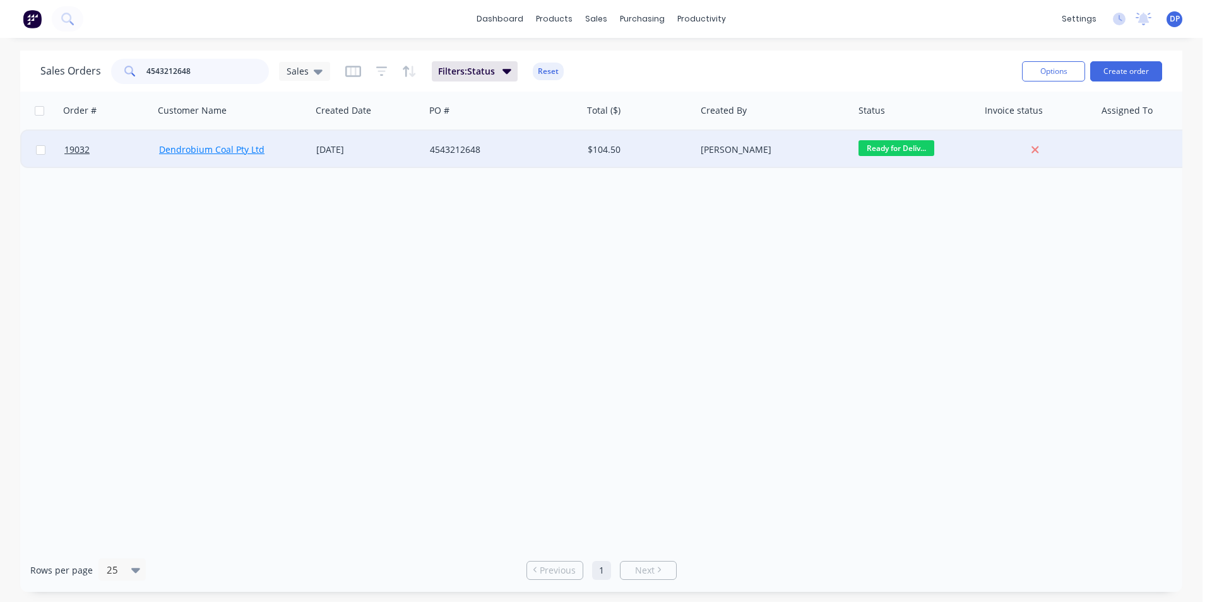
type input "4543212648"
click at [225, 155] on link "Dendrobium Coal Pty Ltd" at bounding box center [211, 149] width 105 height 12
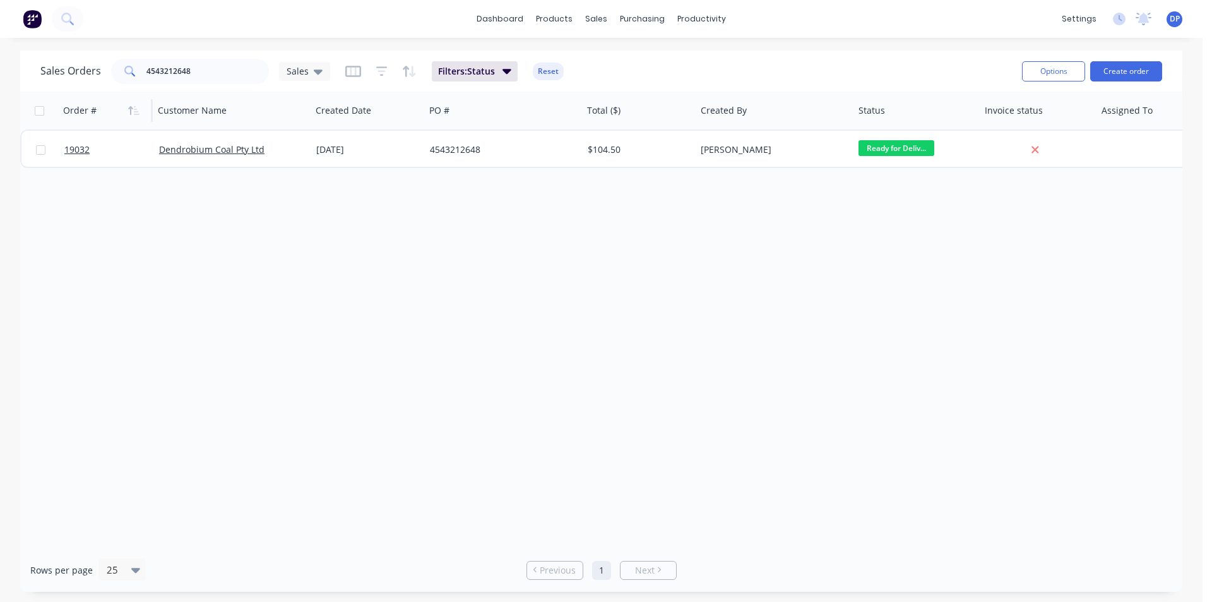
click at [81, 109] on div "Order #" at bounding box center [79, 110] width 33 height 13
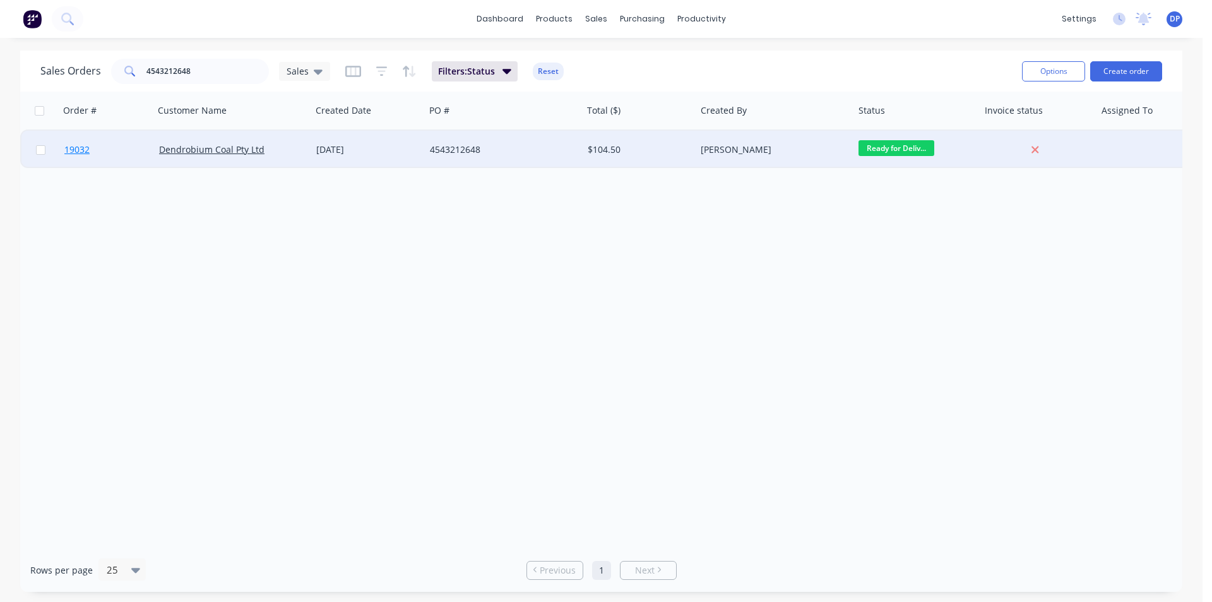
click at [93, 148] on link "19032" at bounding box center [111, 150] width 95 height 38
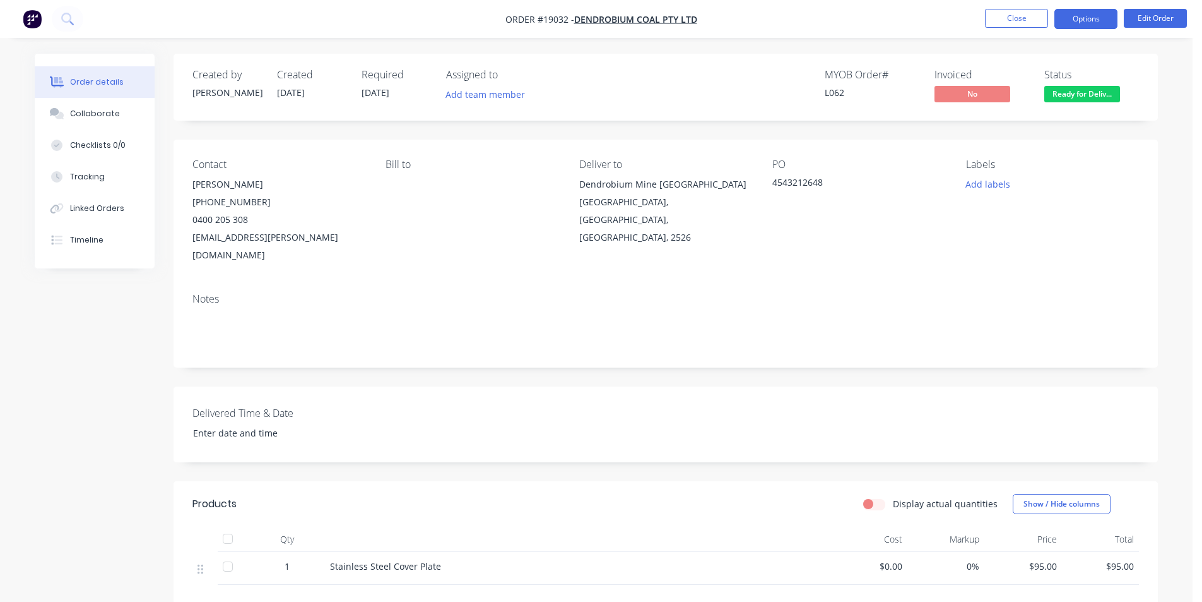
click at [1084, 25] on button "Options" at bounding box center [1086, 19] width 63 height 20
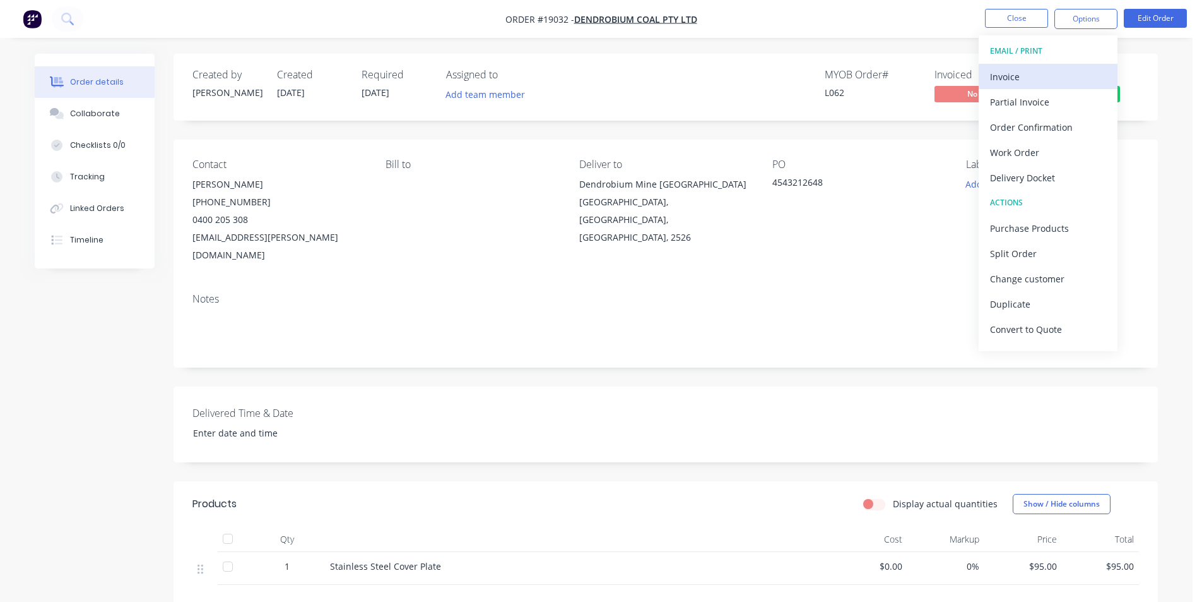
click at [1080, 81] on div "Invoice" at bounding box center [1048, 77] width 116 height 18
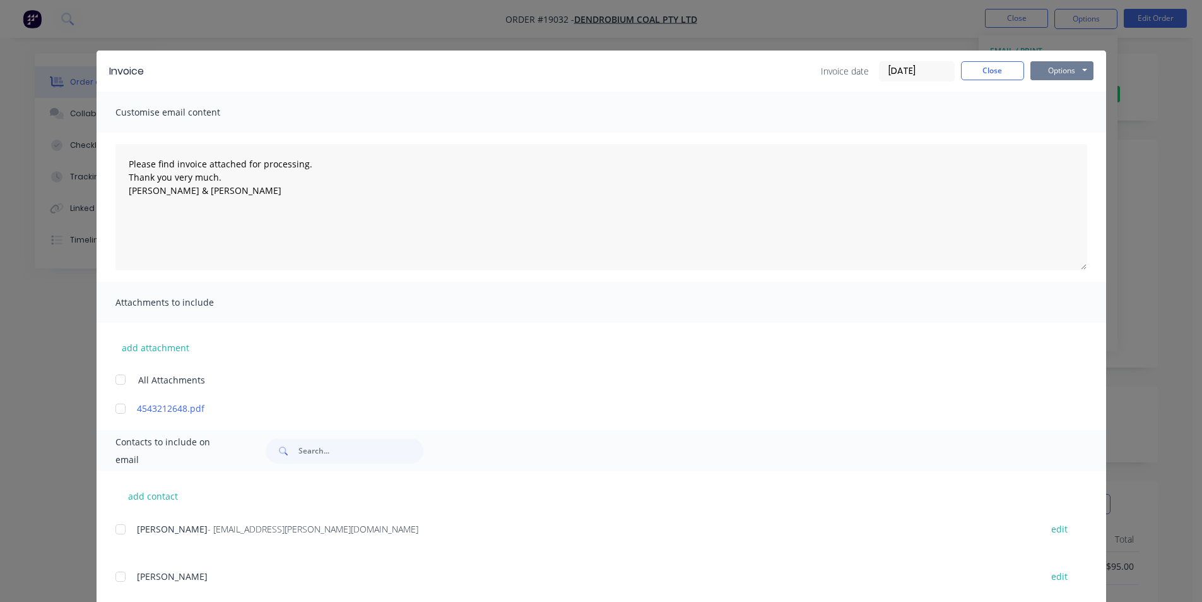
click at [1075, 72] on button "Options" at bounding box center [1062, 70] width 63 height 19
click at [1062, 112] on button "Print" at bounding box center [1071, 114] width 81 height 21
click at [995, 68] on button "Close" at bounding box center [992, 70] width 63 height 19
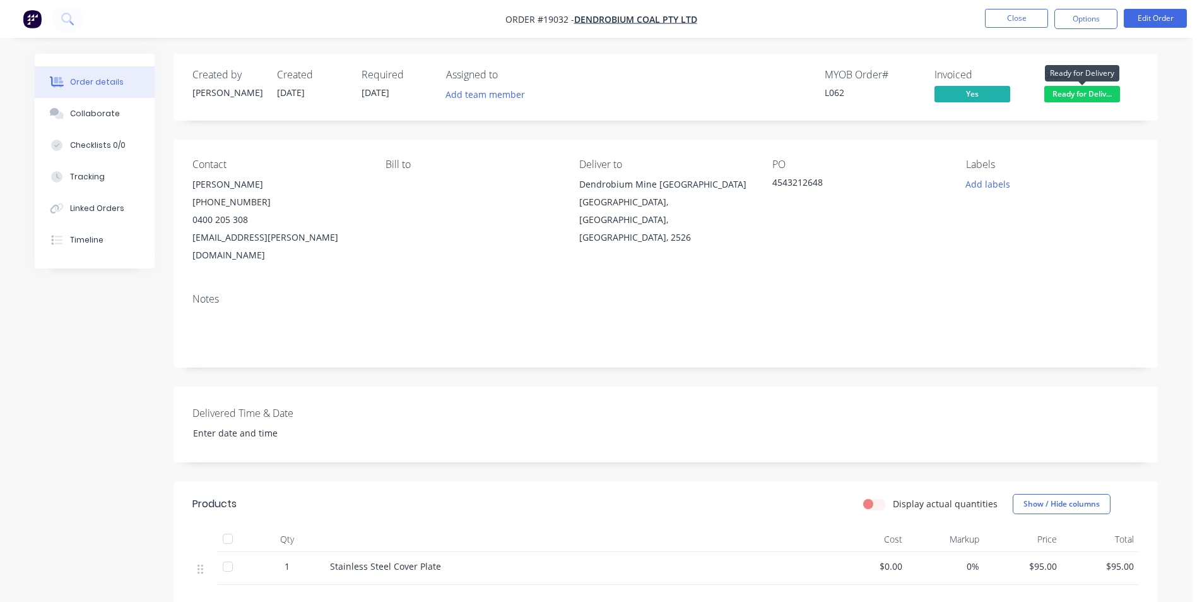
click at [1089, 91] on span "Ready for Deliv..." at bounding box center [1083, 94] width 76 height 16
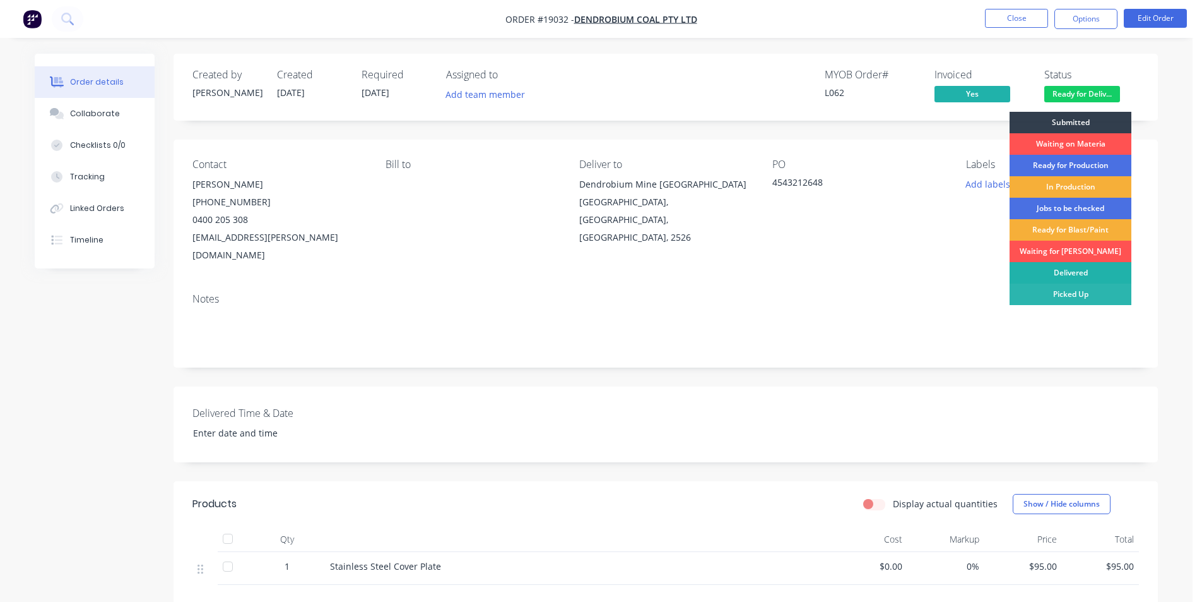
click at [1072, 270] on div "Delivered" at bounding box center [1071, 272] width 122 height 21
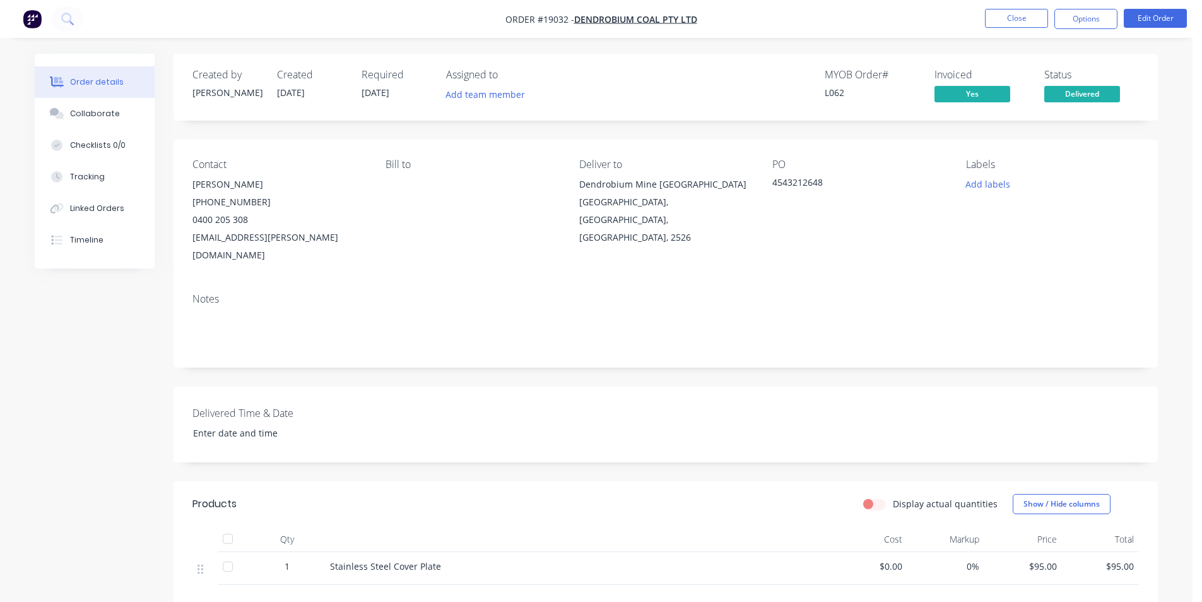
click at [28, 14] on img "button" at bounding box center [32, 18] width 19 height 19
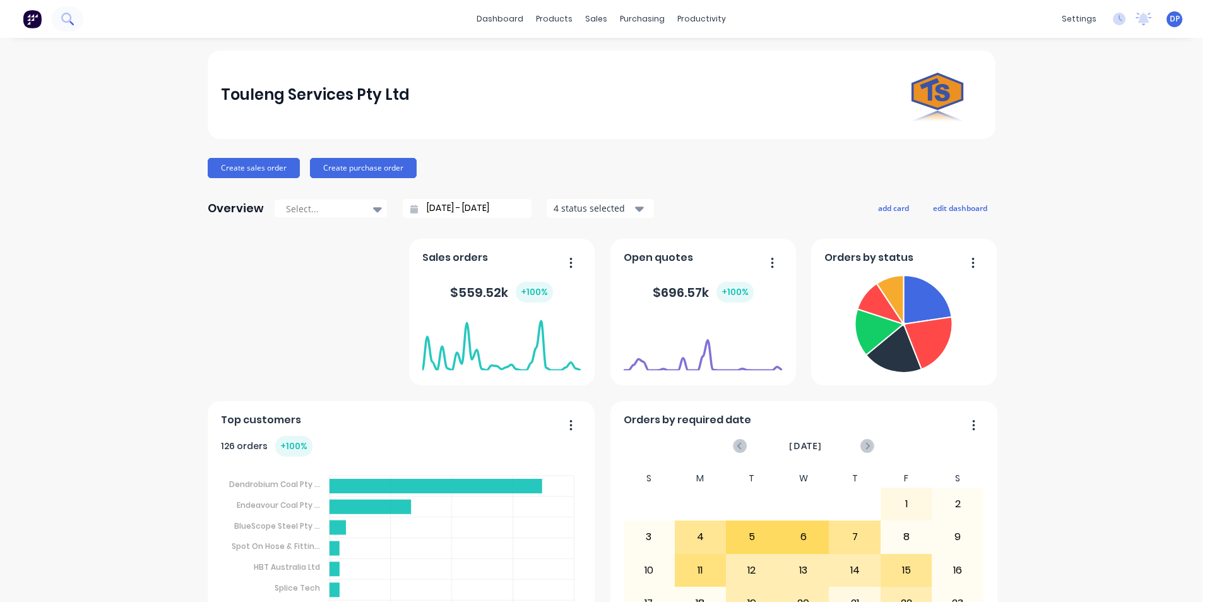
click at [62, 26] on button at bounding box center [68, 18] width 32 height 25
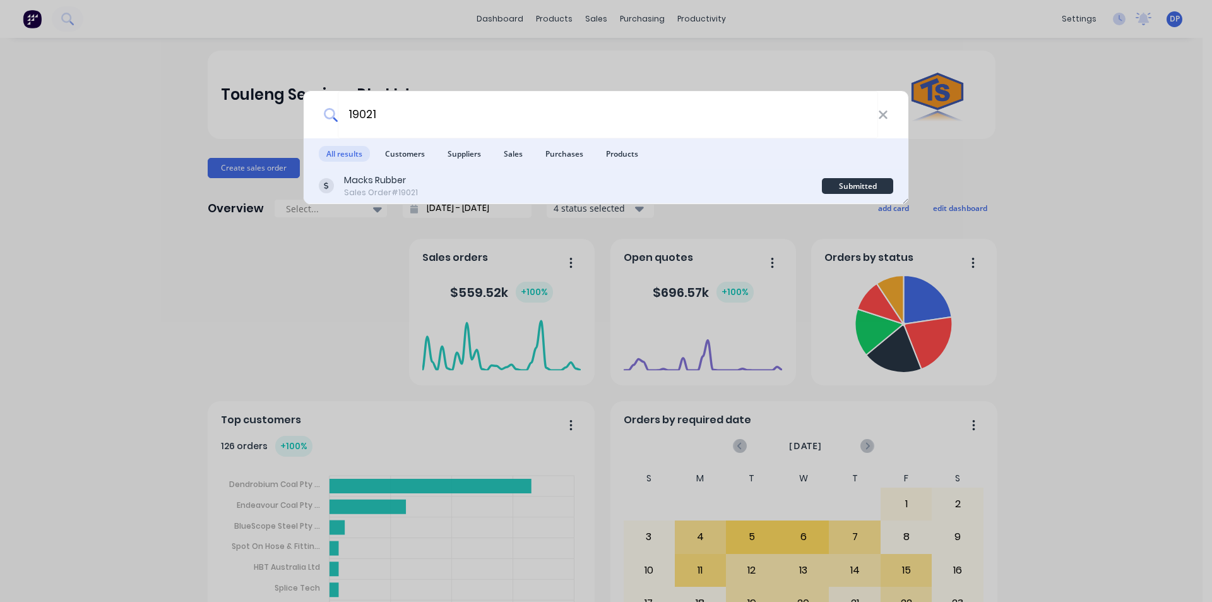
type input "19021"
click at [434, 183] on div "Macks Rubber Sales Order #19021" at bounding box center [570, 186] width 503 height 25
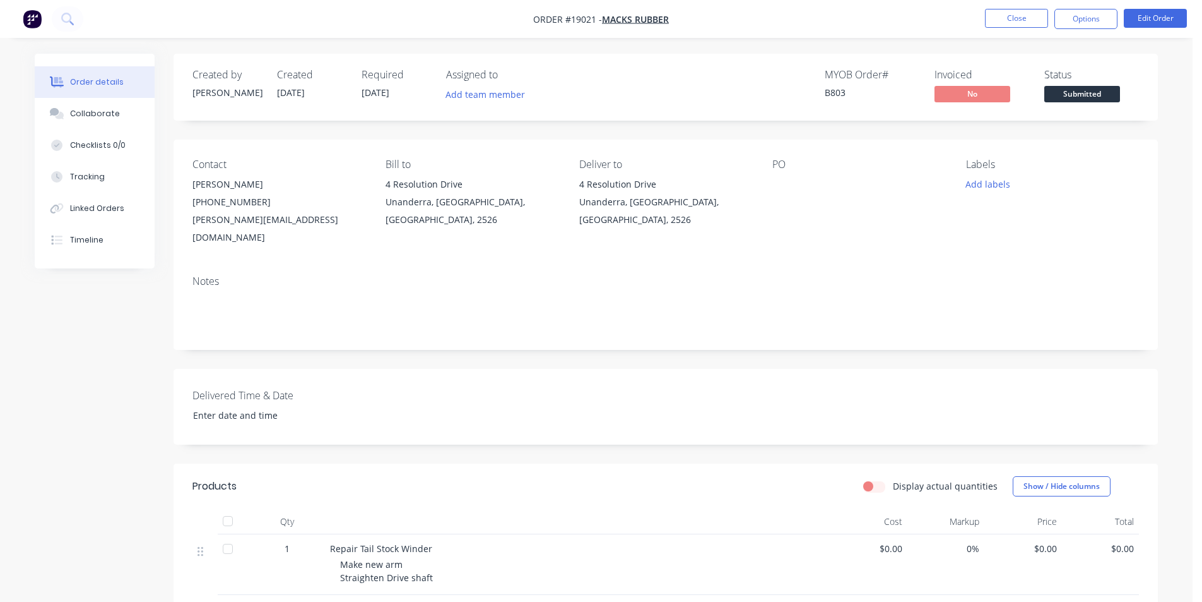
drag, startPoint x: 107, startPoint y: 113, endPoint x: 168, endPoint y: 140, distance: 67.0
click at [107, 112] on div "Collaborate" at bounding box center [95, 113] width 50 height 11
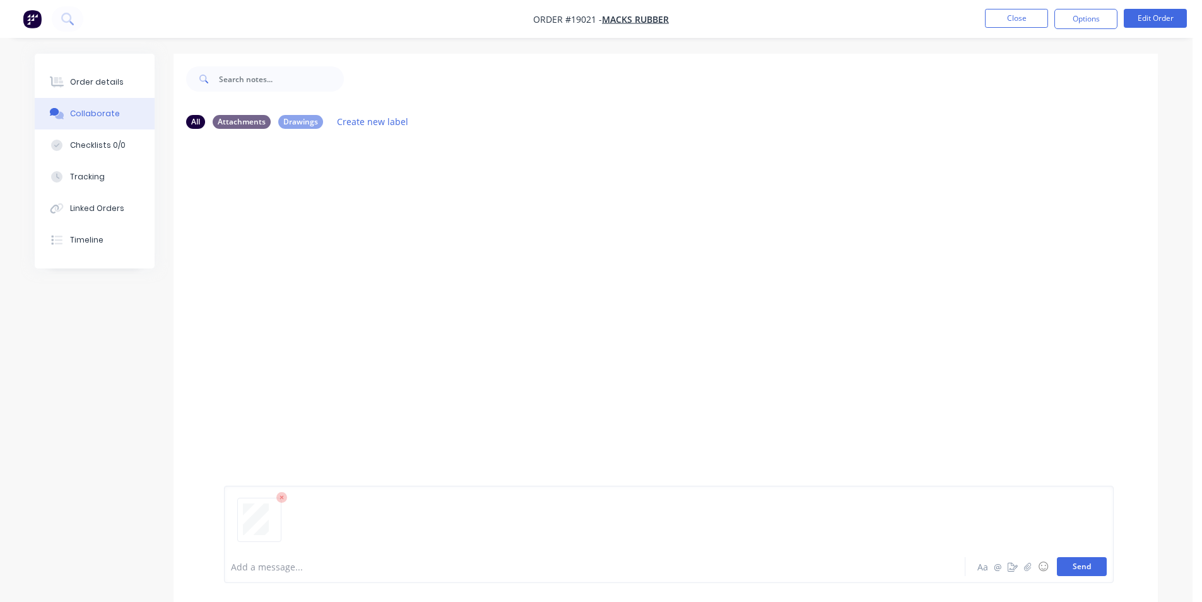
click at [1077, 564] on button "Send" at bounding box center [1082, 566] width 50 height 19
click at [1065, 566] on button "Send" at bounding box center [1082, 566] width 50 height 19
drag, startPoint x: 84, startPoint y: 78, endPoint x: 158, endPoint y: 88, distance: 75.1
click at [84, 78] on div "Order details" at bounding box center [97, 81] width 54 height 11
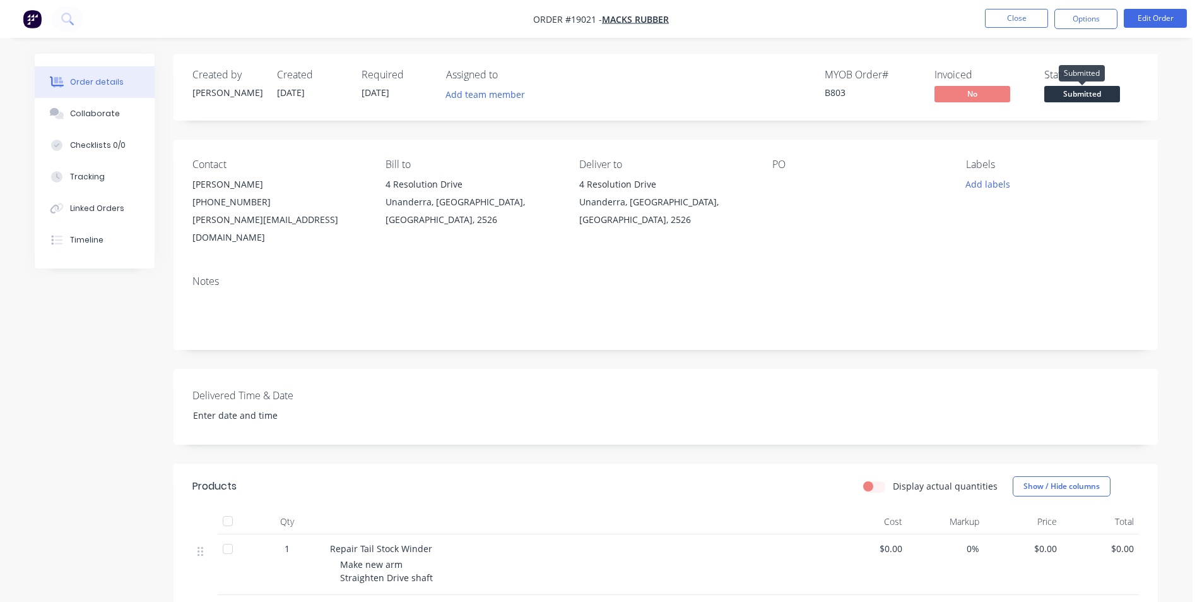
click at [1088, 93] on span "Submitted" at bounding box center [1083, 94] width 76 height 16
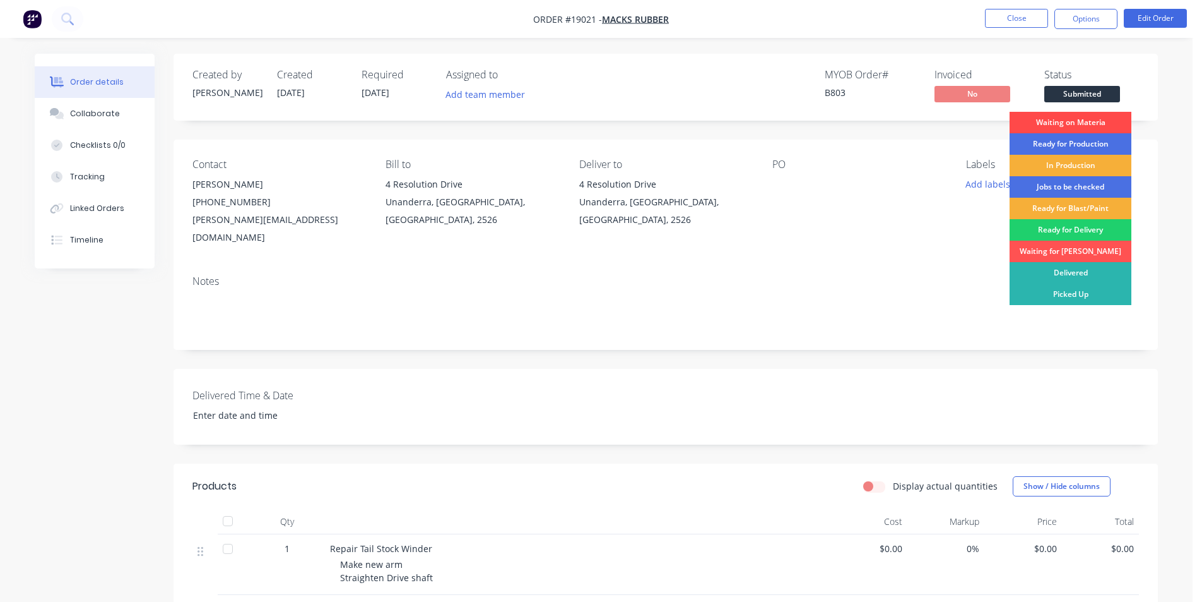
click at [1064, 120] on div "Waiting on Materia" at bounding box center [1071, 122] width 122 height 21
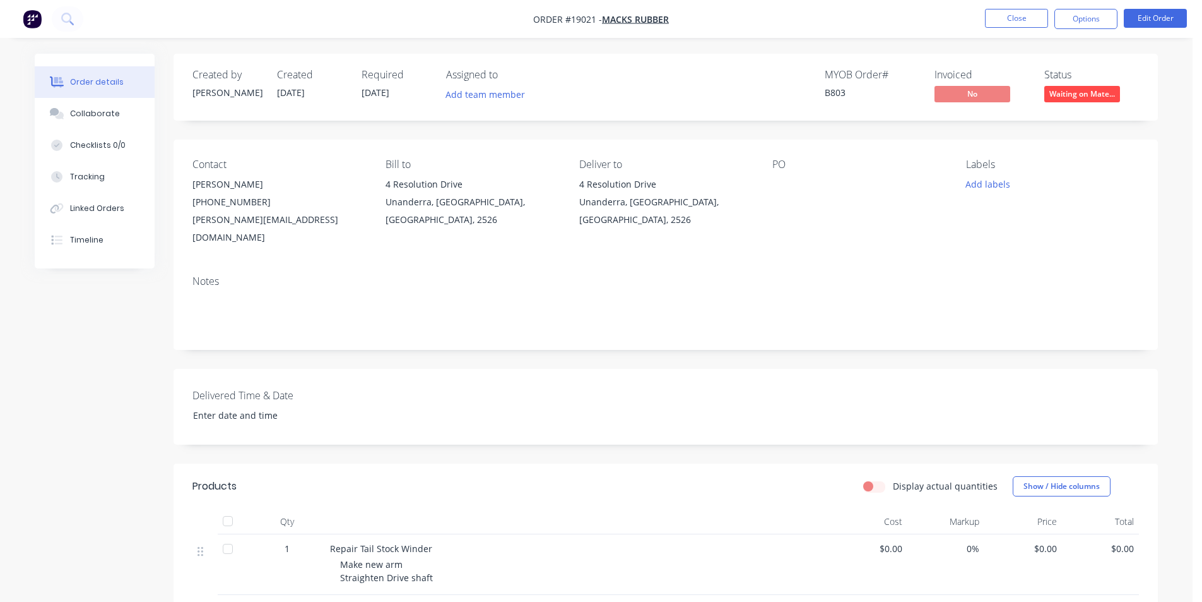
click at [35, 15] on img "button" at bounding box center [32, 18] width 19 height 19
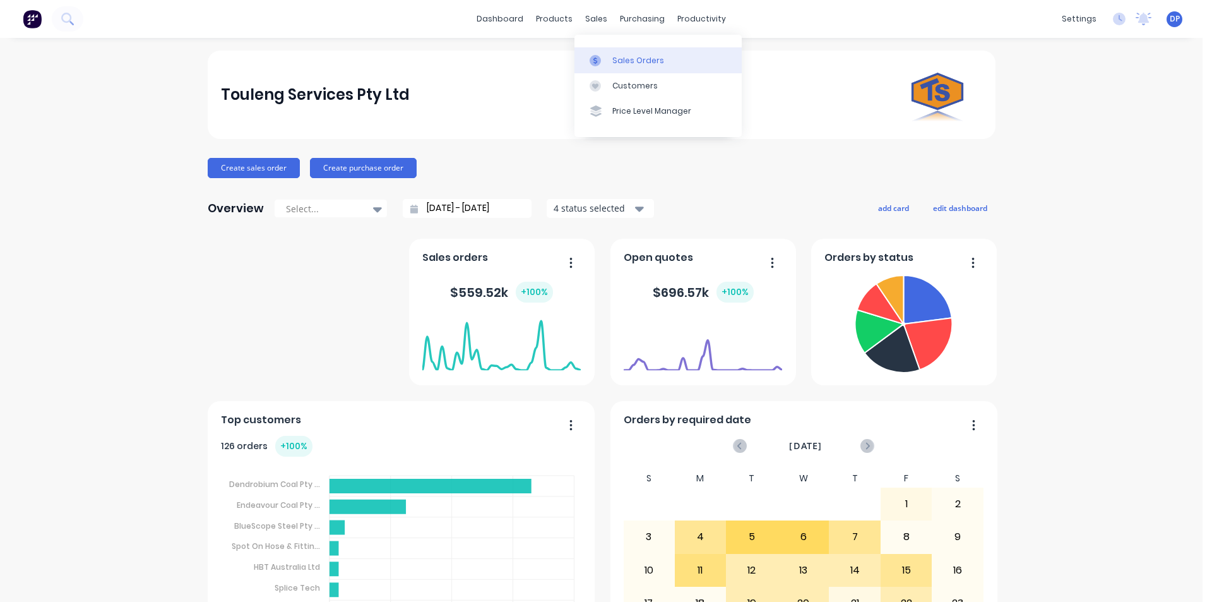
click at [621, 55] on div "Sales Orders" at bounding box center [638, 60] width 52 height 11
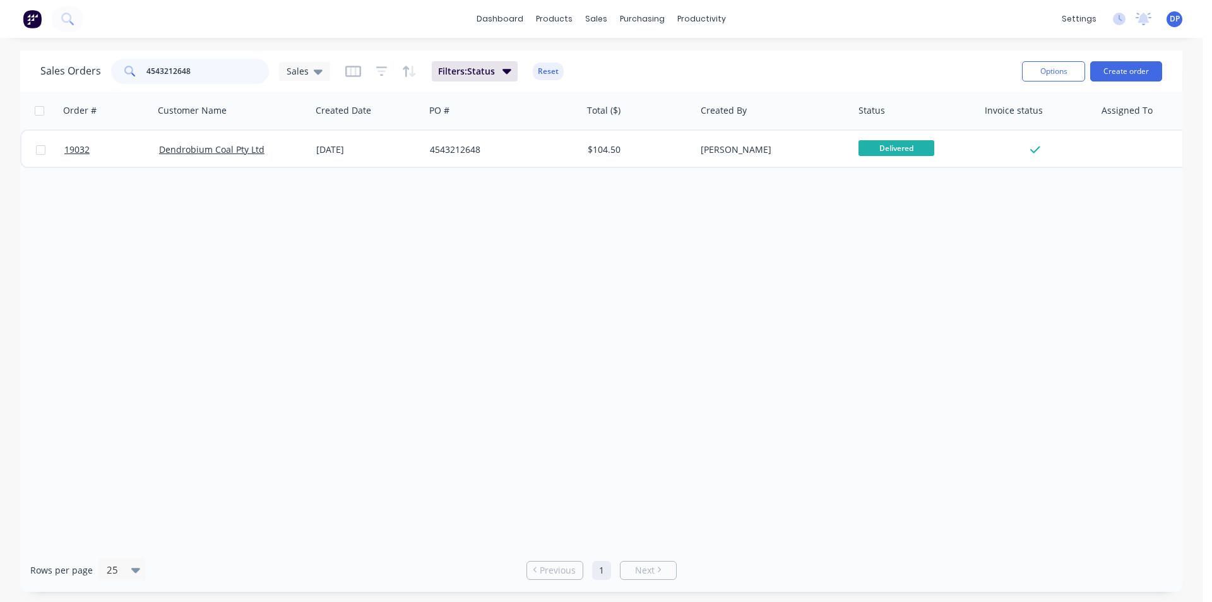
drag, startPoint x: 200, startPoint y: 78, endPoint x: 0, endPoint y: 78, distance: 200.1
click at [0, 78] on div "Sales Orders 4543212648 Sales Filters: Status Reset Options Create order Order …" at bounding box center [601, 320] width 1202 height 541
paste input "4543211818"
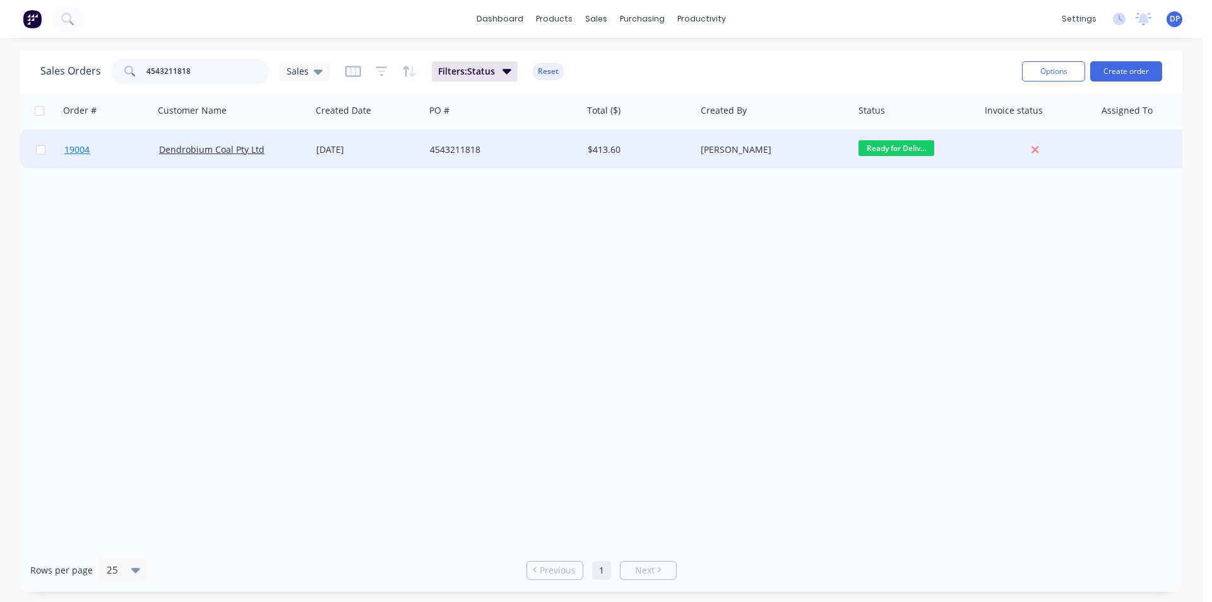
type input "4543211818"
click at [74, 151] on span "19004" at bounding box center [76, 149] width 25 height 13
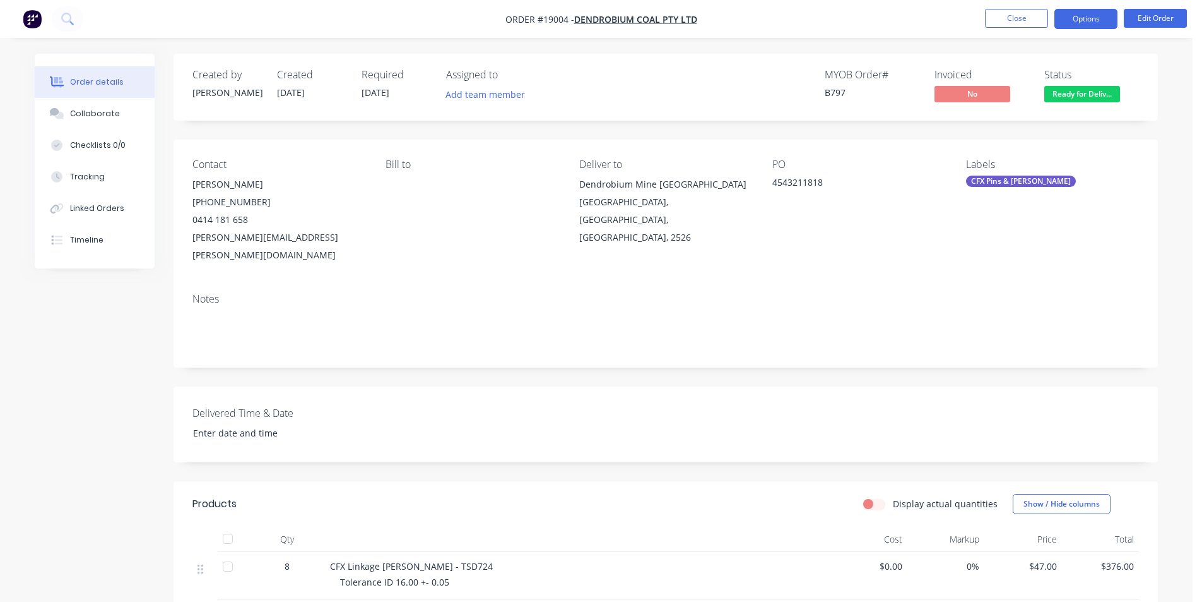
click at [1087, 17] on button "Options" at bounding box center [1086, 19] width 63 height 20
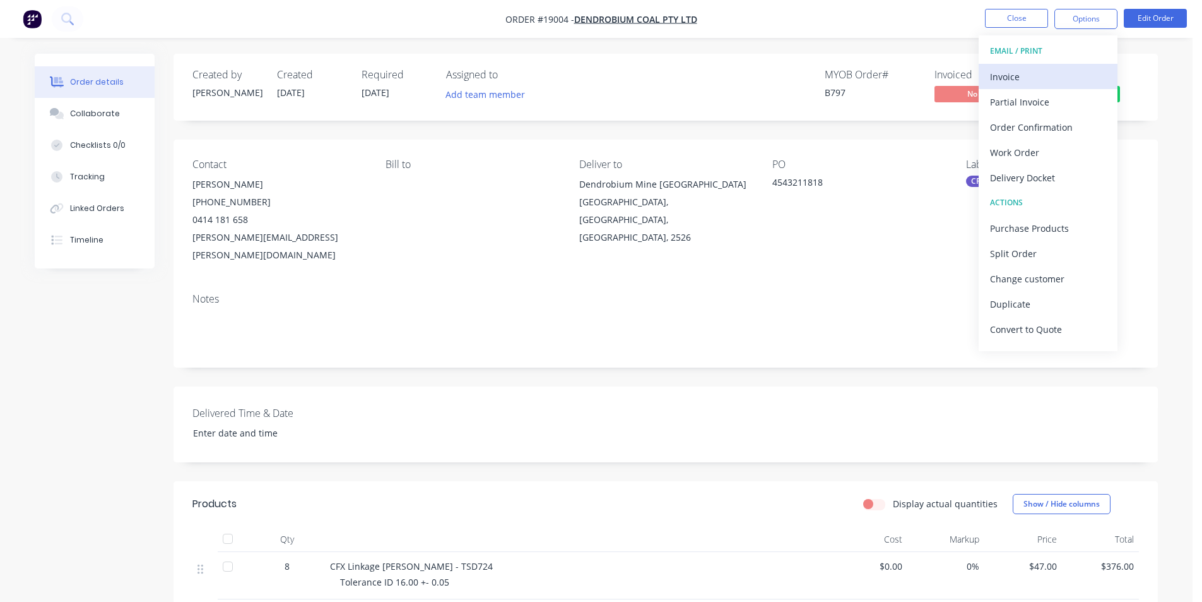
click at [1038, 75] on div "Invoice" at bounding box center [1048, 77] width 116 height 18
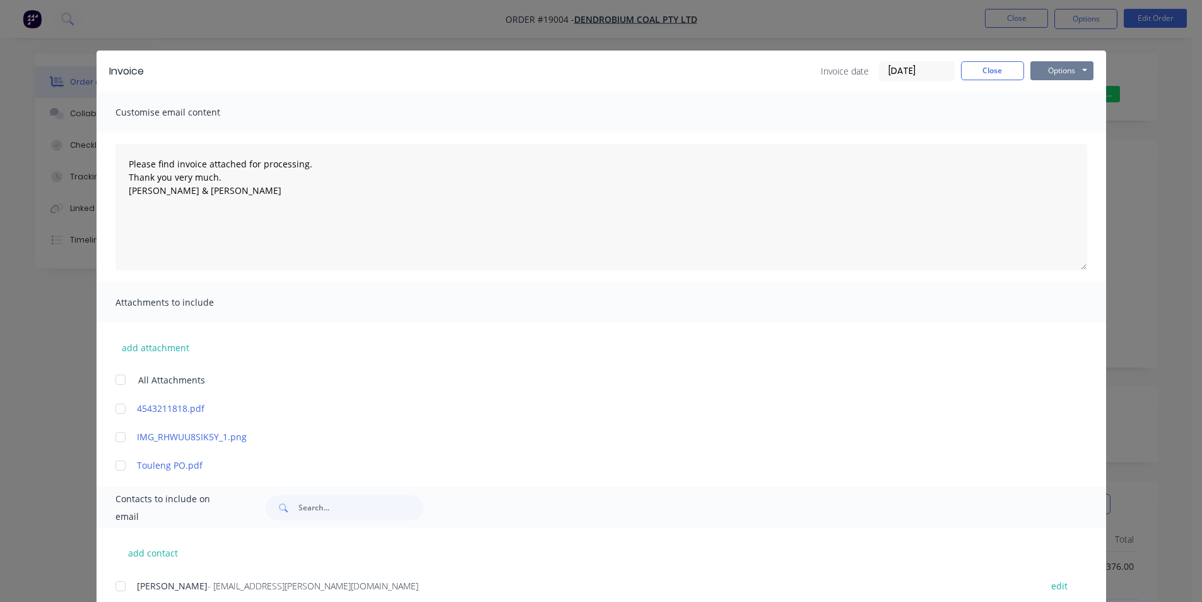
click at [1060, 72] on button "Options" at bounding box center [1062, 70] width 63 height 19
click at [1071, 112] on button "Print" at bounding box center [1071, 114] width 81 height 21
click at [992, 79] on button "Close" at bounding box center [992, 70] width 63 height 19
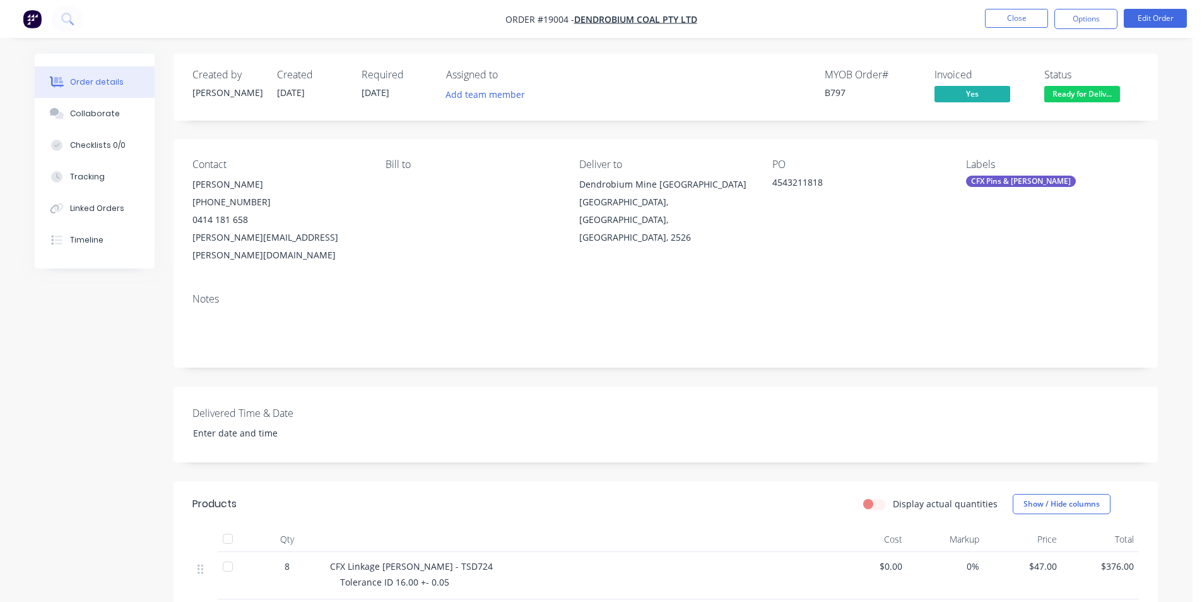
drag, startPoint x: 1099, startPoint y: 98, endPoint x: 1100, endPoint y: 106, distance: 8.2
click at [1098, 98] on span "Ready for Deliv..." at bounding box center [1083, 94] width 76 height 16
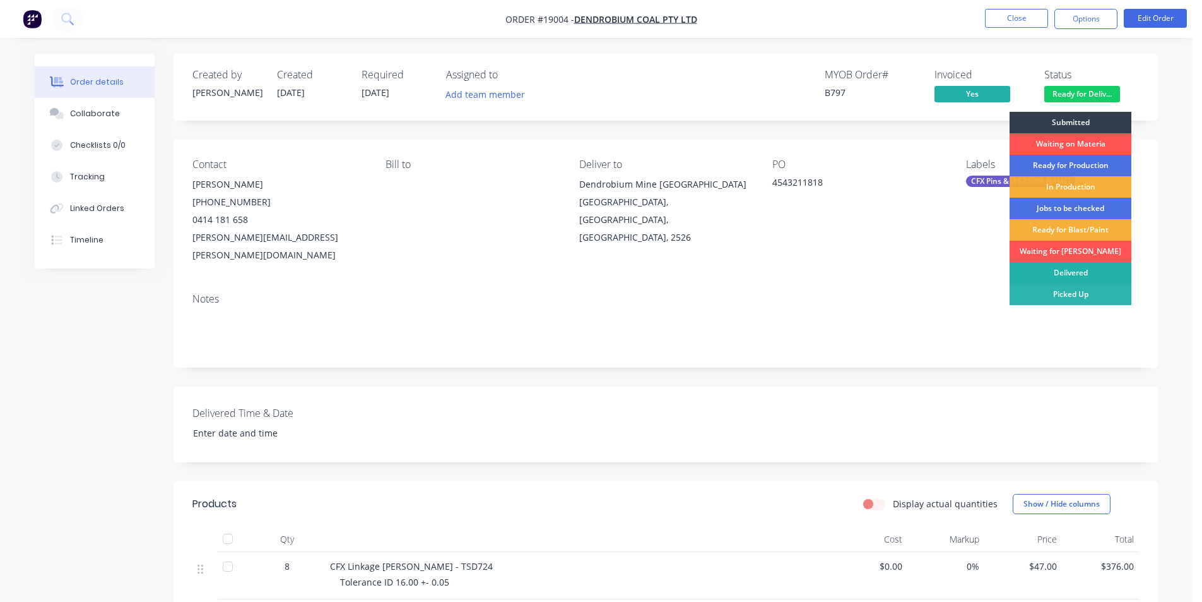
click at [1081, 267] on div "Delivered" at bounding box center [1071, 272] width 122 height 21
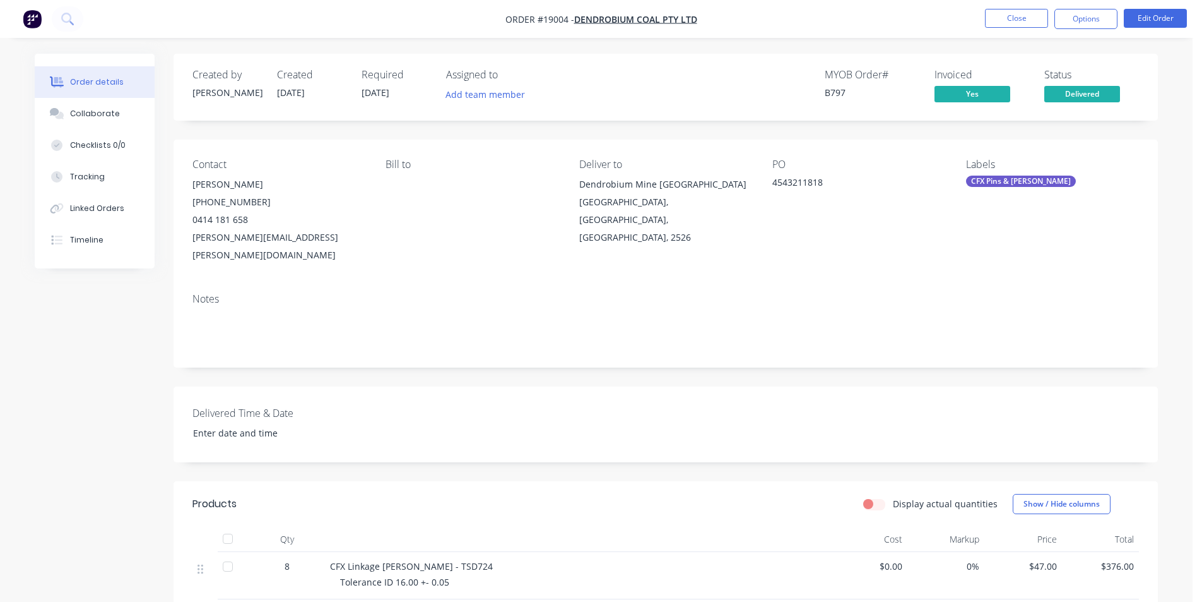
click at [36, 26] on img "button" at bounding box center [32, 18] width 19 height 19
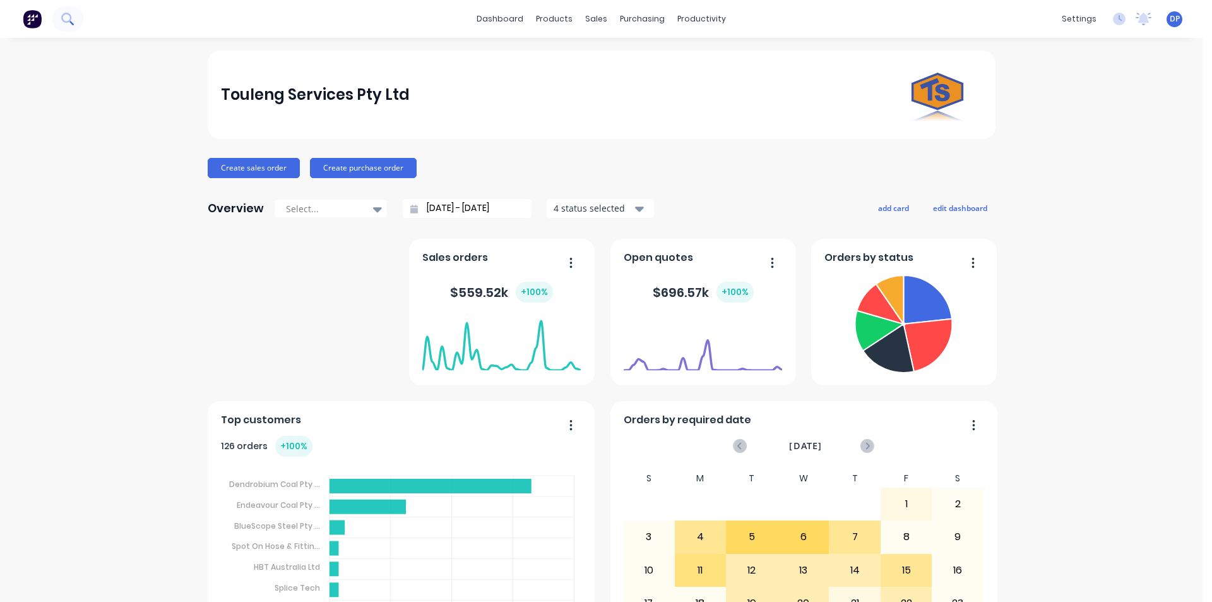
click at [65, 23] on icon at bounding box center [67, 19] width 12 height 12
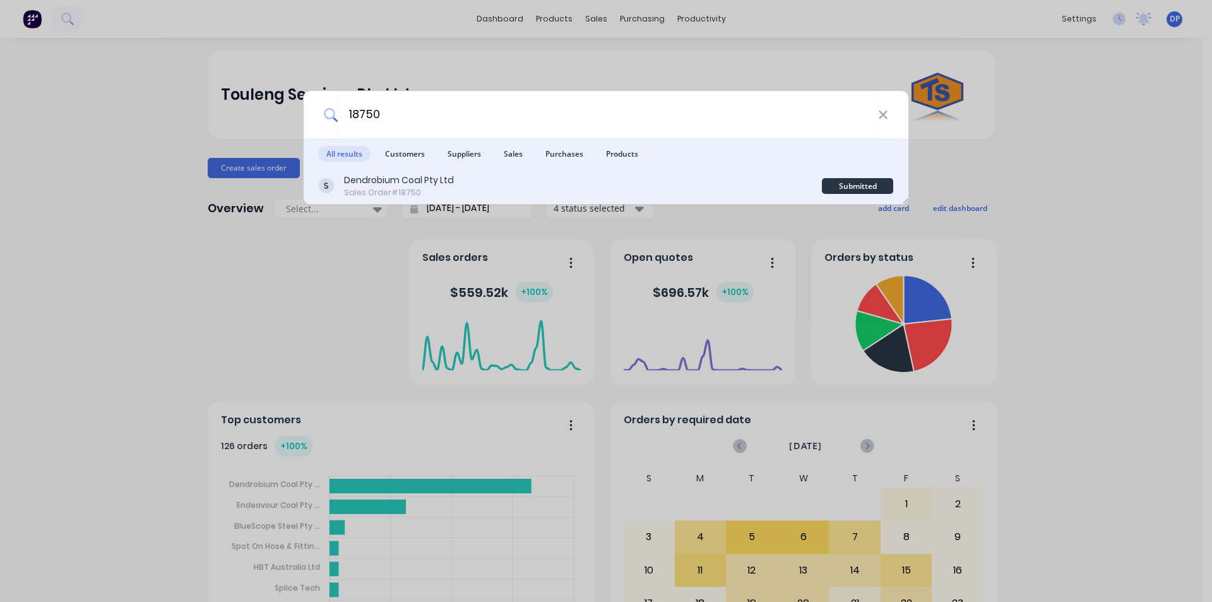
type input "18750"
click at [381, 187] on div "Sales Order #18750" at bounding box center [399, 192] width 110 height 11
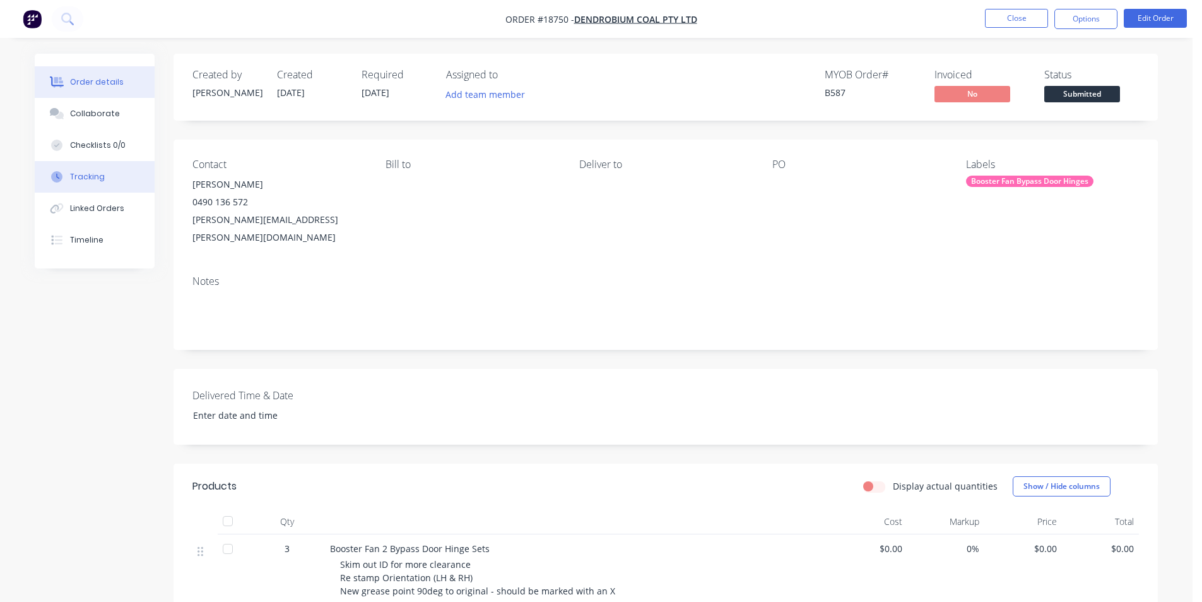
click at [100, 174] on div "Tracking" at bounding box center [87, 176] width 35 height 11
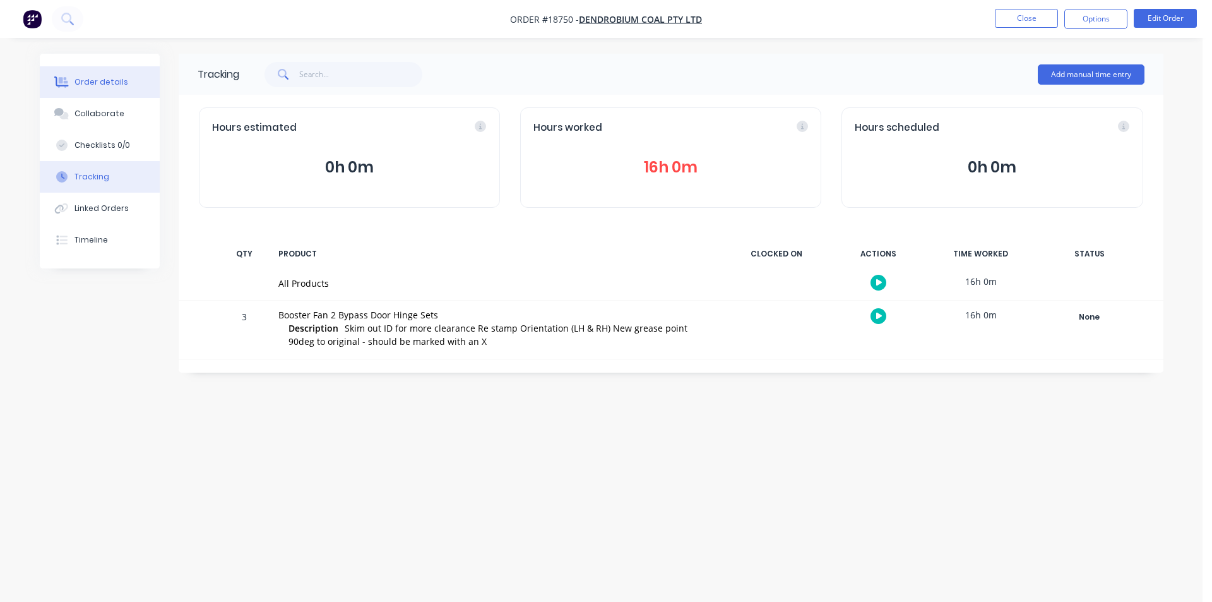
click at [88, 76] on div "Order details" at bounding box center [101, 81] width 54 height 11
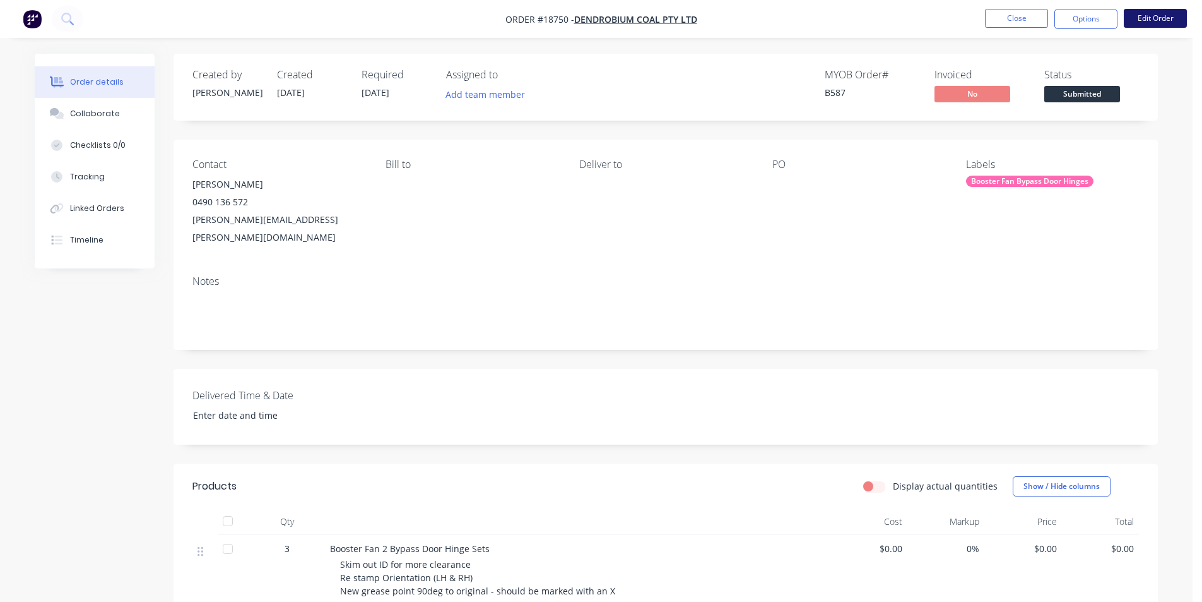
click at [1175, 21] on button "Edit Order" at bounding box center [1155, 18] width 63 height 19
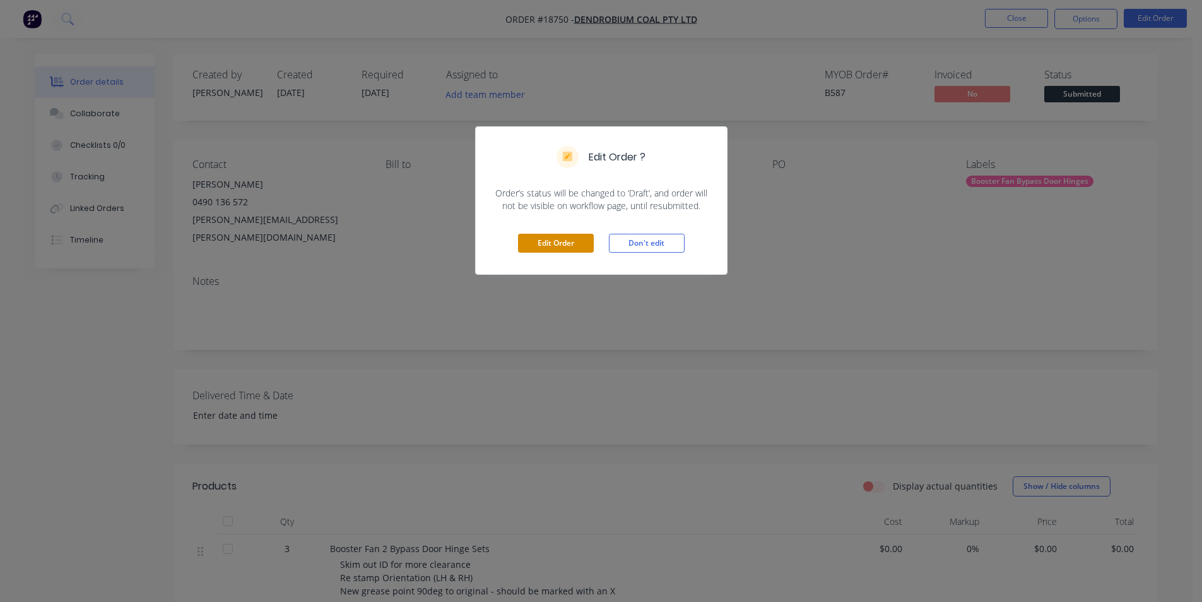
click at [568, 244] on button "Edit Order" at bounding box center [556, 243] width 76 height 19
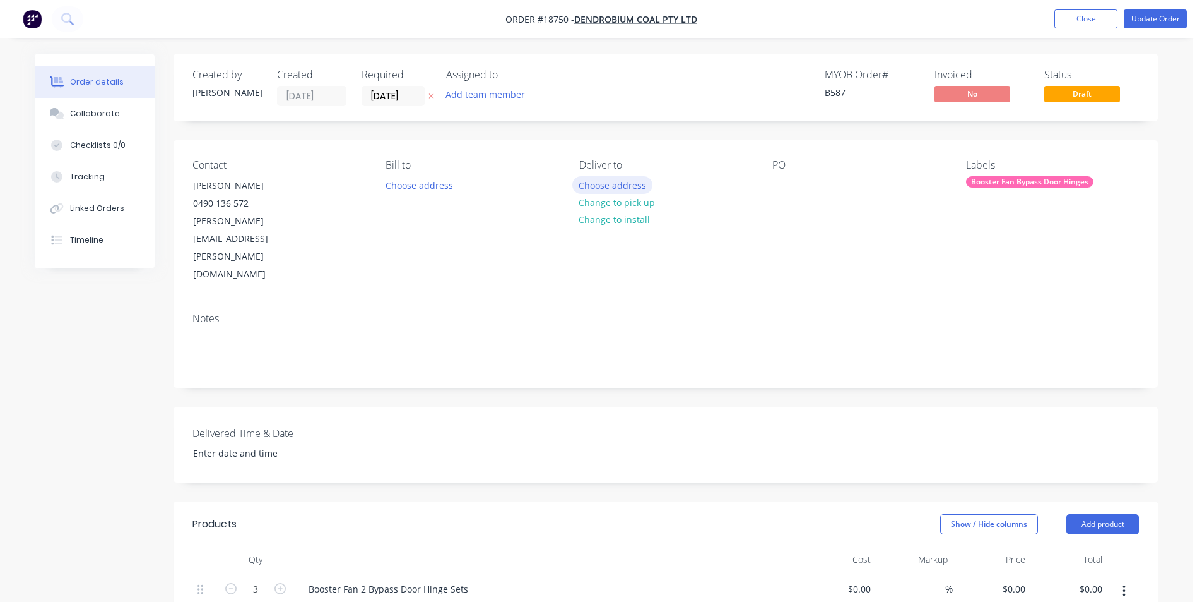
click at [623, 186] on button "Choose address" at bounding box center [612, 184] width 81 height 17
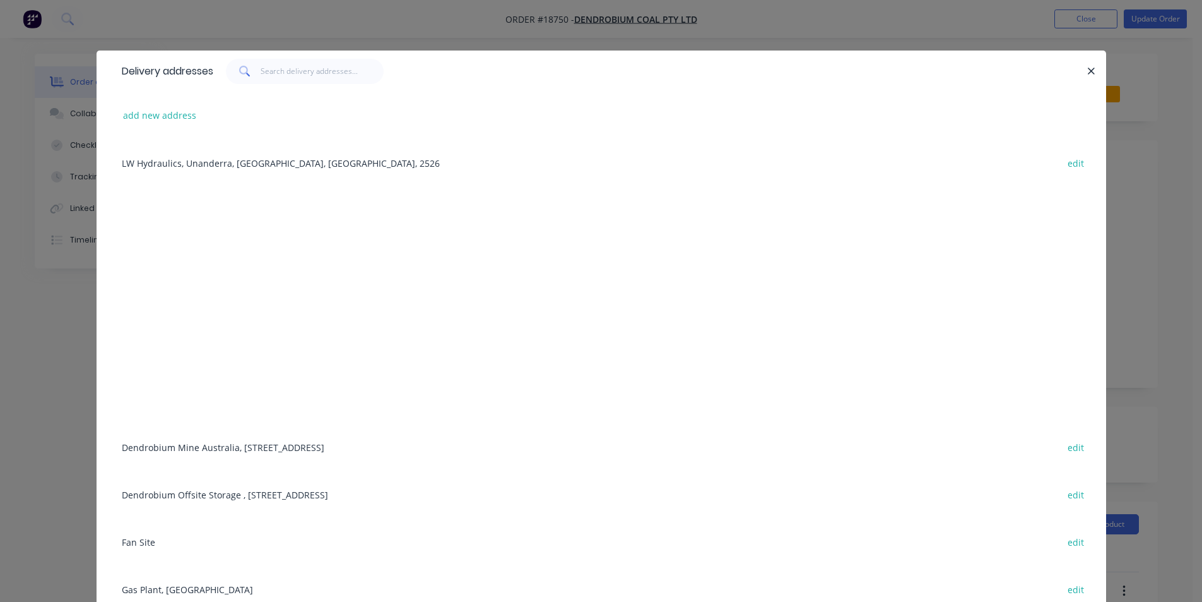
click at [305, 450] on div "Dendrobium Mine [GEOGRAPHIC_DATA], [STREET_ADDRESS] edit" at bounding box center [602, 446] width 972 height 47
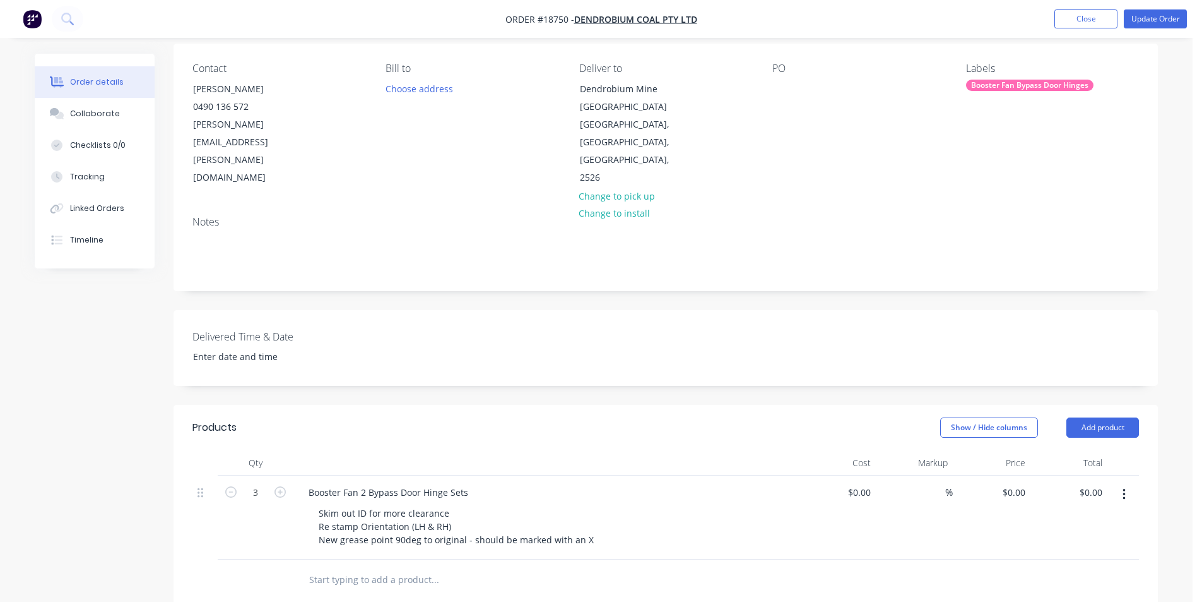
scroll to position [189, 0]
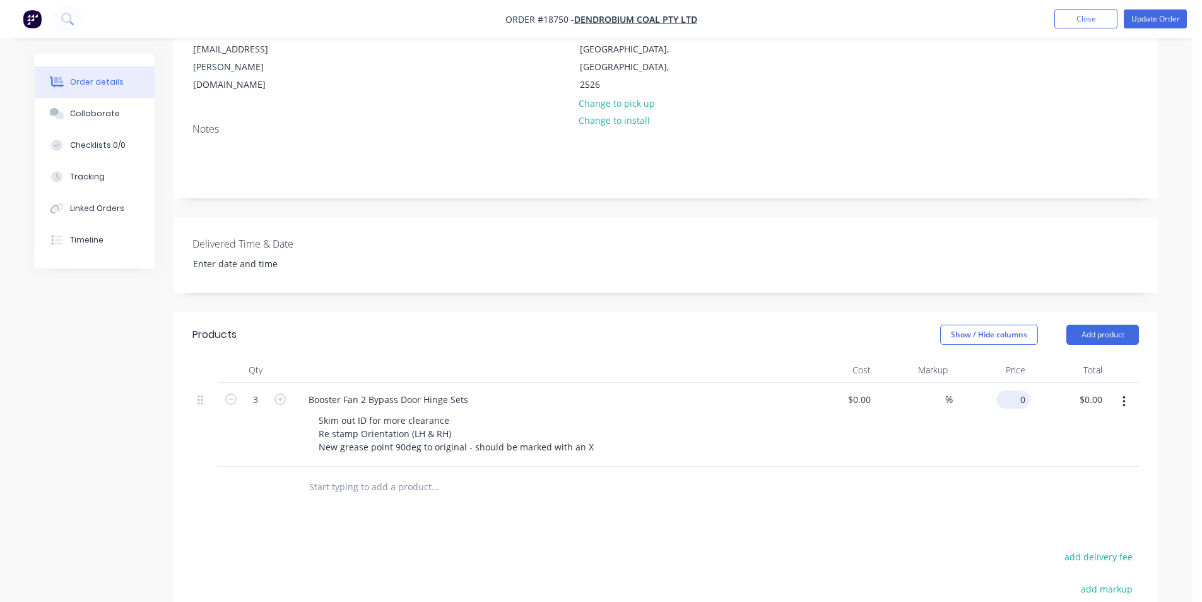
click at [1012, 390] on div "0 $0.00" at bounding box center [1014, 399] width 34 height 18
type input "$495.00"
type input "$1,485.00"
click at [915, 502] on div "Products Show / Hide columns Add product Qty Cost Markup Price Total 3 Booster …" at bounding box center [666, 561] width 985 height 499
click at [1012, 390] on input "495" at bounding box center [1011, 399] width 39 height 18
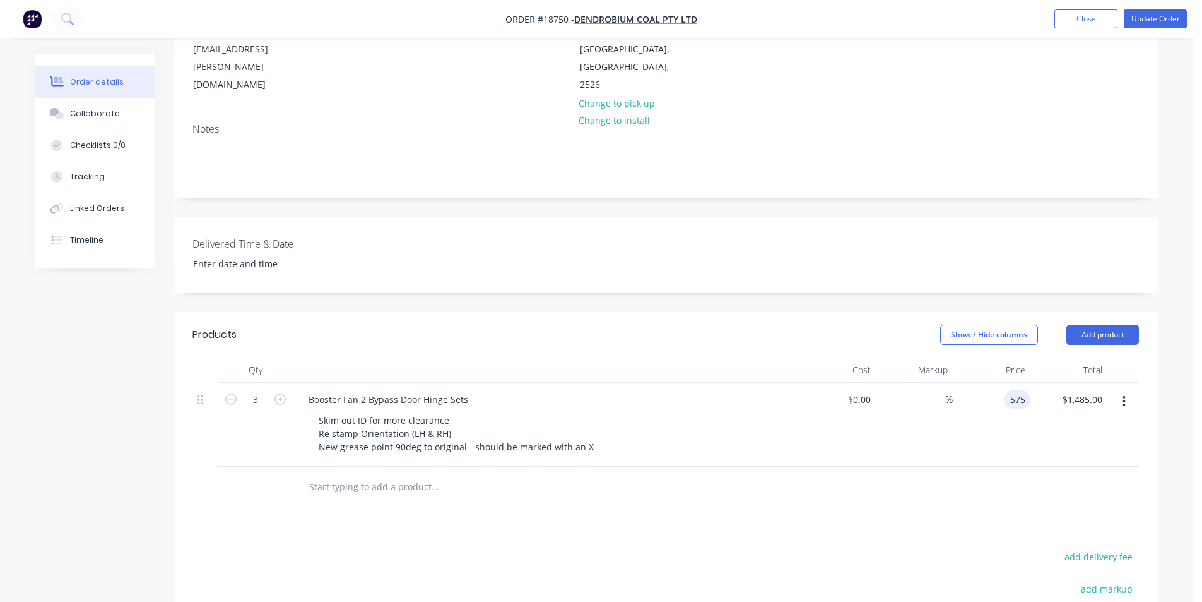
type input "$575.00"
type input "$1,725.00"
click at [1114, 466] on div at bounding box center [666, 486] width 947 height 41
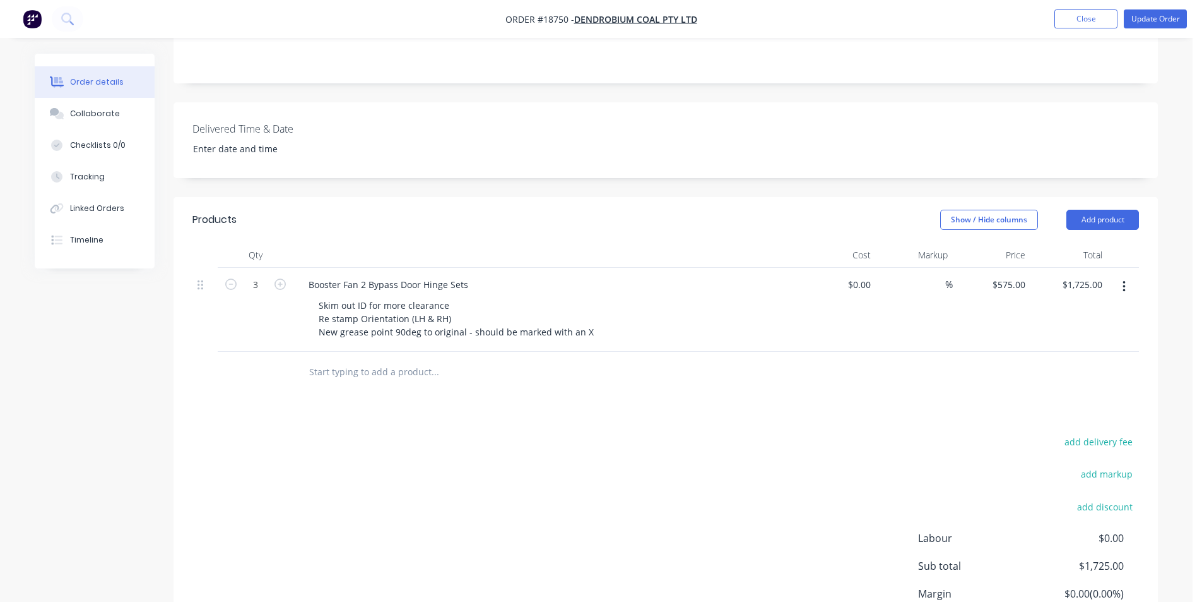
scroll to position [273, 0]
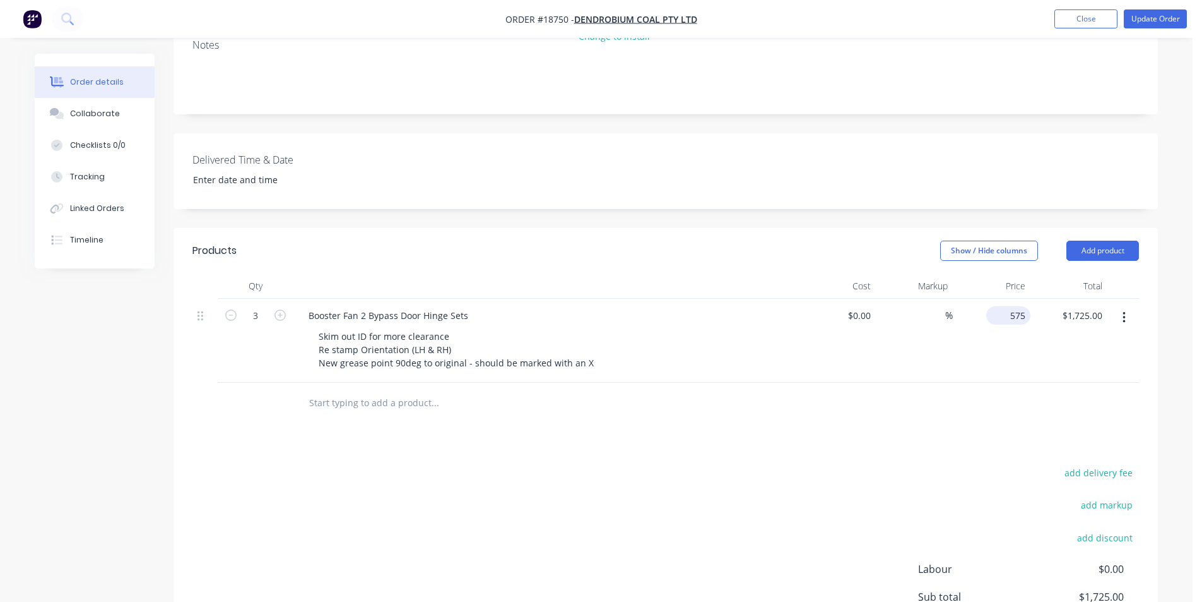
click at [997, 304] on div "575 $575.00" at bounding box center [992, 341] width 78 height 84
type input "$533.00"
type input "$1,599.00"
click at [977, 352] on div "$533.00 533" at bounding box center [992, 341] width 78 height 84
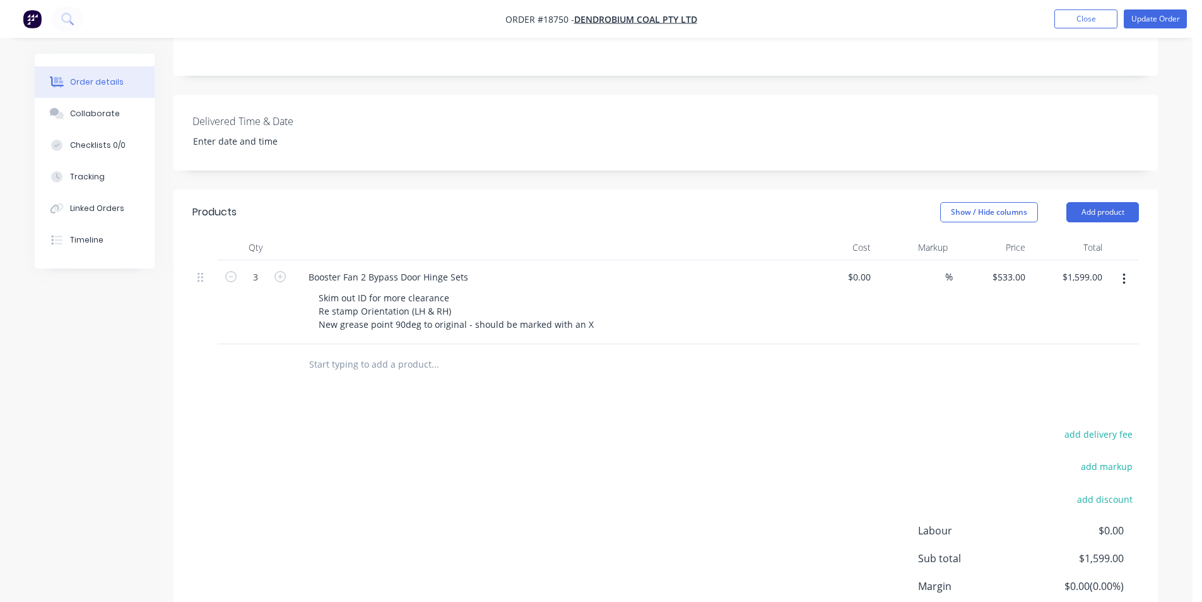
scroll to position [336, 0]
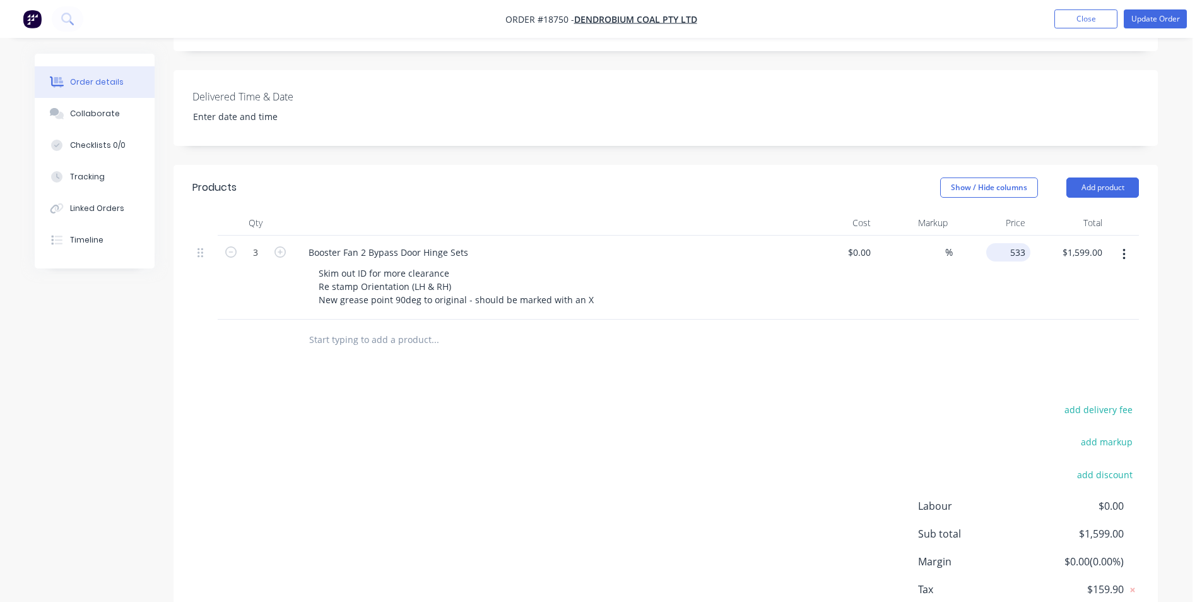
click at [1017, 243] on input "533" at bounding box center [1011, 252] width 39 height 18
type input "$483.00"
type input "$1,449.00"
click at [1017, 329] on div at bounding box center [666, 339] width 947 height 41
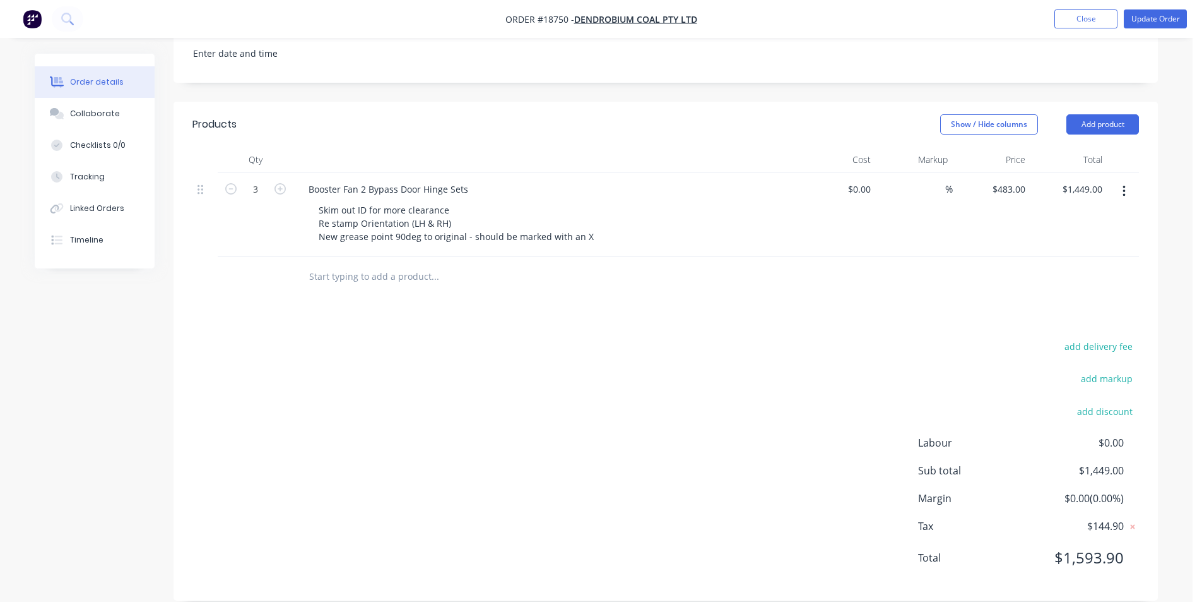
scroll to position [84, 0]
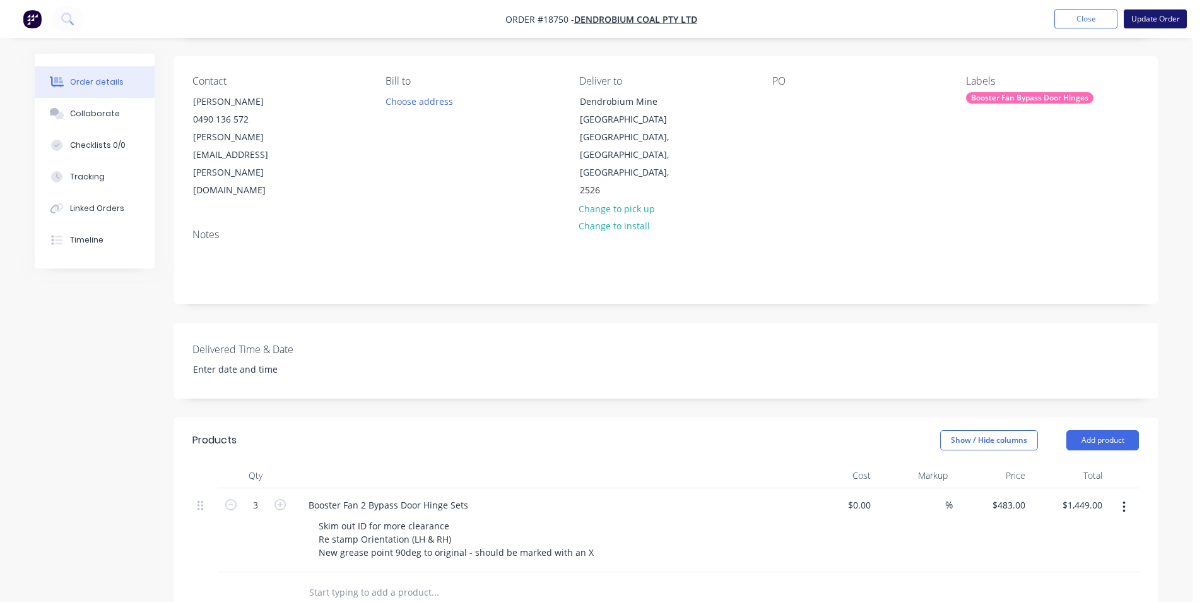
click at [1165, 22] on button "Update Order" at bounding box center [1155, 18] width 63 height 19
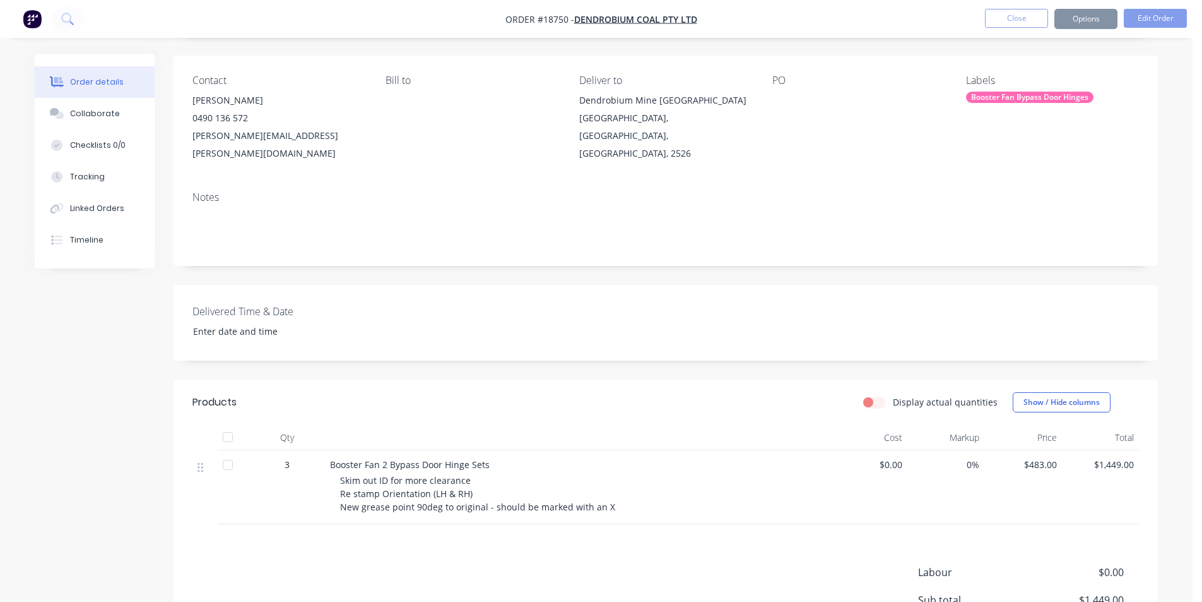
scroll to position [0, 0]
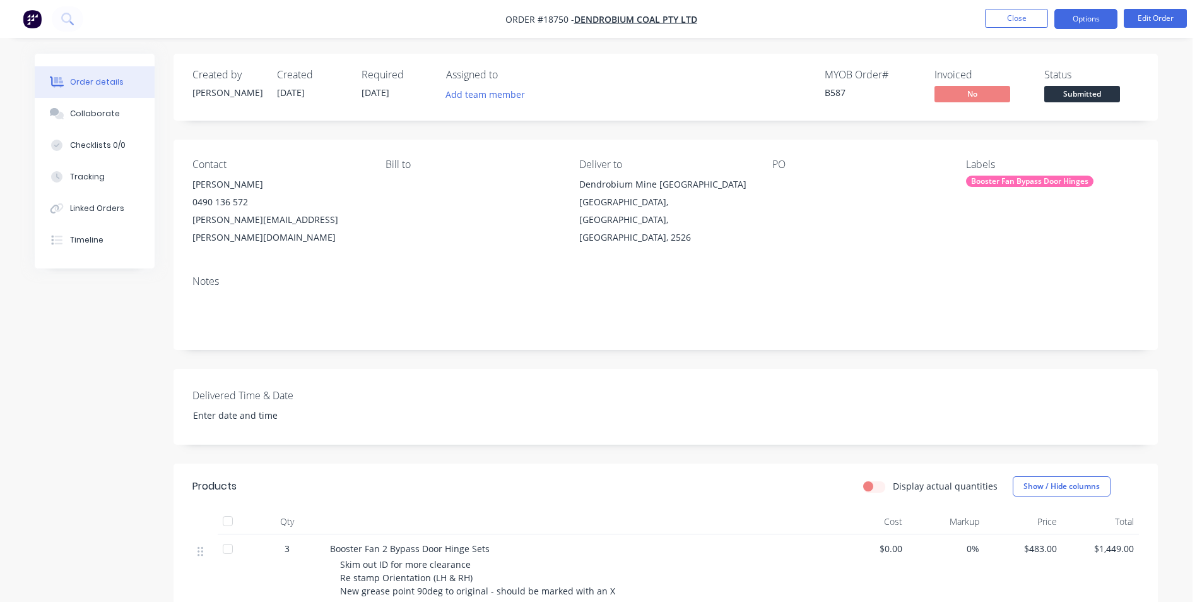
click at [1091, 18] on button "Options" at bounding box center [1086, 19] width 63 height 20
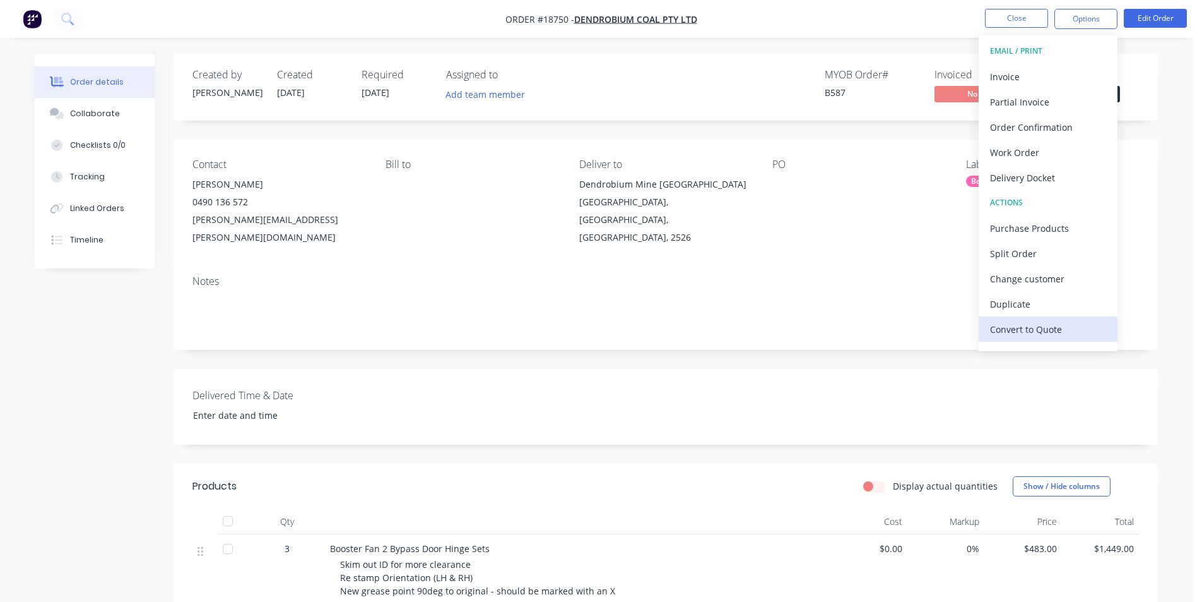
click at [1051, 329] on div "Convert to Quote" at bounding box center [1048, 329] width 116 height 18
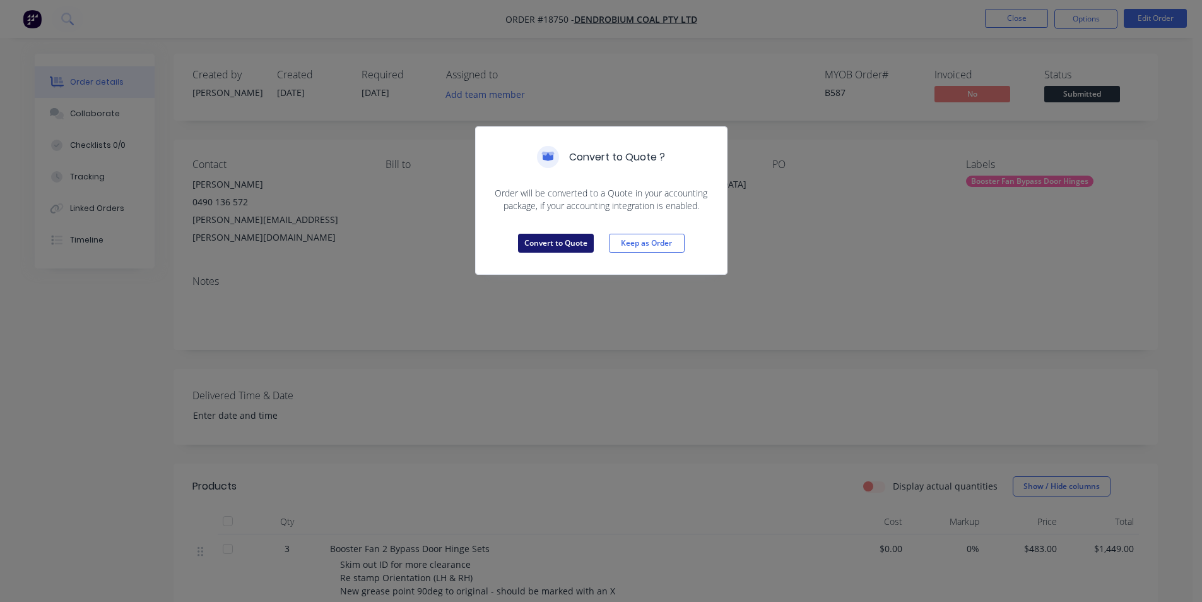
click at [566, 248] on button "Convert to Quote" at bounding box center [556, 243] width 76 height 19
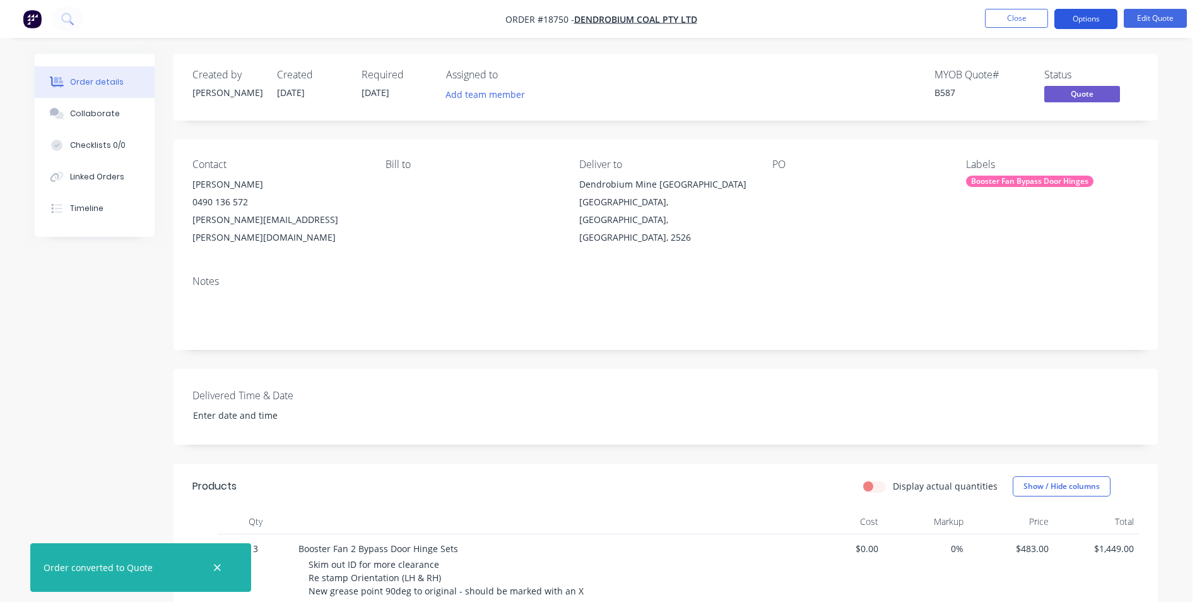
click at [1090, 9] on button "Options" at bounding box center [1086, 19] width 63 height 20
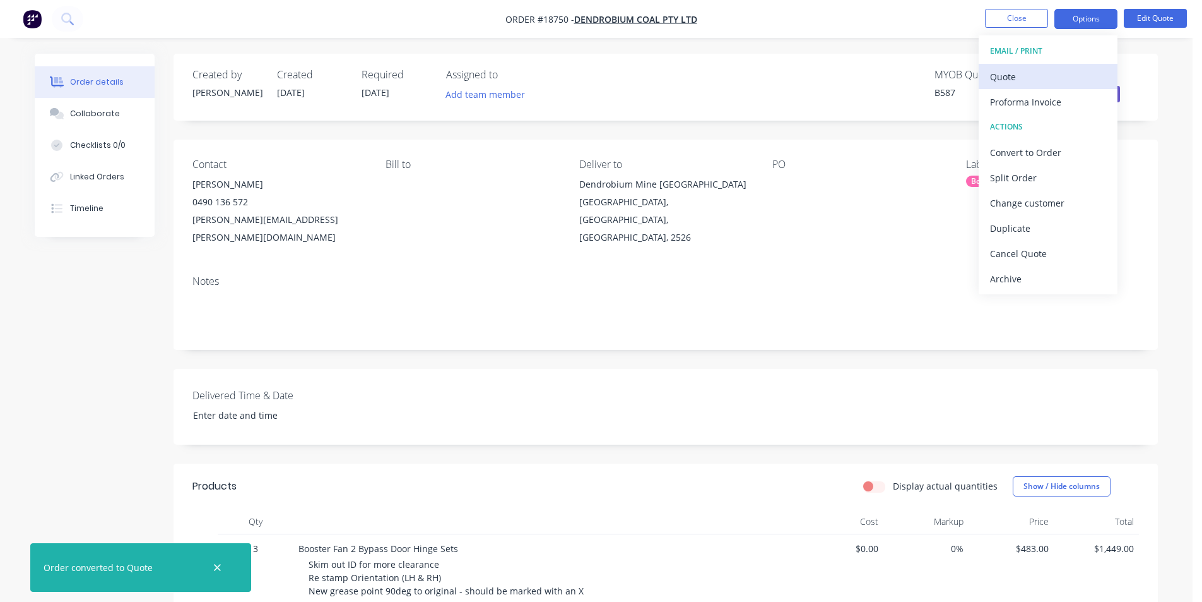
click at [1046, 77] on div "Quote" at bounding box center [1048, 77] width 116 height 18
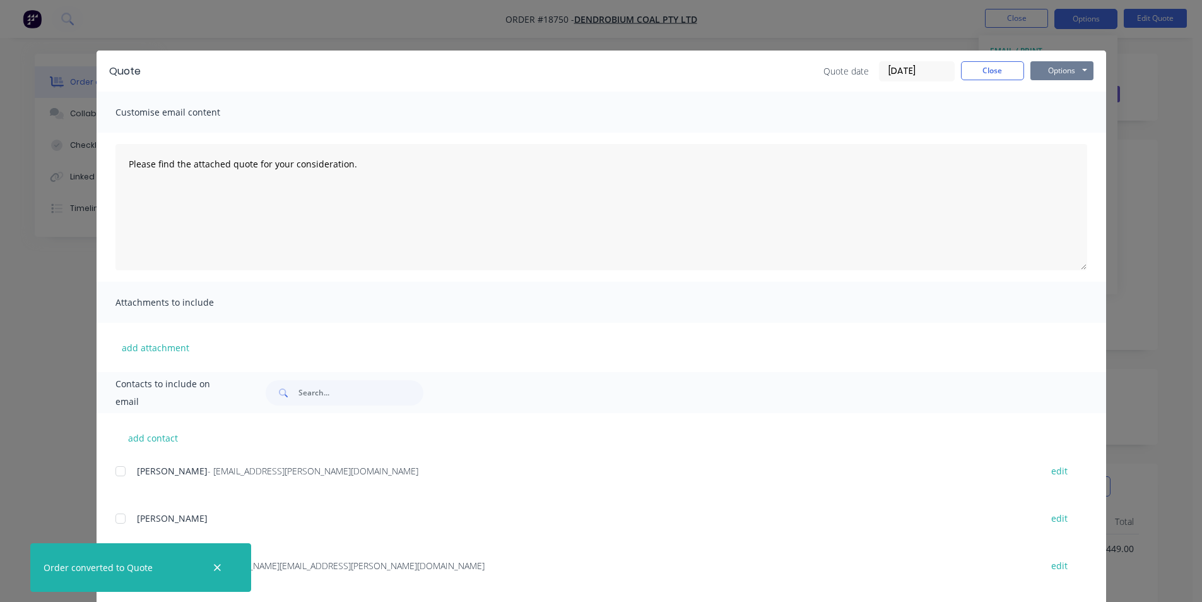
click at [1081, 71] on button "Options" at bounding box center [1062, 70] width 63 height 19
click at [1073, 117] on button "Print" at bounding box center [1071, 114] width 81 height 21
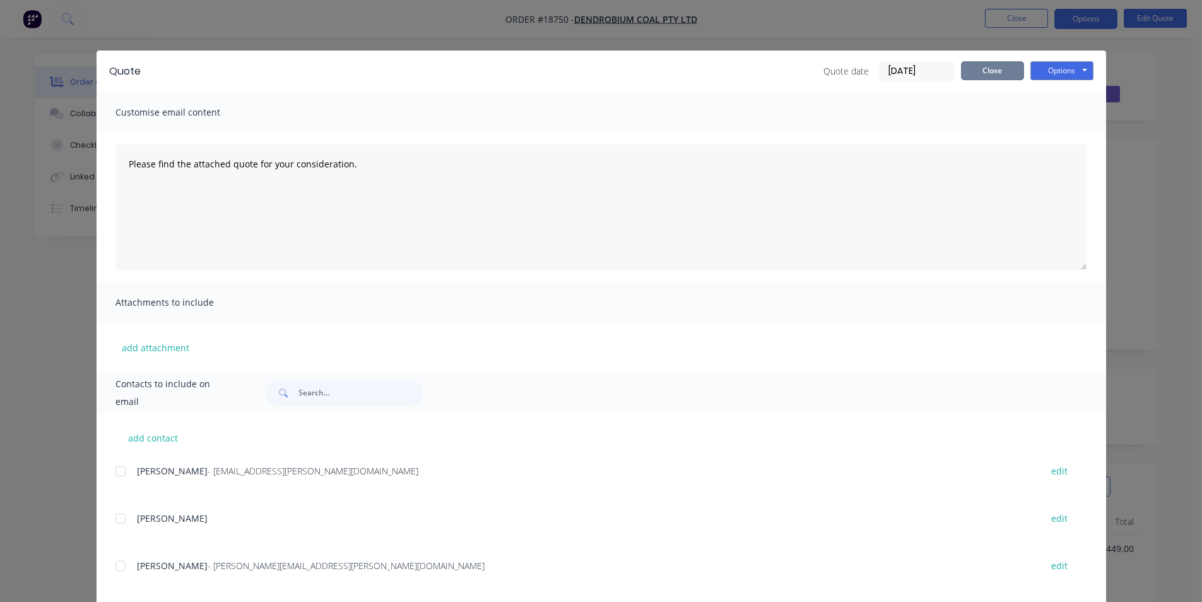
click at [1000, 71] on button "Close" at bounding box center [992, 70] width 63 height 19
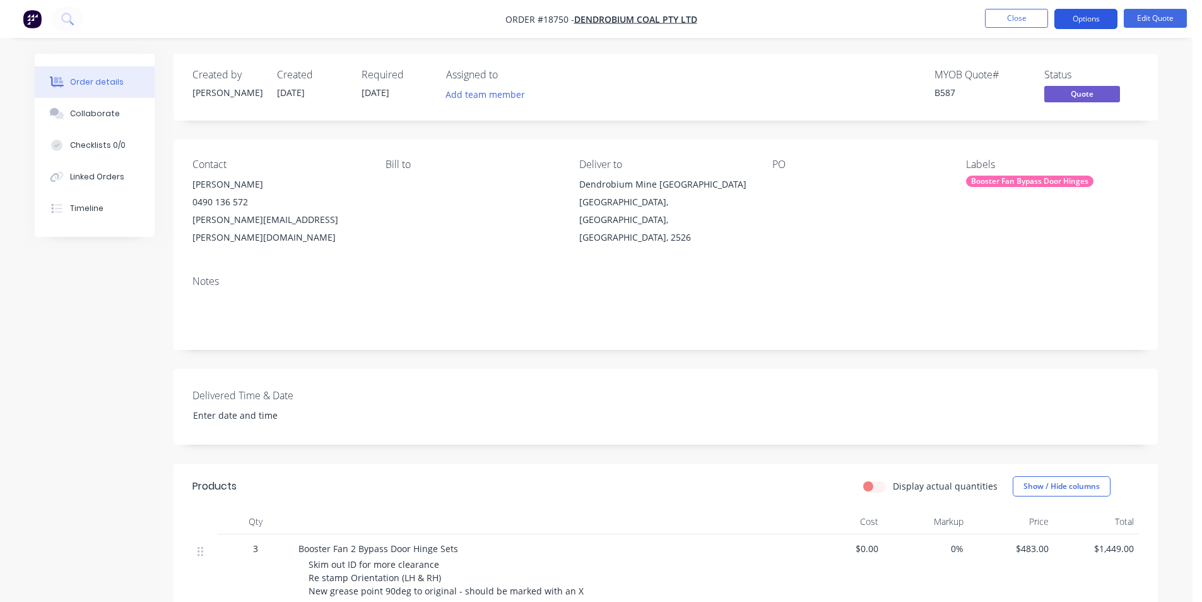
click at [1070, 22] on button "Options" at bounding box center [1086, 19] width 63 height 20
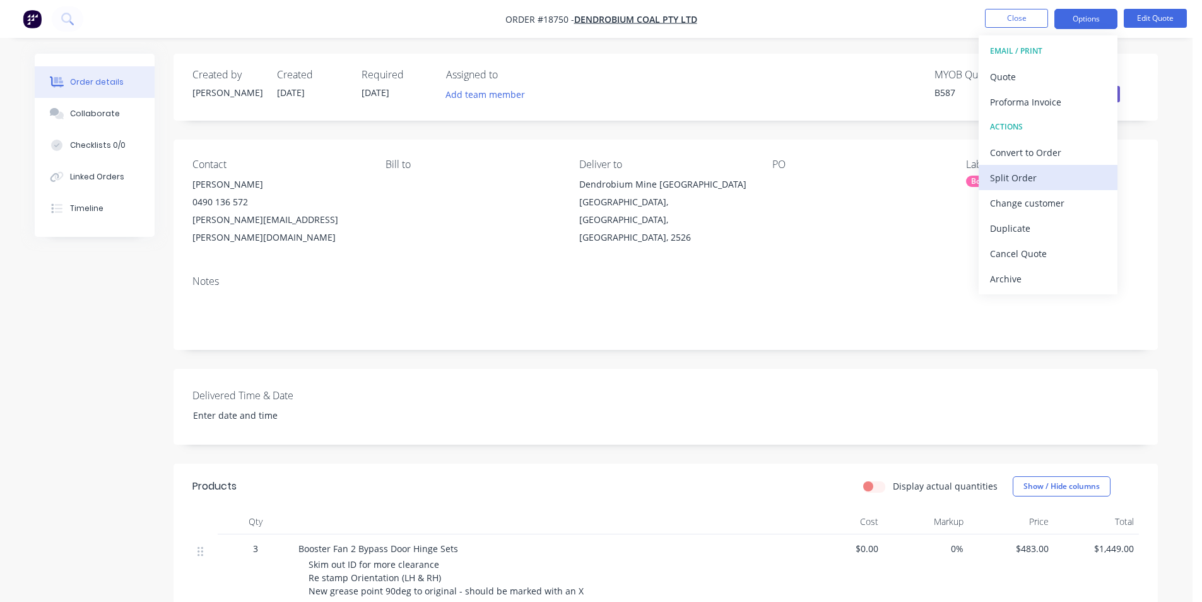
click at [1045, 165] on button "Split Order" at bounding box center [1048, 177] width 139 height 25
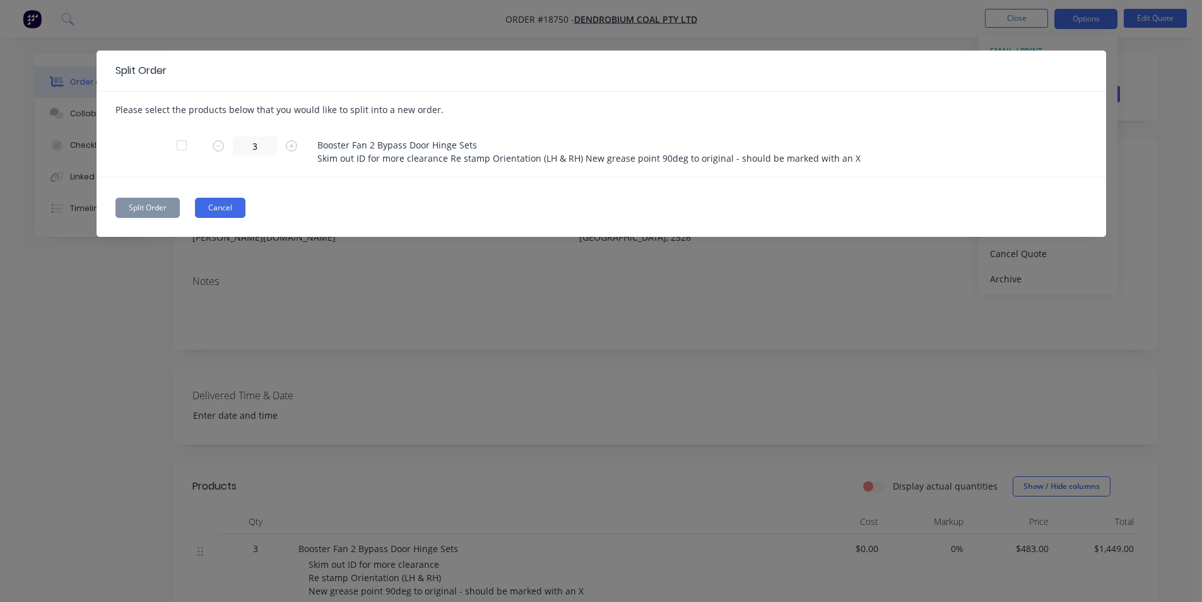
click at [223, 211] on button "Cancel" at bounding box center [220, 208] width 50 height 20
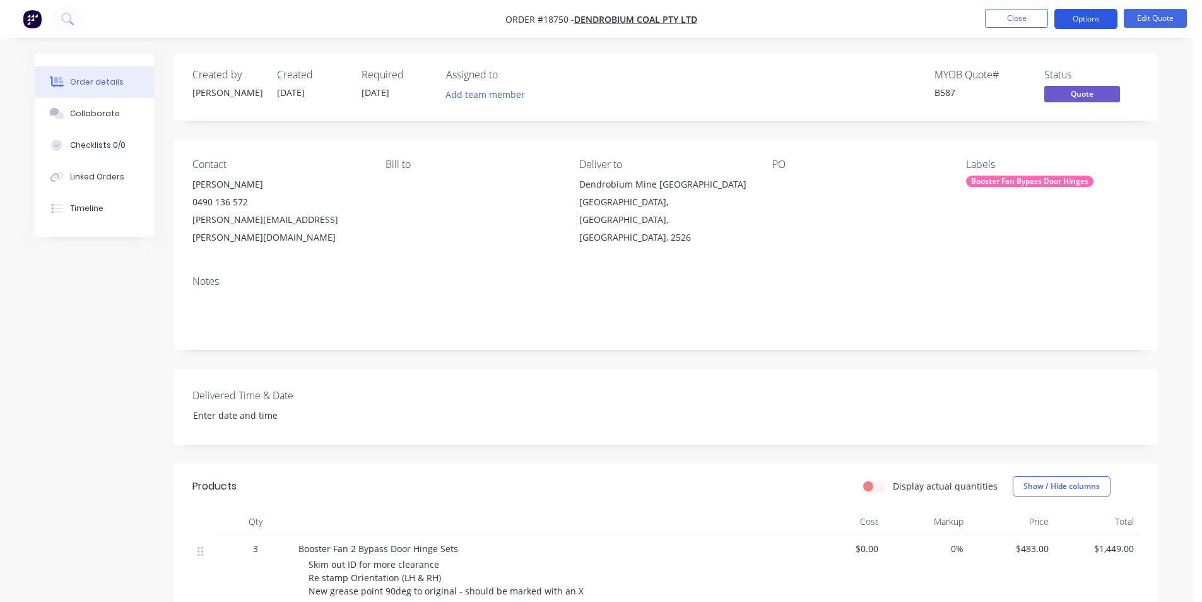
click at [1092, 18] on button "Options" at bounding box center [1086, 19] width 63 height 20
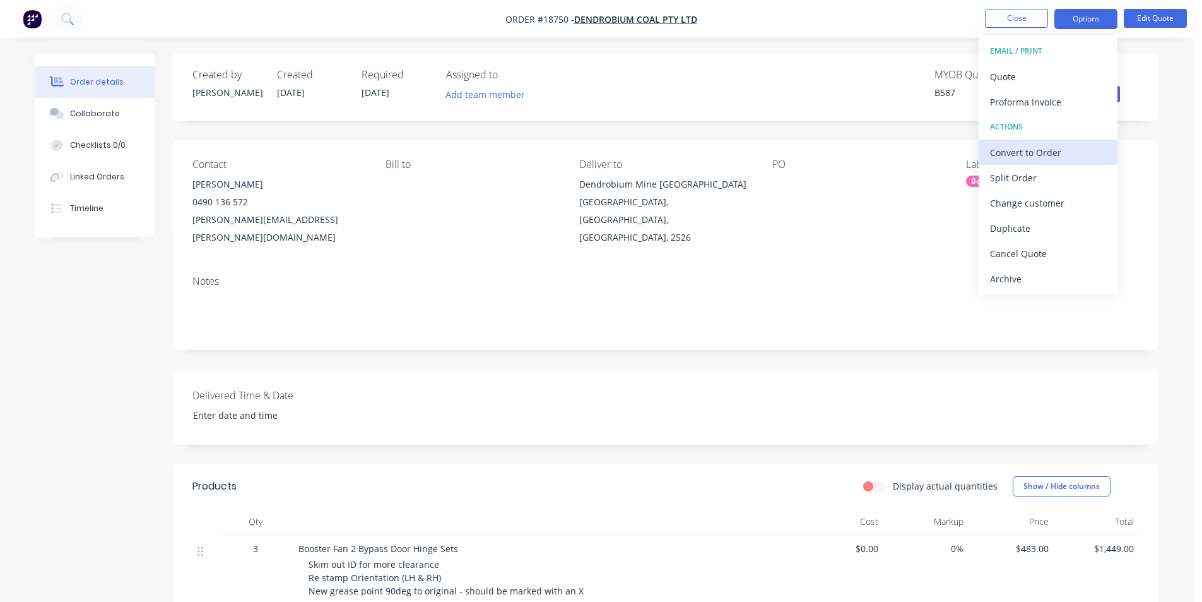
click at [1064, 154] on div "Convert to Order" at bounding box center [1048, 152] width 116 height 18
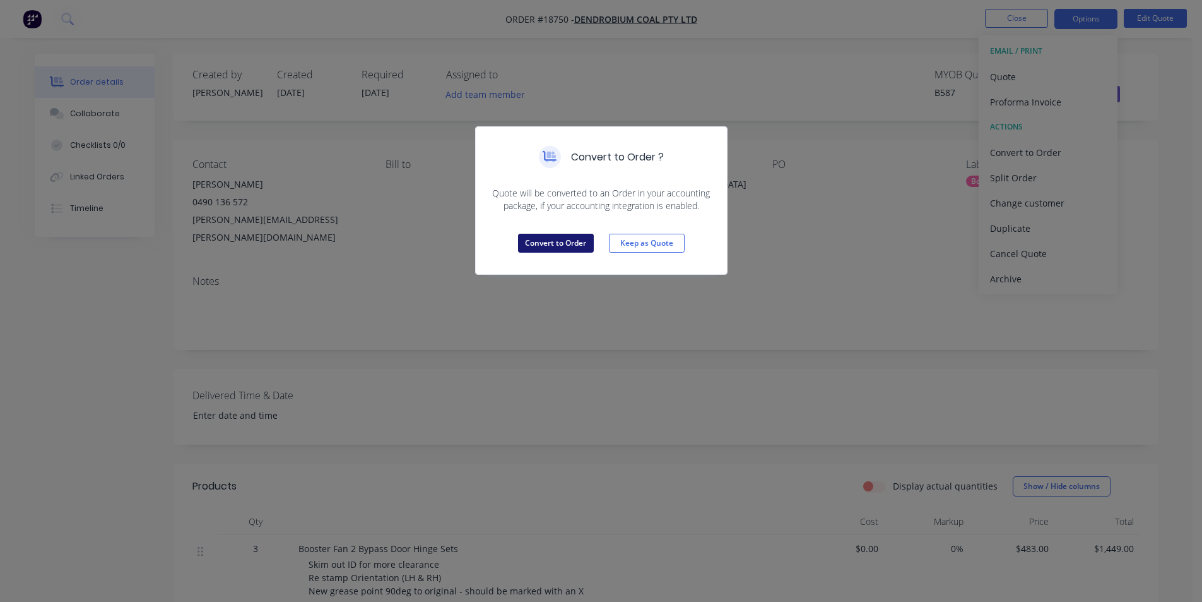
click at [567, 241] on button "Convert to Order" at bounding box center [556, 243] width 76 height 19
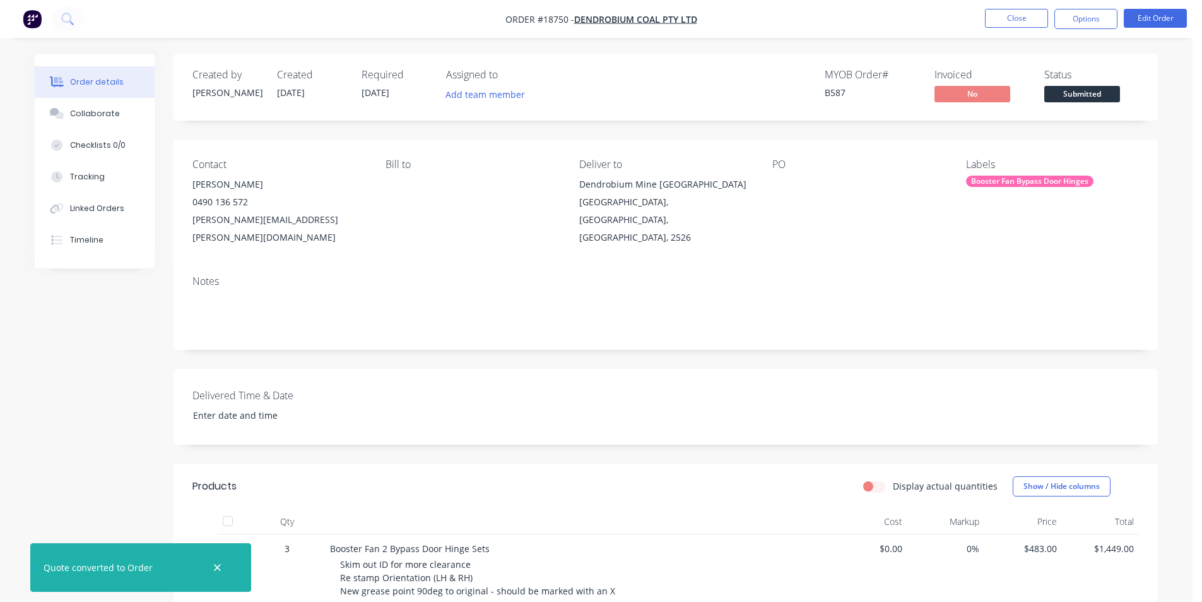
drag, startPoint x: 1093, startPoint y: 88, endPoint x: 1094, endPoint y: 98, distance: 9.5
click at [1093, 88] on span "Submitted" at bounding box center [1083, 94] width 76 height 16
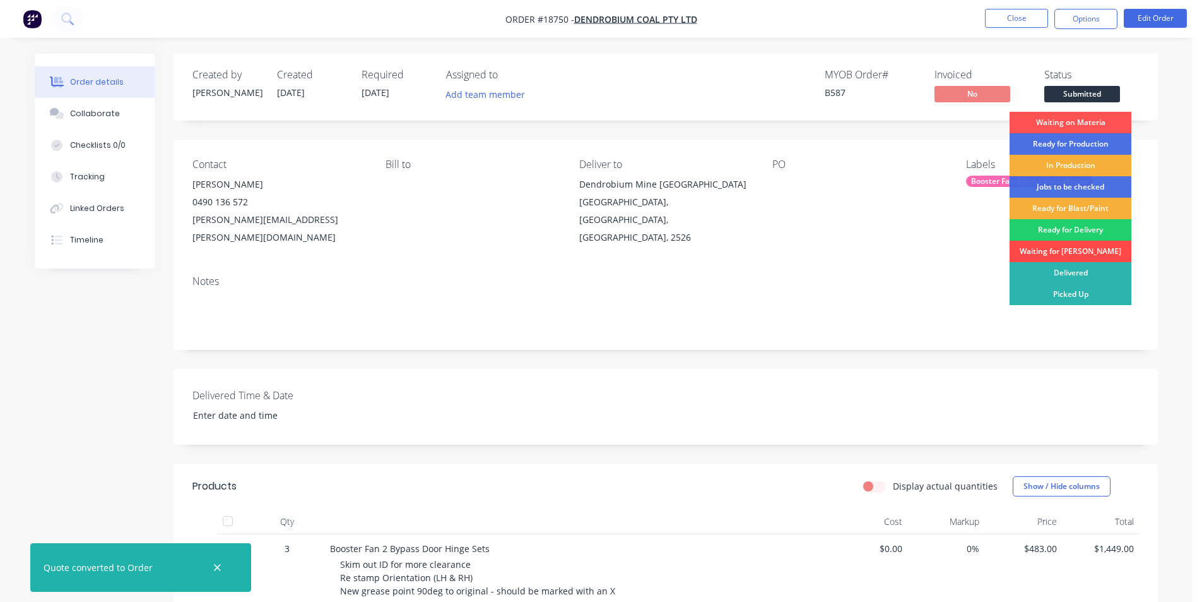
click at [1089, 246] on div "Waiting for [PERSON_NAME]" at bounding box center [1071, 250] width 122 height 21
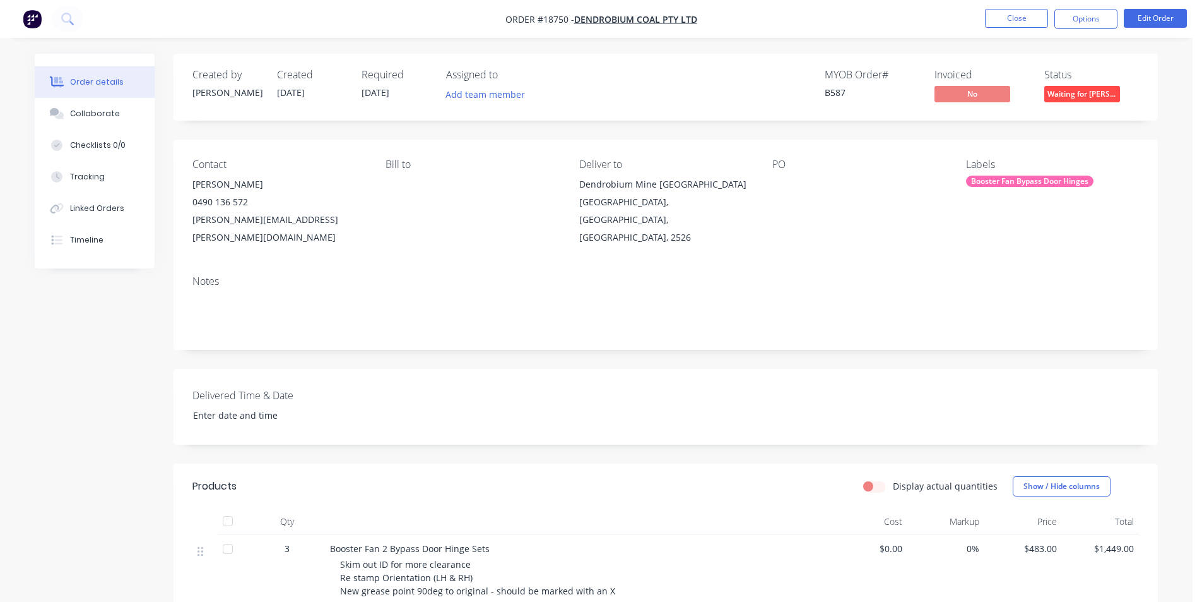
click at [38, 13] on img "button" at bounding box center [32, 18] width 19 height 19
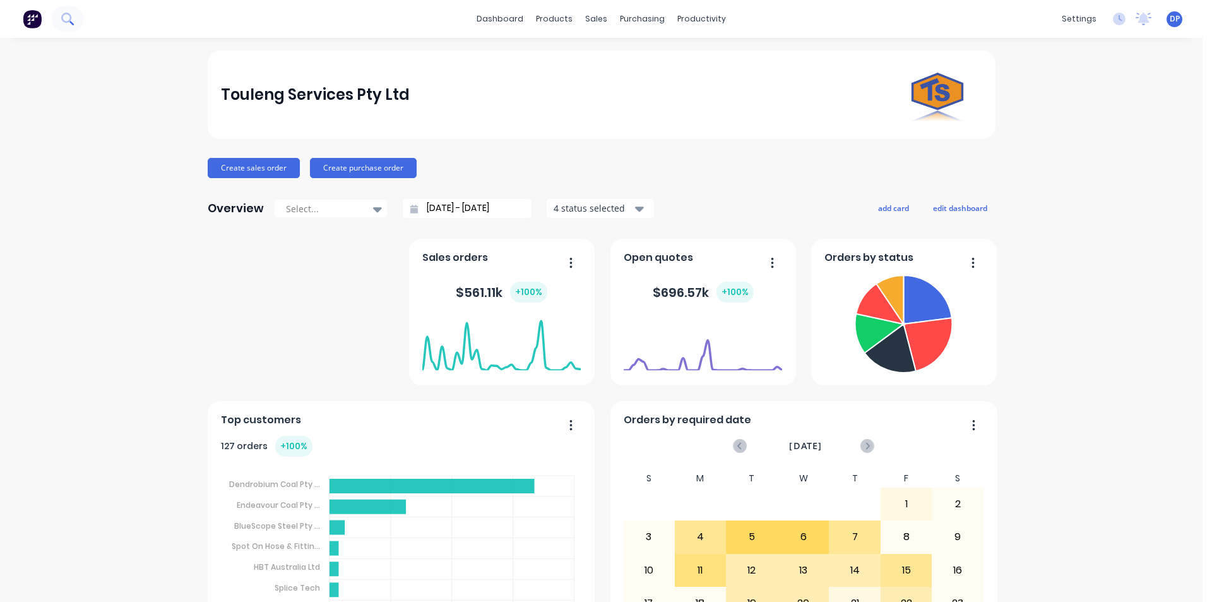
click at [64, 14] on icon at bounding box center [66, 18] width 10 height 10
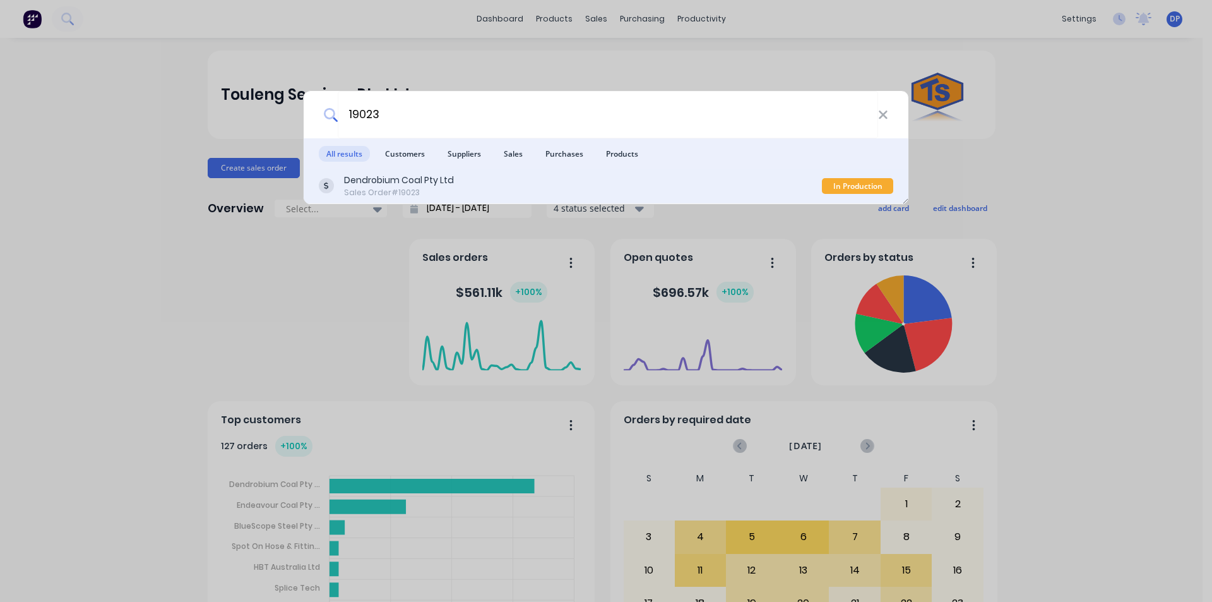
type input "19023"
click at [412, 186] on div "Dendrobium Coal Pty Ltd" at bounding box center [399, 180] width 110 height 13
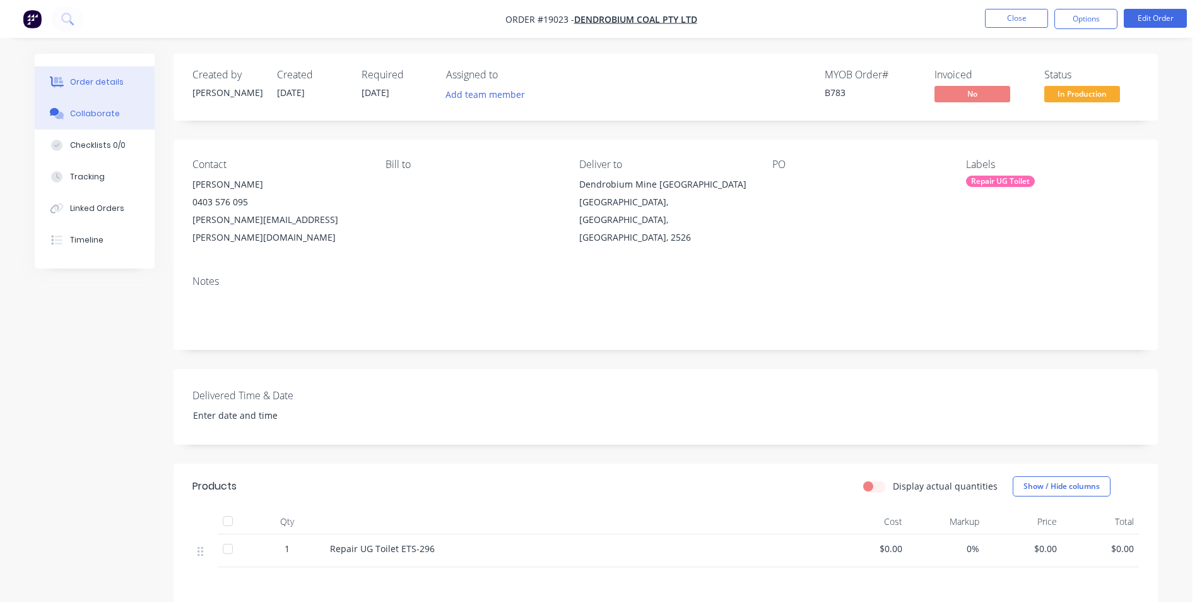
click at [105, 121] on button "Collaborate" at bounding box center [95, 114] width 120 height 32
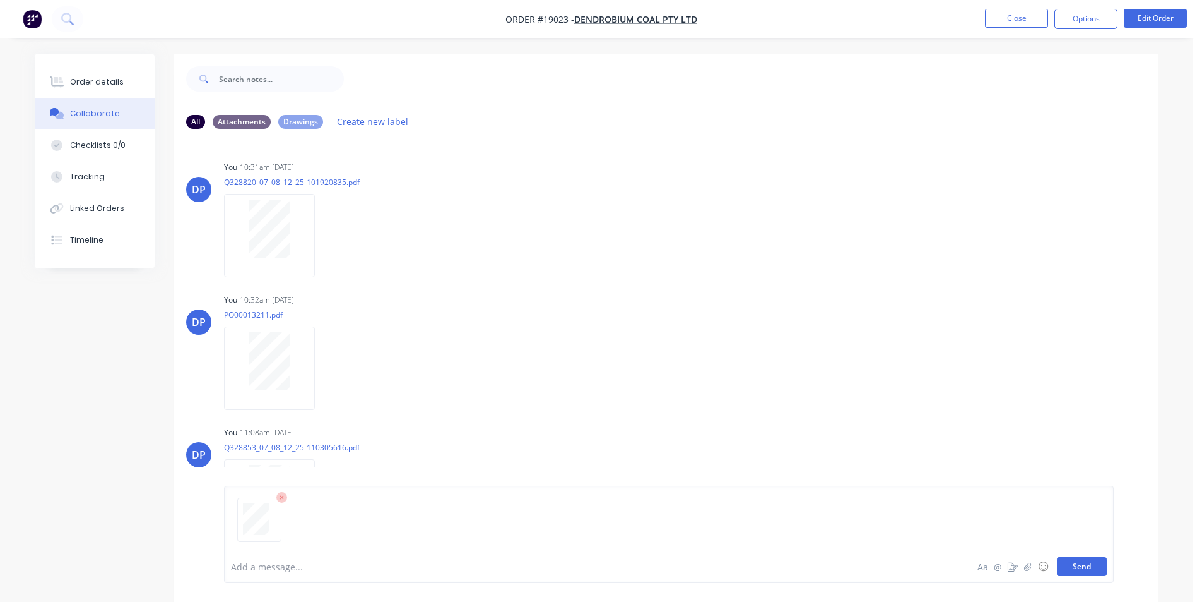
click at [1092, 562] on button "Send" at bounding box center [1082, 566] width 50 height 19
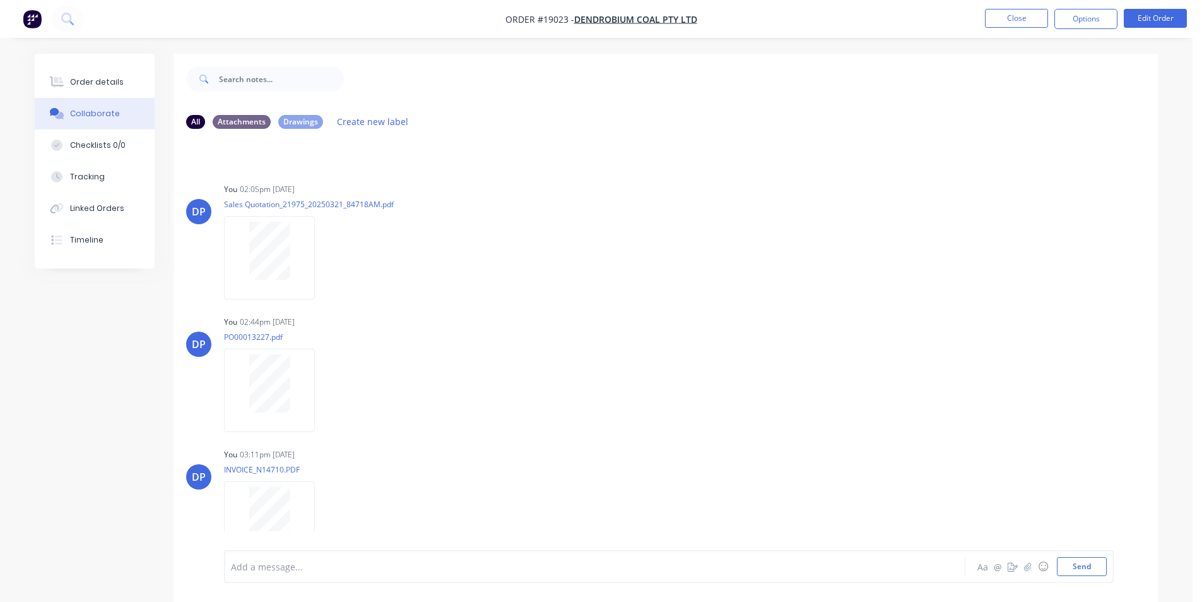
scroll to position [4437, 0]
click at [25, 18] on img "button" at bounding box center [32, 18] width 19 height 19
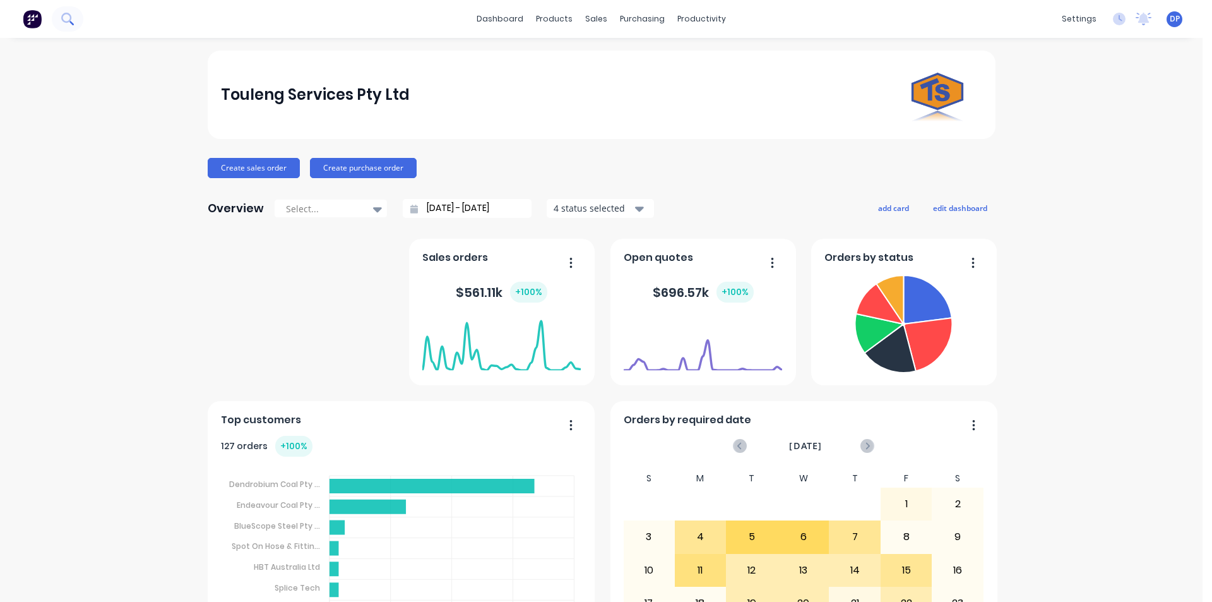
click at [73, 18] on icon at bounding box center [67, 19] width 12 height 12
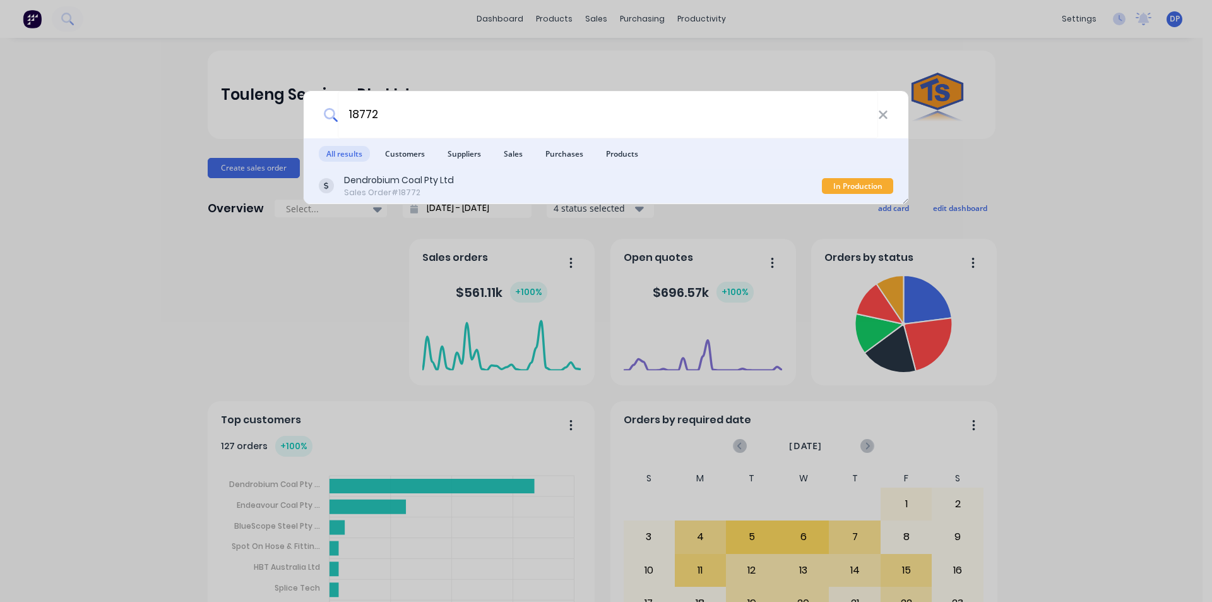
type input "18772"
click at [408, 176] on div "Dendrobium Coal Pty Ltd" at bounding box center [399, 180] width 110 height 13
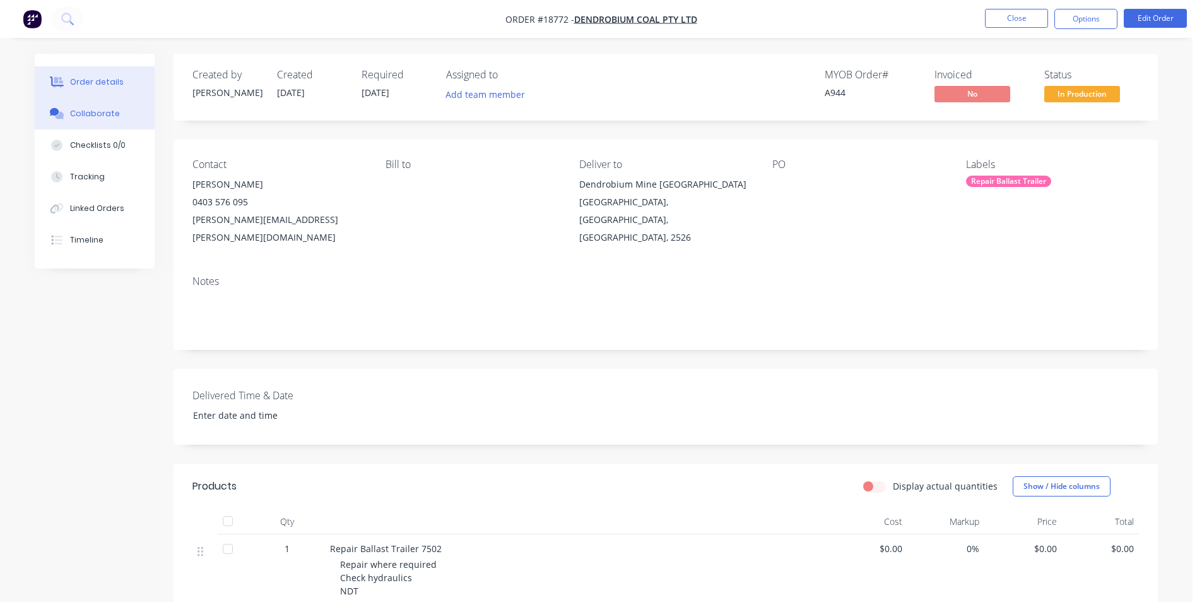
click at [116, 119] on button "Collaborate" at bounding box center [95, 114] width 120 height 32
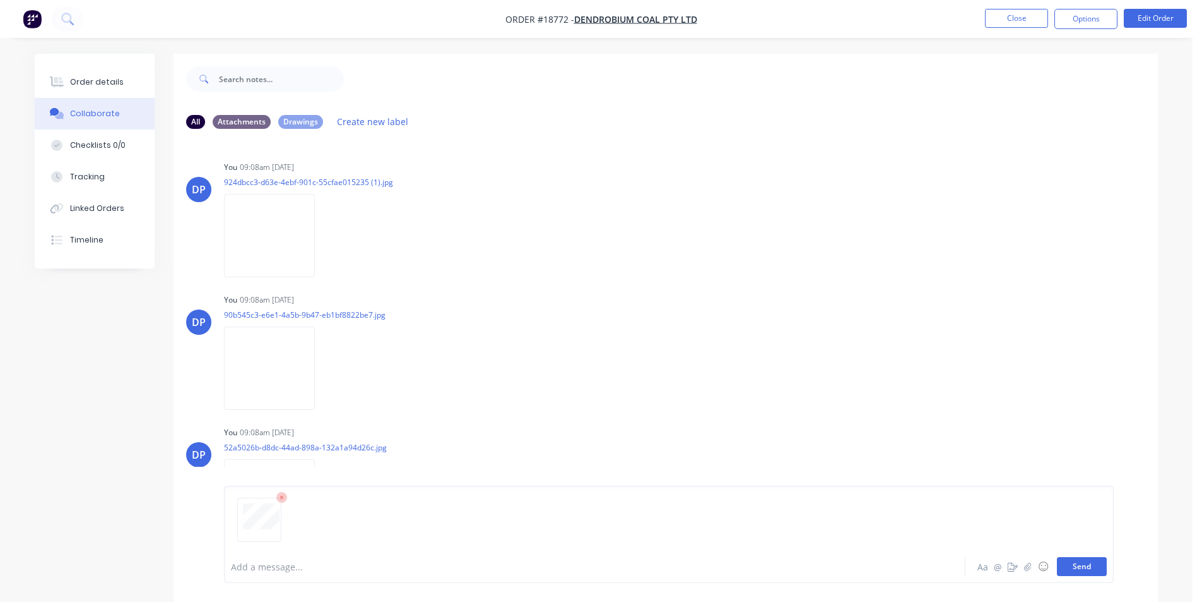
click at [1094, 567] on button "Send" at bounding box center [1082, 566] width 50 height 19
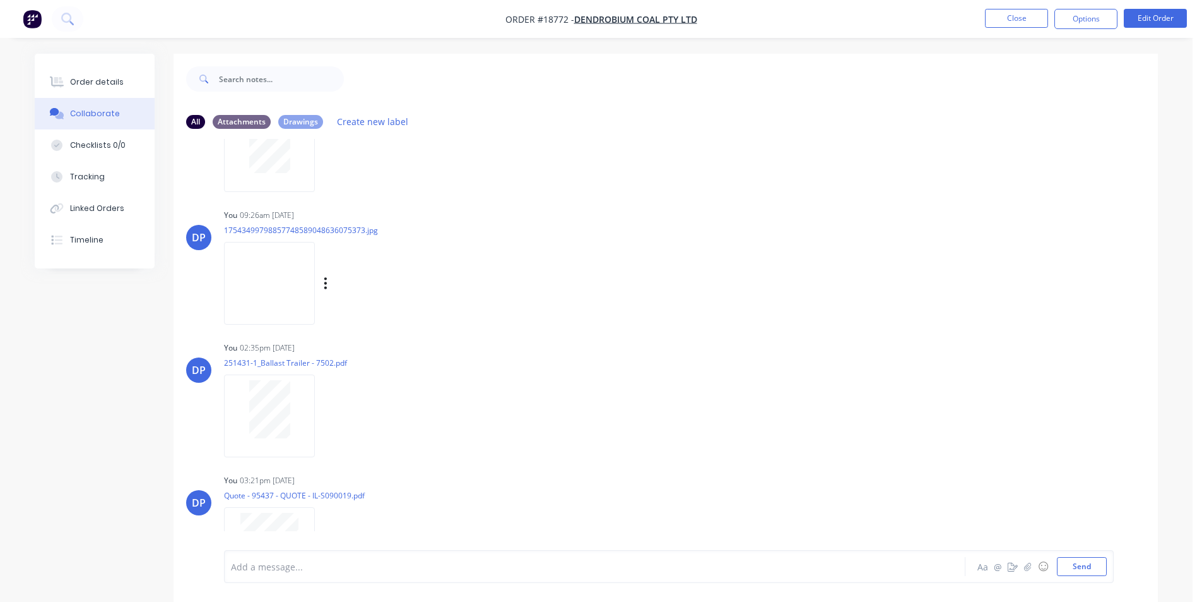
scroll to position [15500, 0]
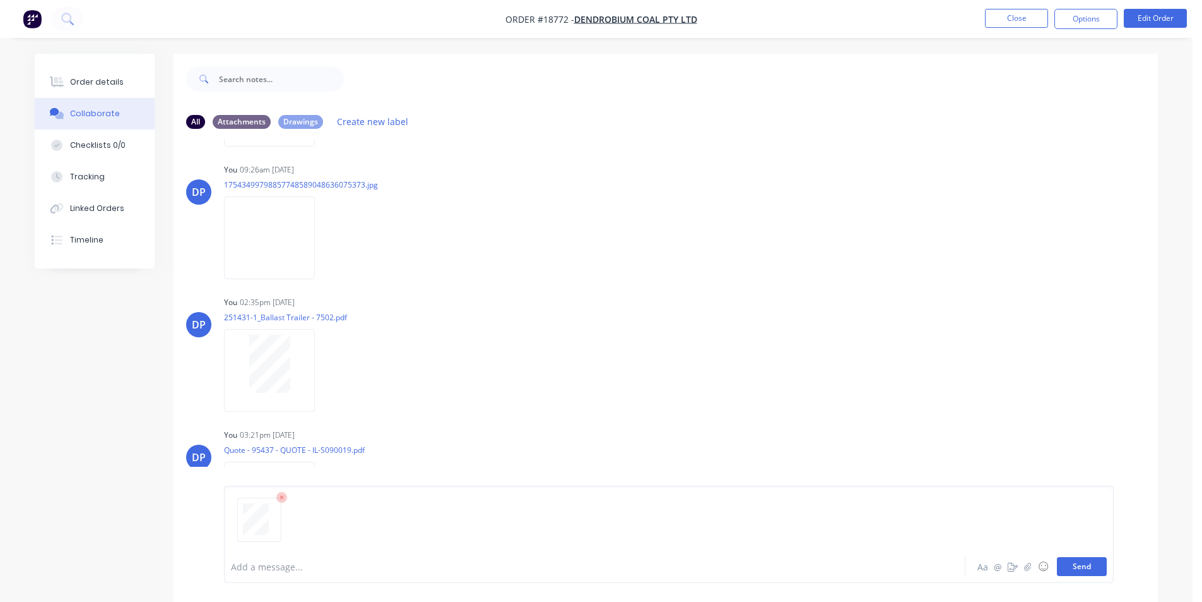
click at [1096, 572] on button "Send" at bounding box center [1082, 566] width 50 height 19
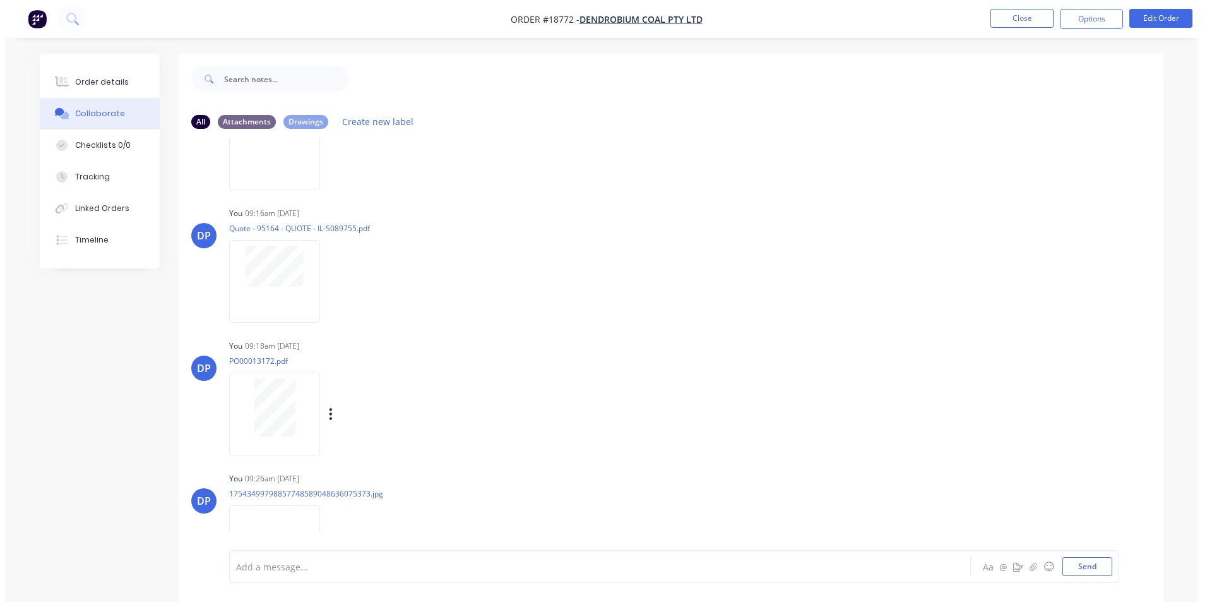
scroll to position [15633, 0]
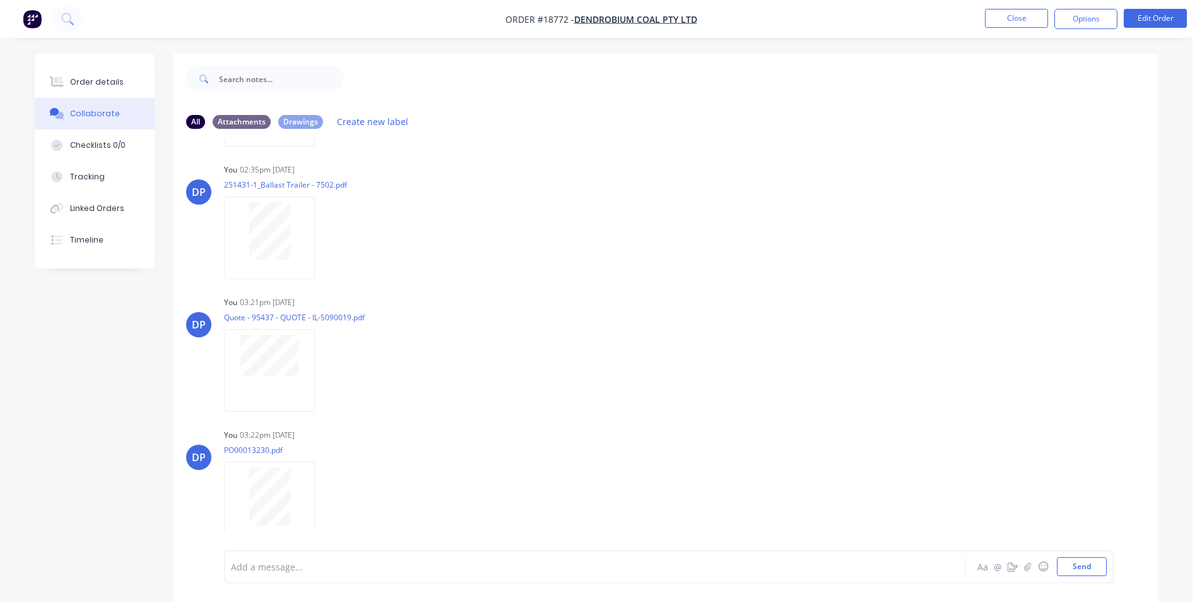
click at [42, 18] on button "button" at bounding box center [32, 19] width 27 height 20
